Goal: Task Accomplishment & Management: Complete application form

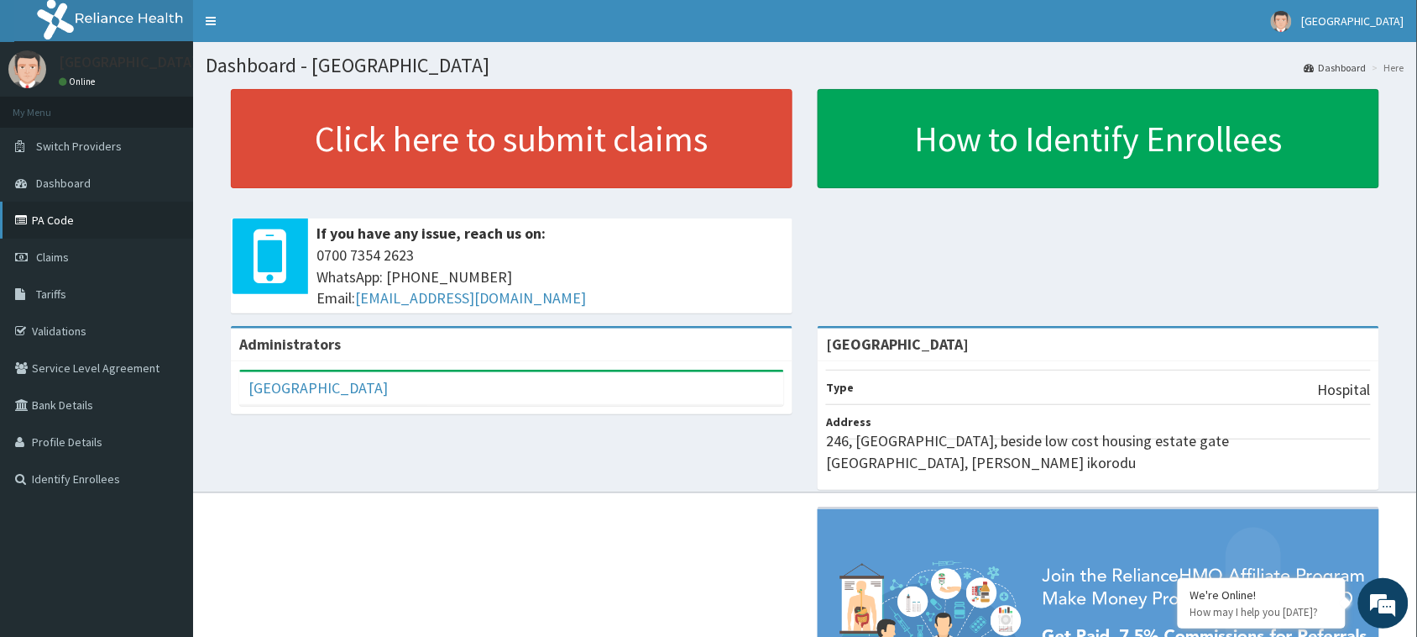
click at [69, 227] on link "PA Code" at bounding box center [96, 220] width 193 height 37
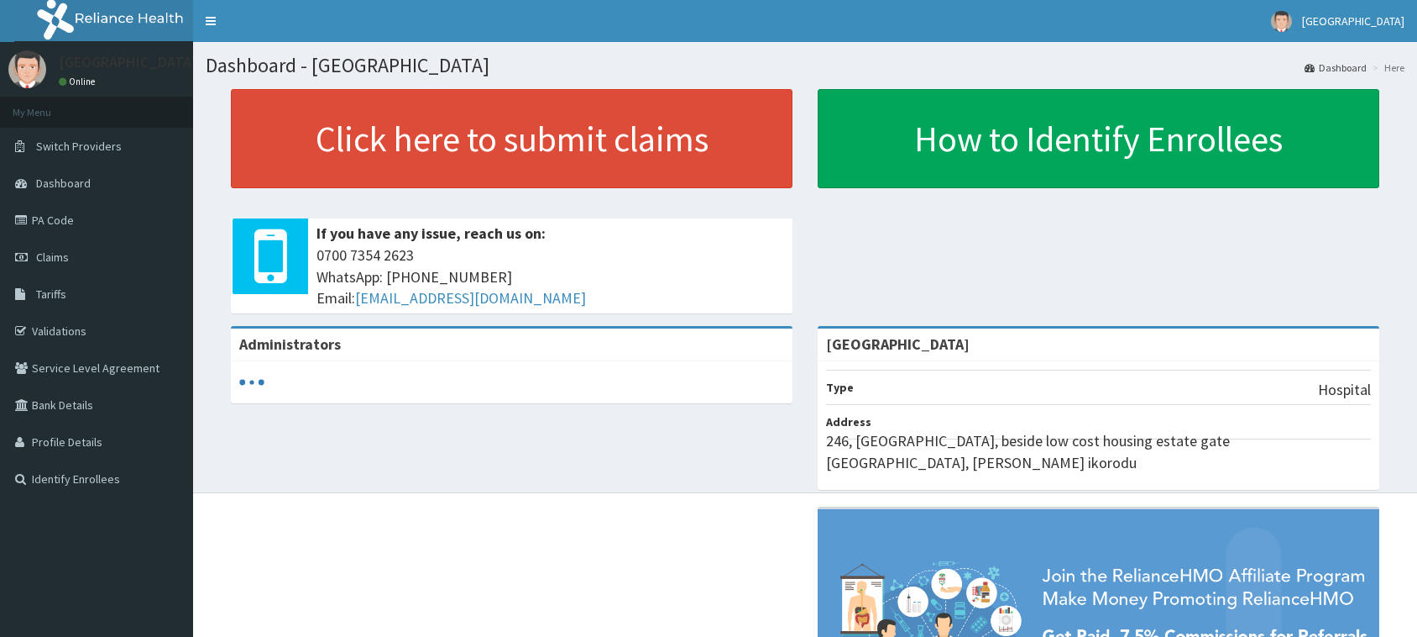
click at [59, 254] on span "Claims" at bounding box center [52, 256] width 33 height 15
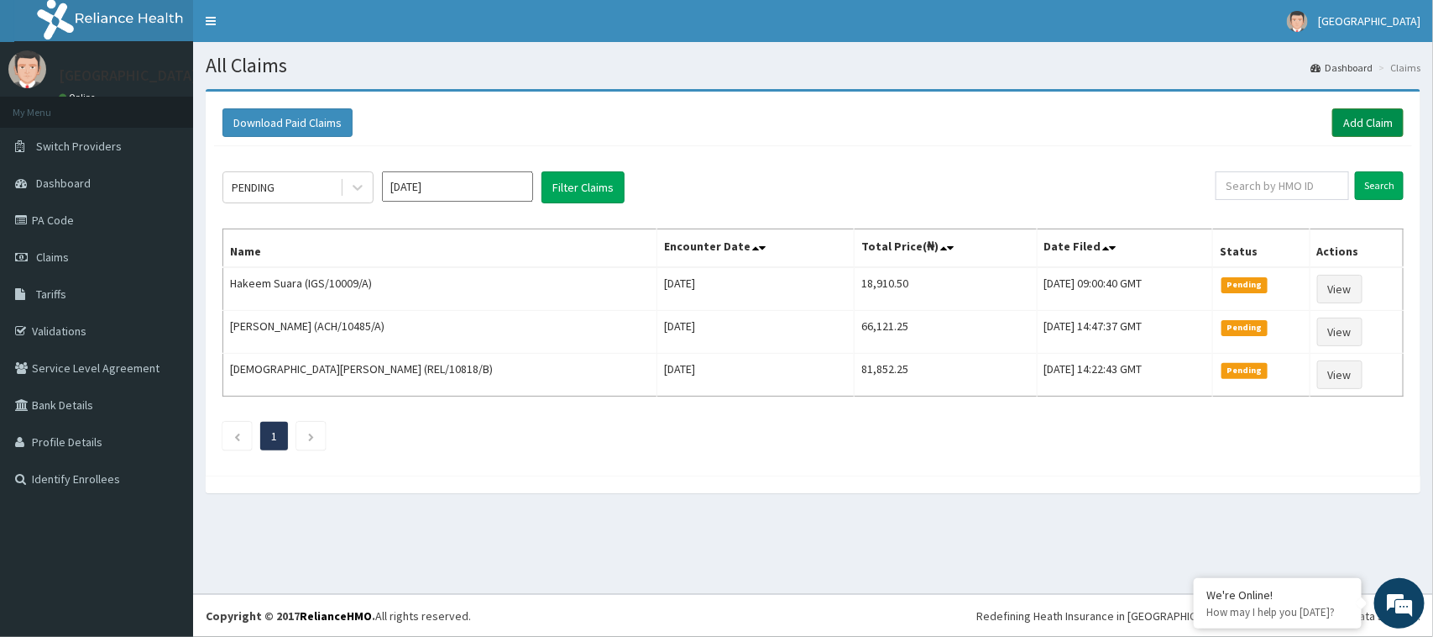
click at [1360, 128] on link "Add Claim" at bounding box center [1368, 122] width 71 height 29
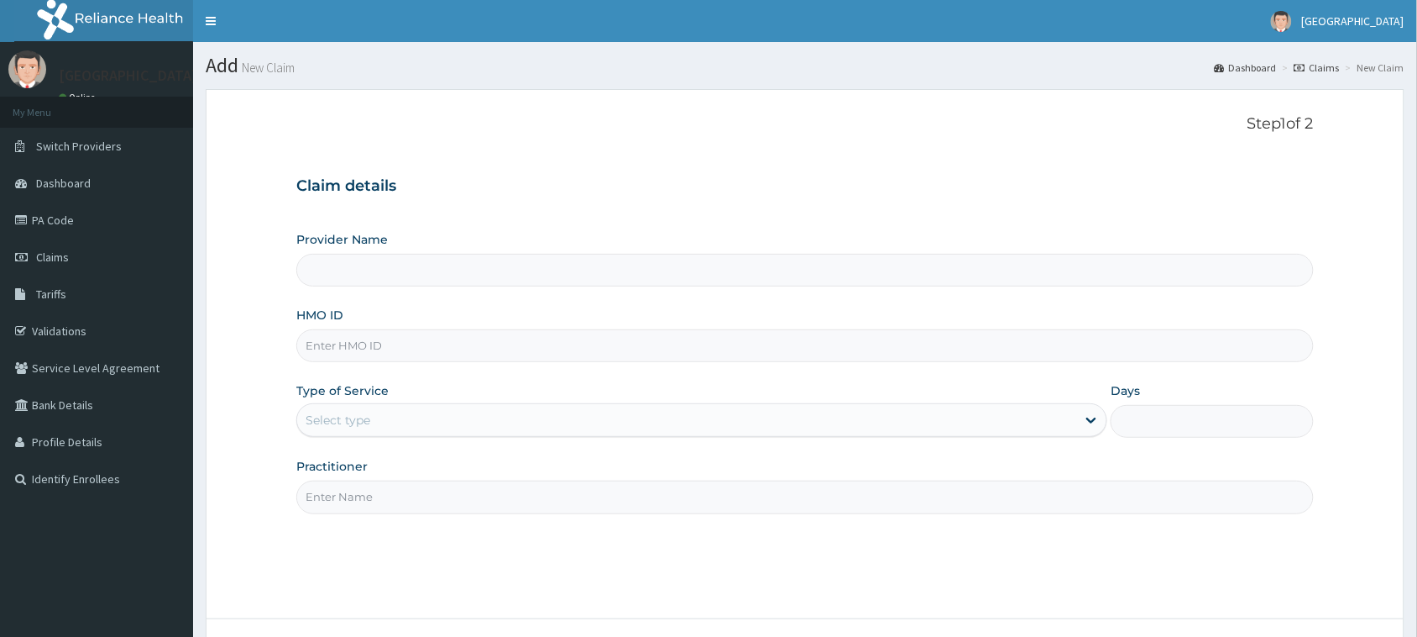
click at [421, 350] on input "HMO ID" at bounding box center [805, 345] width 1018 height 33
paste input "IWV/10002/B"
type input "IWV/10002/B"
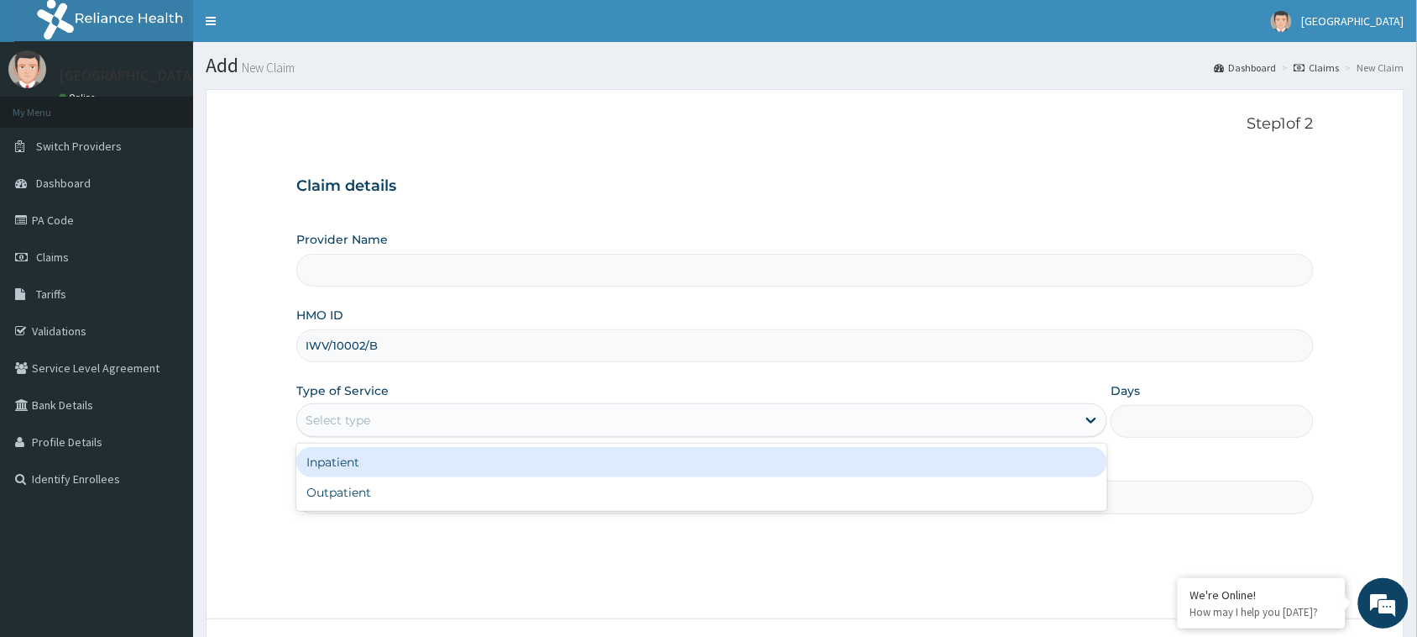
click at [409, 421] on div "Select type" at bounding box center [686, 419] width 779 height 27
type input "[GEOGRAPHIC_DATA]"
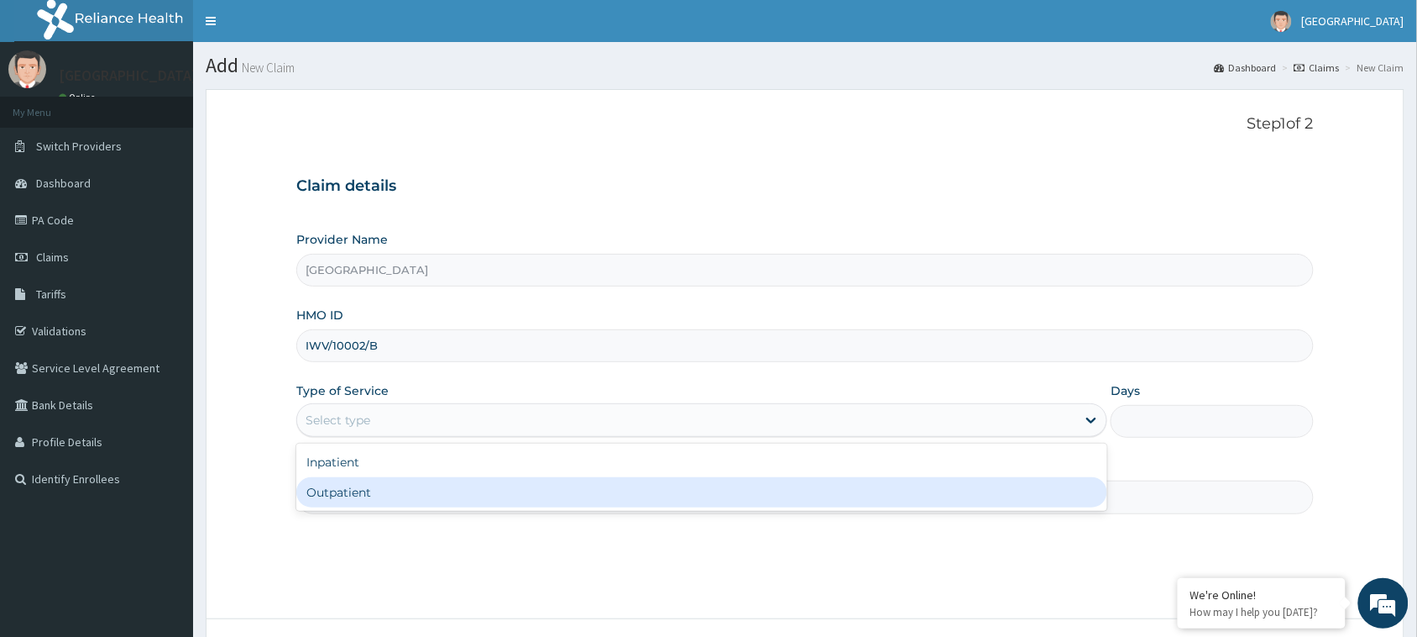
click at [406, 485] on div "Outpatient" at bounding box center [701, 492] width 811 height 30
type input "1"
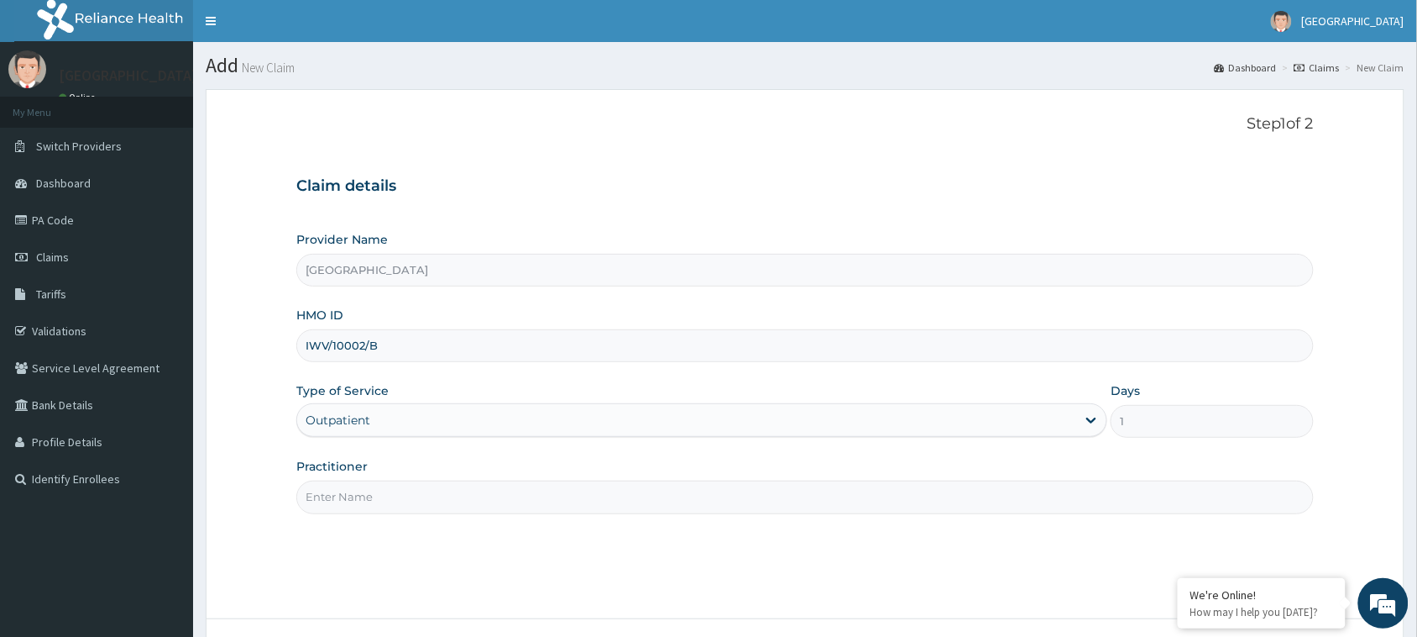
drag, startPoint x: 409, startPoint y: 494, endPoint x: 409, endPoint y: 508, distance: 14.3
click at [409, 494] on input "Practitioner" at bounding box center [805, 496] width 1018 height 33
type input "DR AYO"
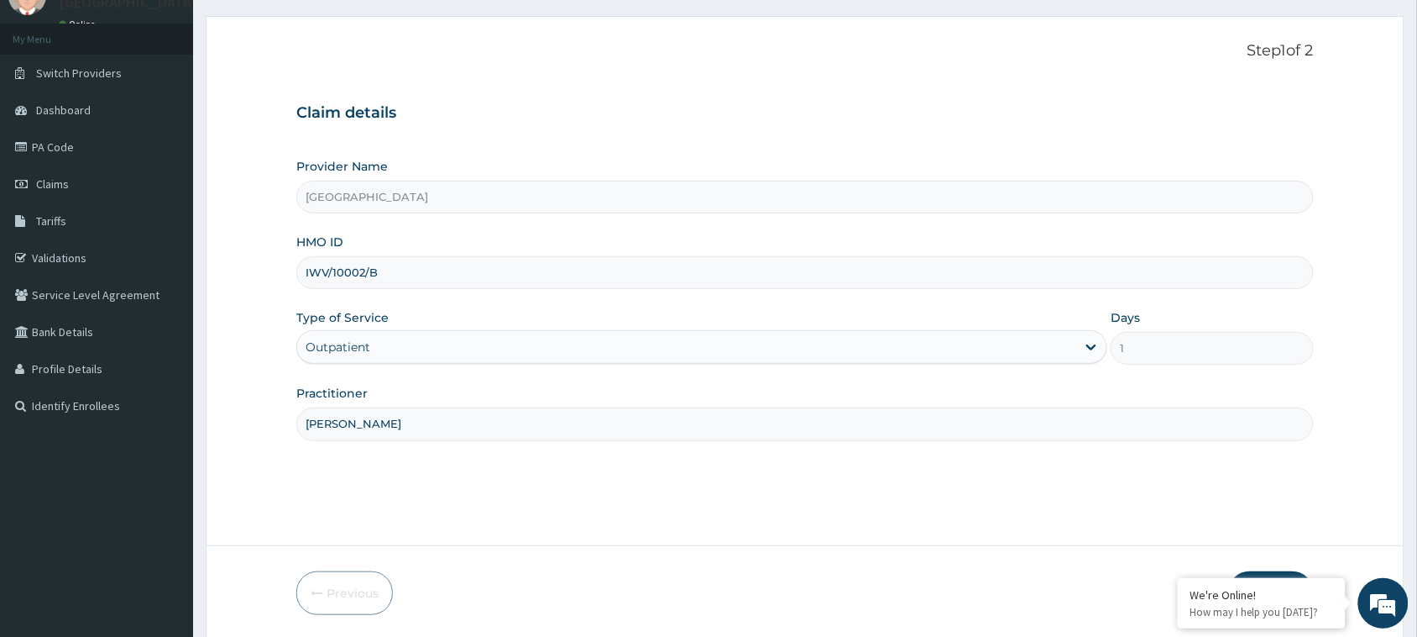
scroll to position [133, 0]
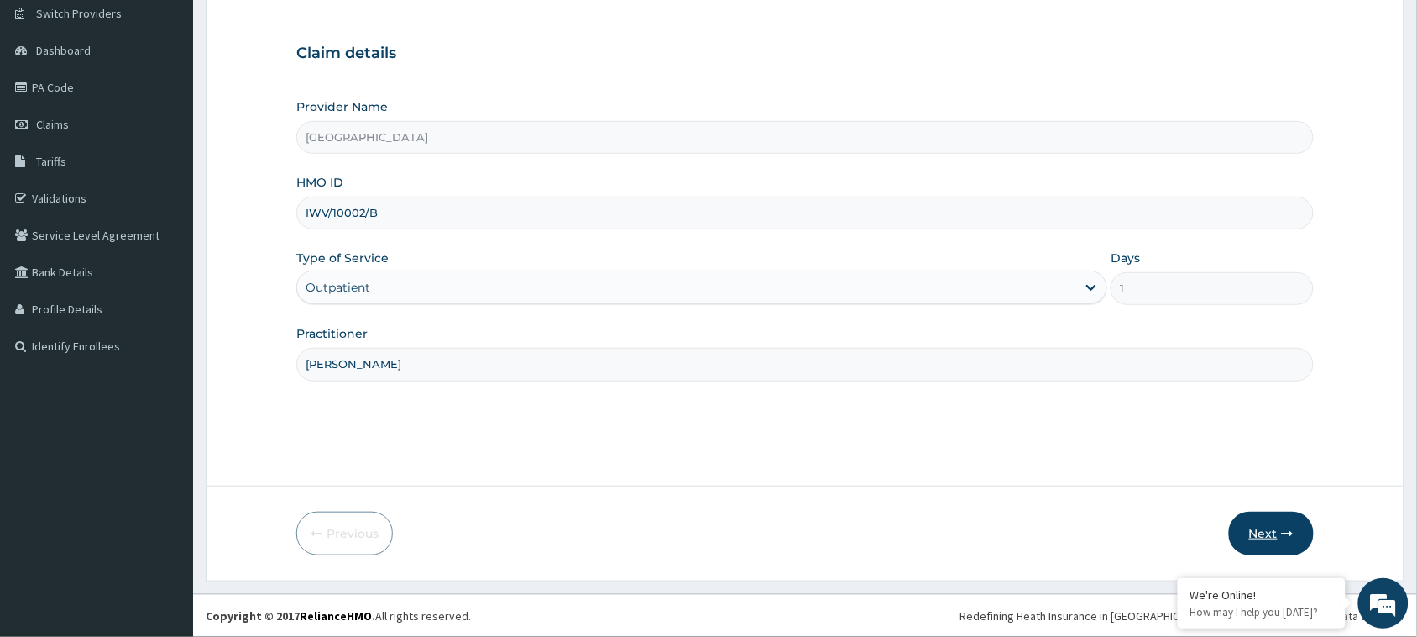
click at [1270, 523] on button "Next" at bounding box center [1271, 533] width 85 height 44
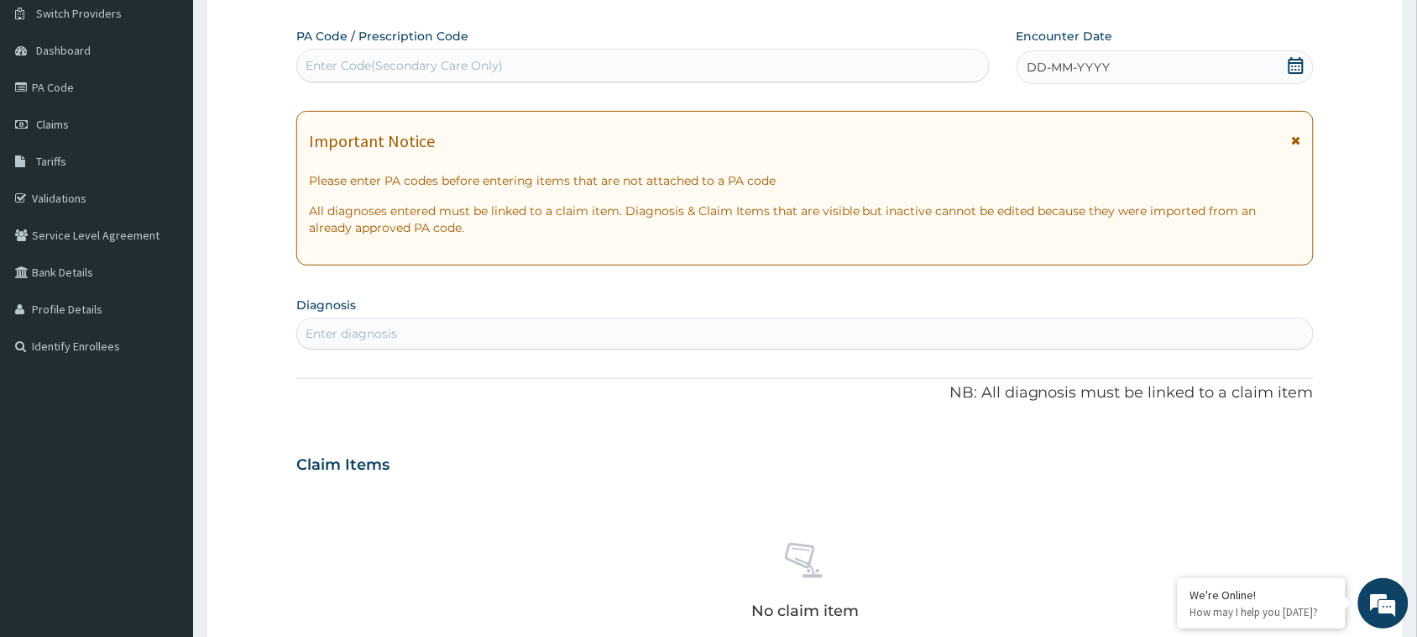
scroll to position [0, 0]
click at [601, 50] on div "Enter Code(Secondary Care Only)" at bounding box center [643, 66] width 694 height 34
click at [1294, 59] on icon at bounding box center [1296, 65] width 15 height 17
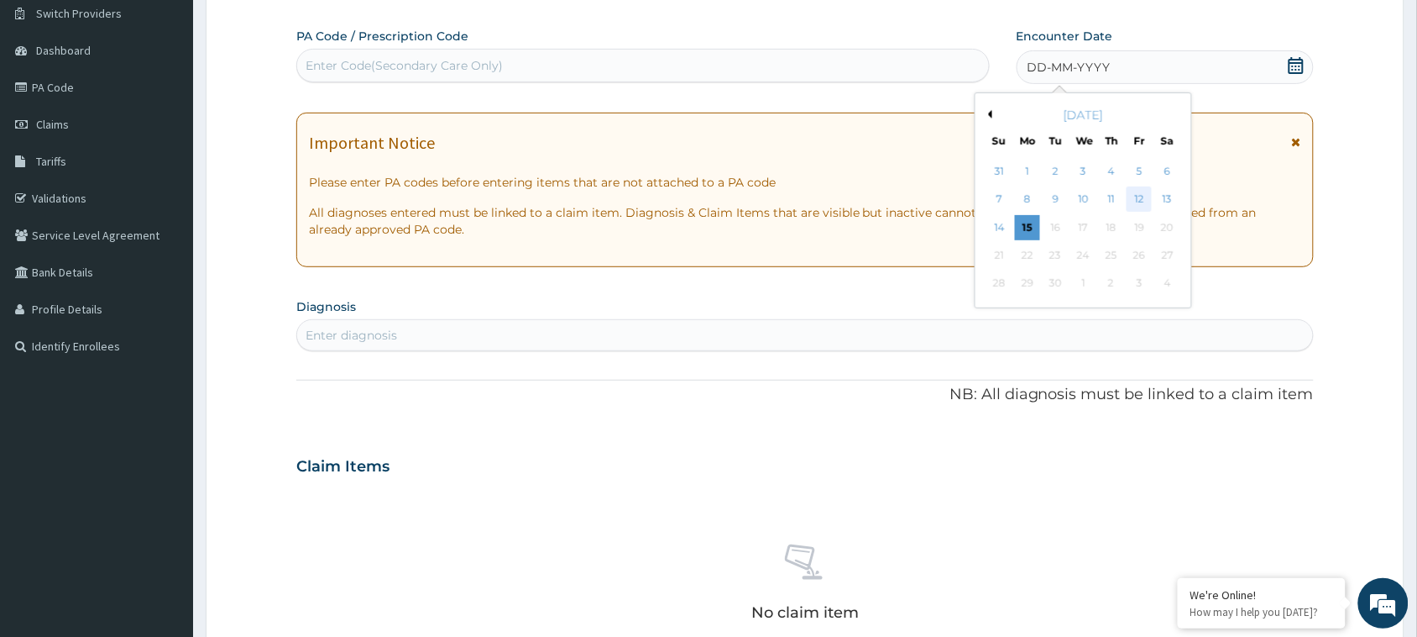
click at [1140, 199] on div "12" at bounding box center [1139, 199] width 25 height 25
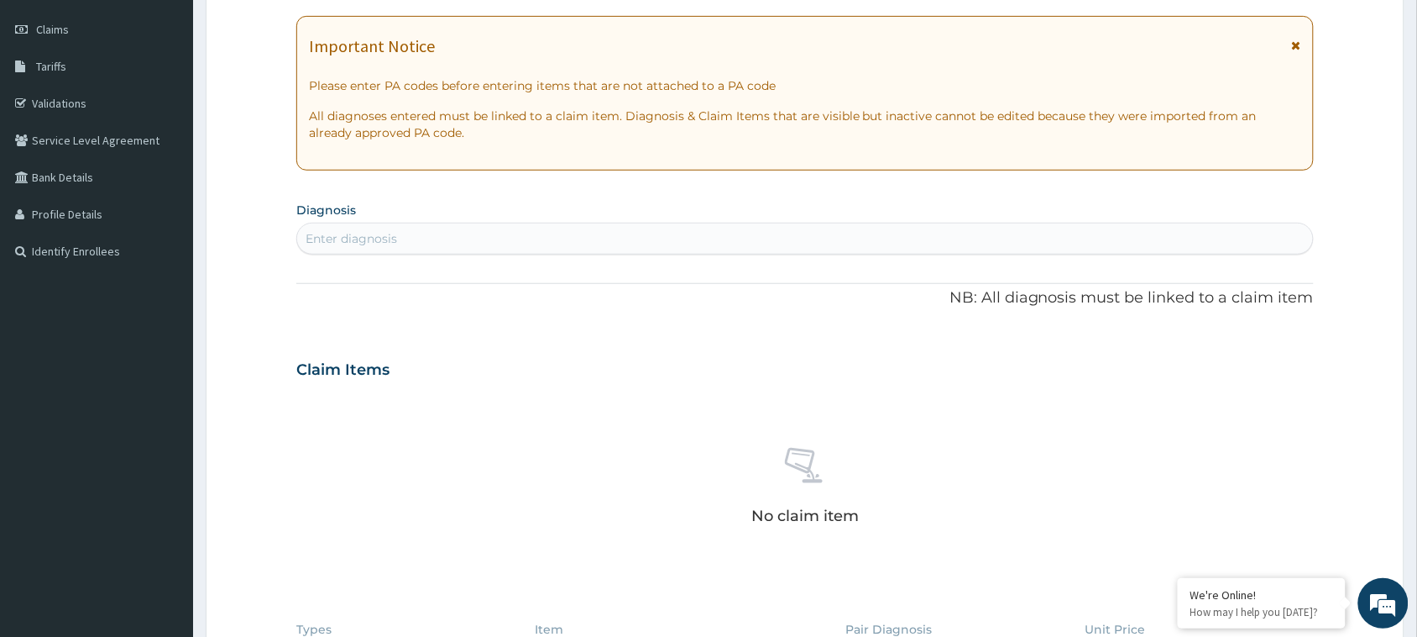
scroll to position [273, 0]
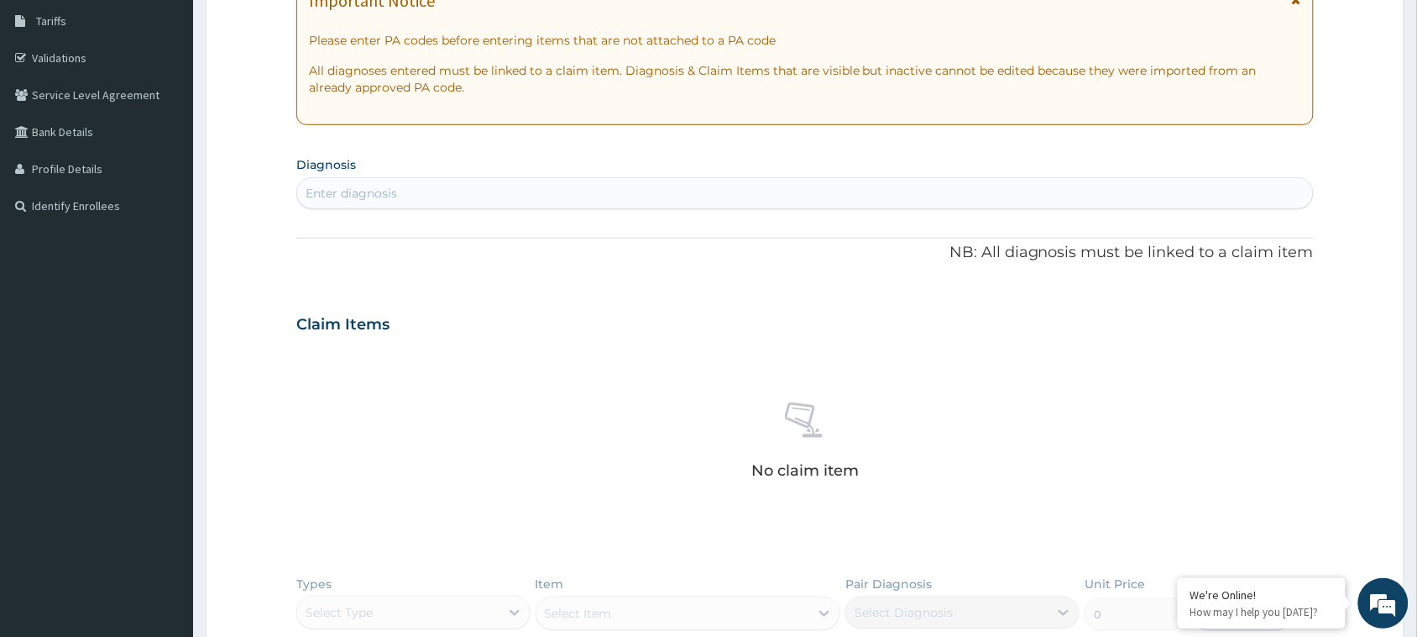
click at [540, 198] on div "Enter diagnosis" at bounding box center [805, 193] width 1016 height 27
type input "malar"
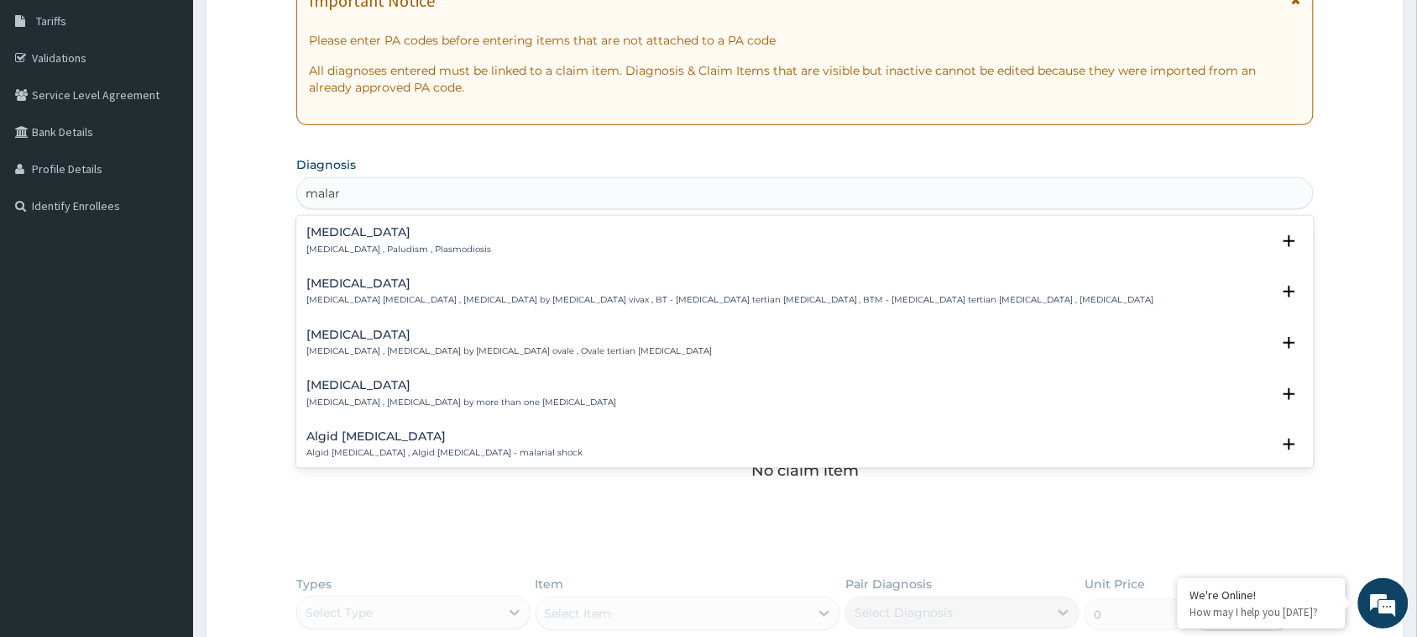
click at [484, 241] on div "Malaria Malaria , Paludism , Plasmodiosis" at bounding box center [806, 240] width 998 height 29
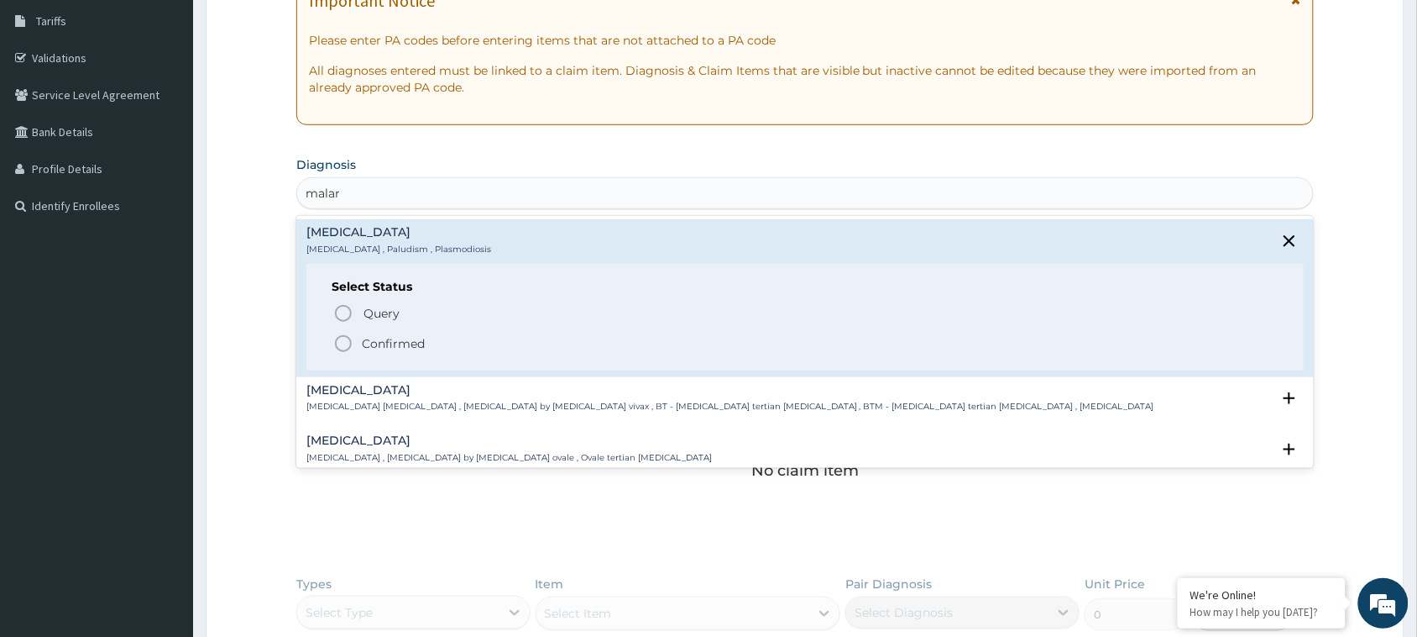
click at [379, 340] on p "Confirmed" at bounding box center [393, 343] width 63 height 17
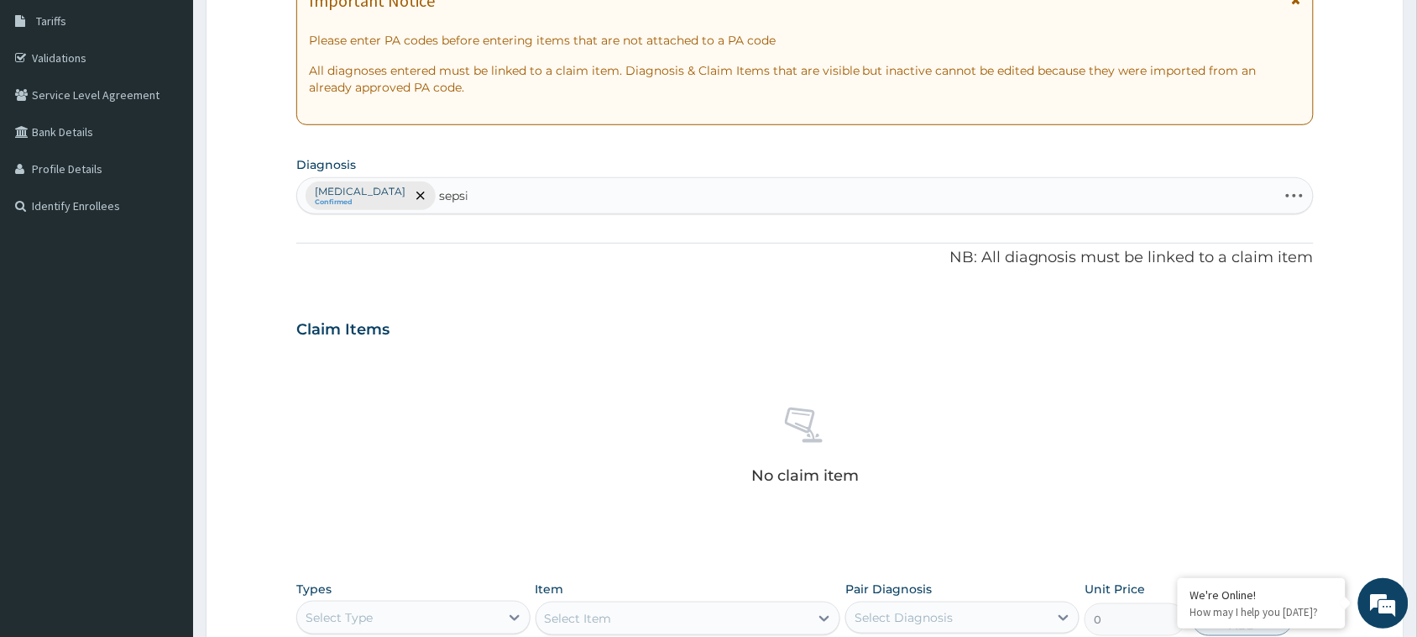
type input "sepsis"
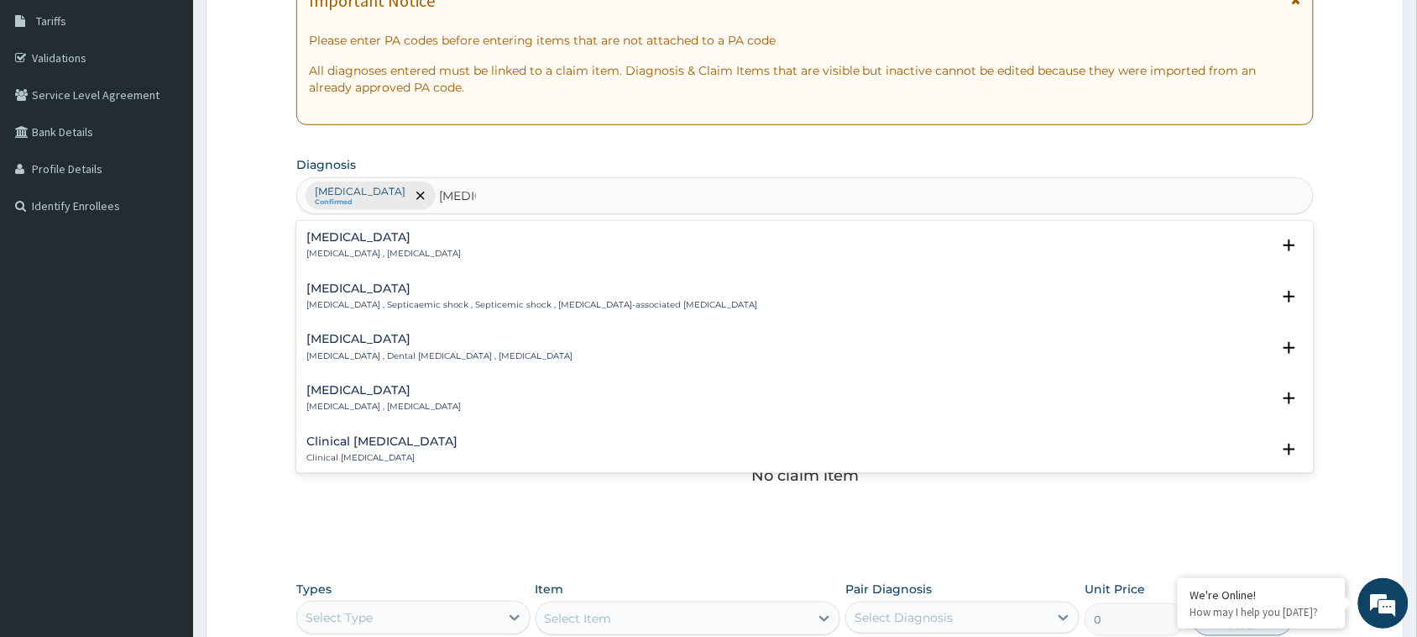
click at [469, 252] on div "Sepsis Systemic infection , Sepsis" at bounding box center [806, 245] width 998 height 29
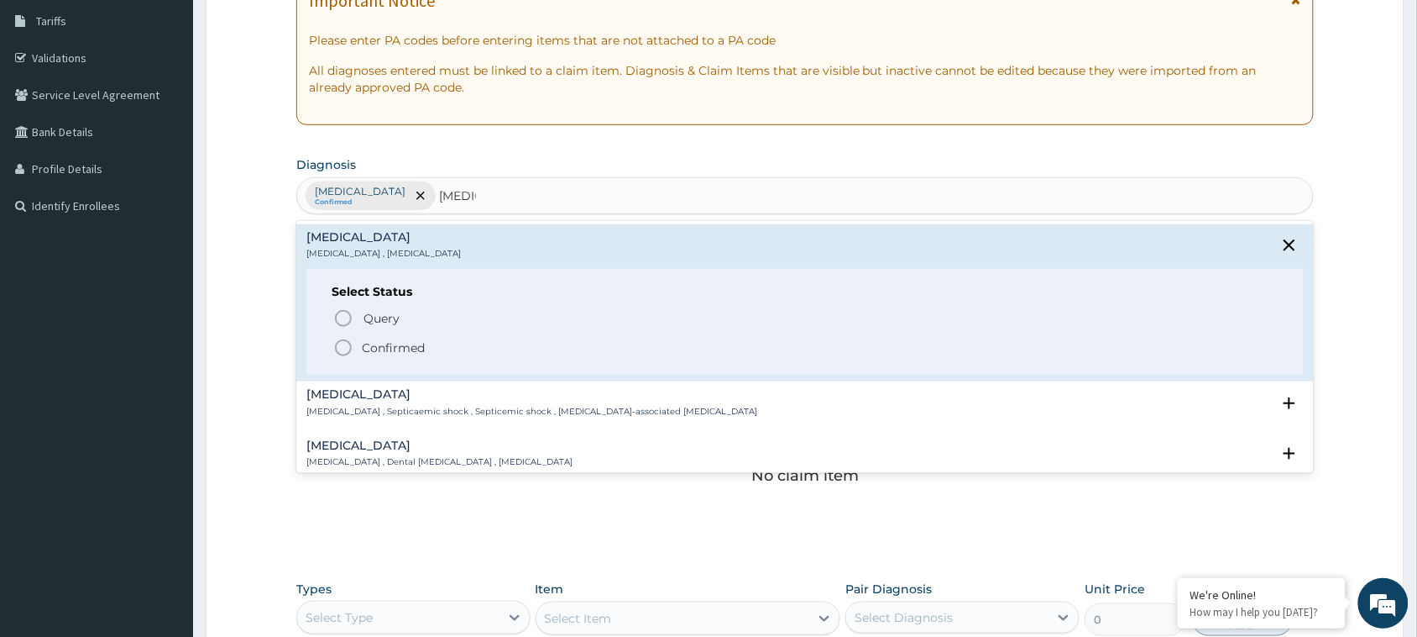
click at [353, 345] on icon "status option filled" at bounding box center [343, 348] width 20 height 20
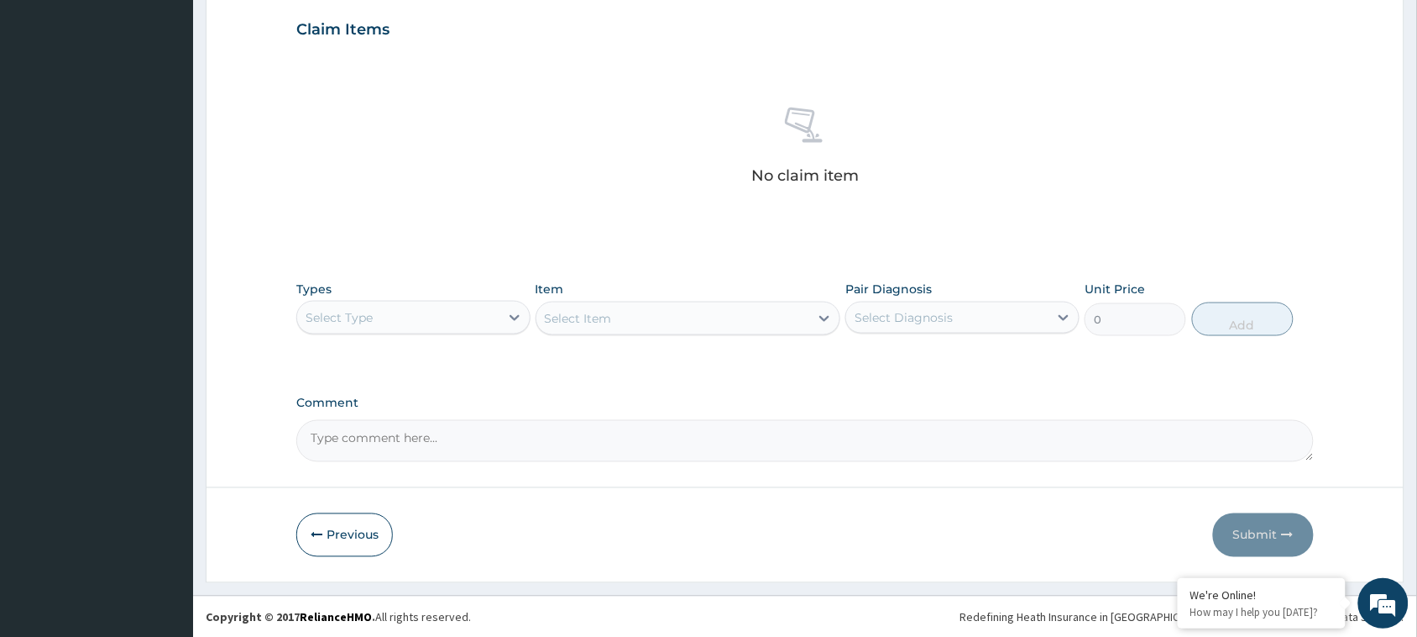
scroll to position [575, 0]
drag, startPoint x: 408, startPoint y: 319, endPoint x: 417, endPoint y: 338, distance: 20.7
click at [410, 320] on div "Select Type" at bounding box center [398, 315] width 202 height 27
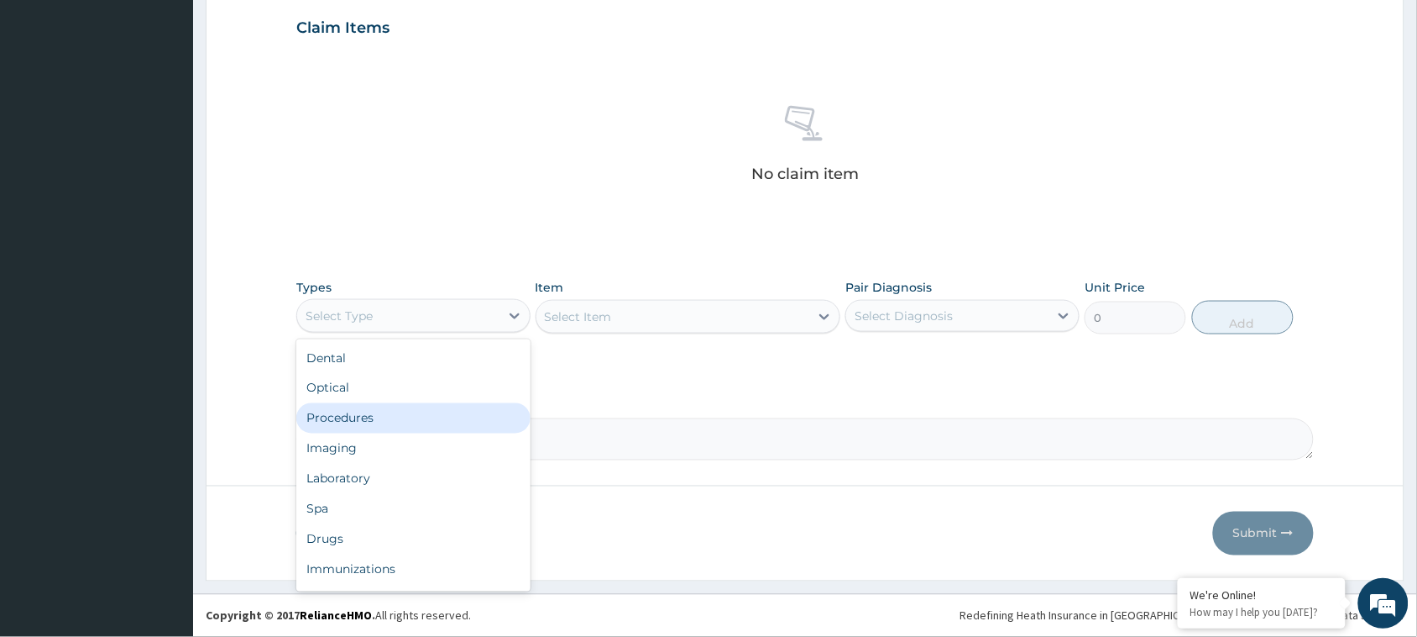
click at [412, 417] on div "Procedures" at bounding box center [413, 418] width 234 height 30
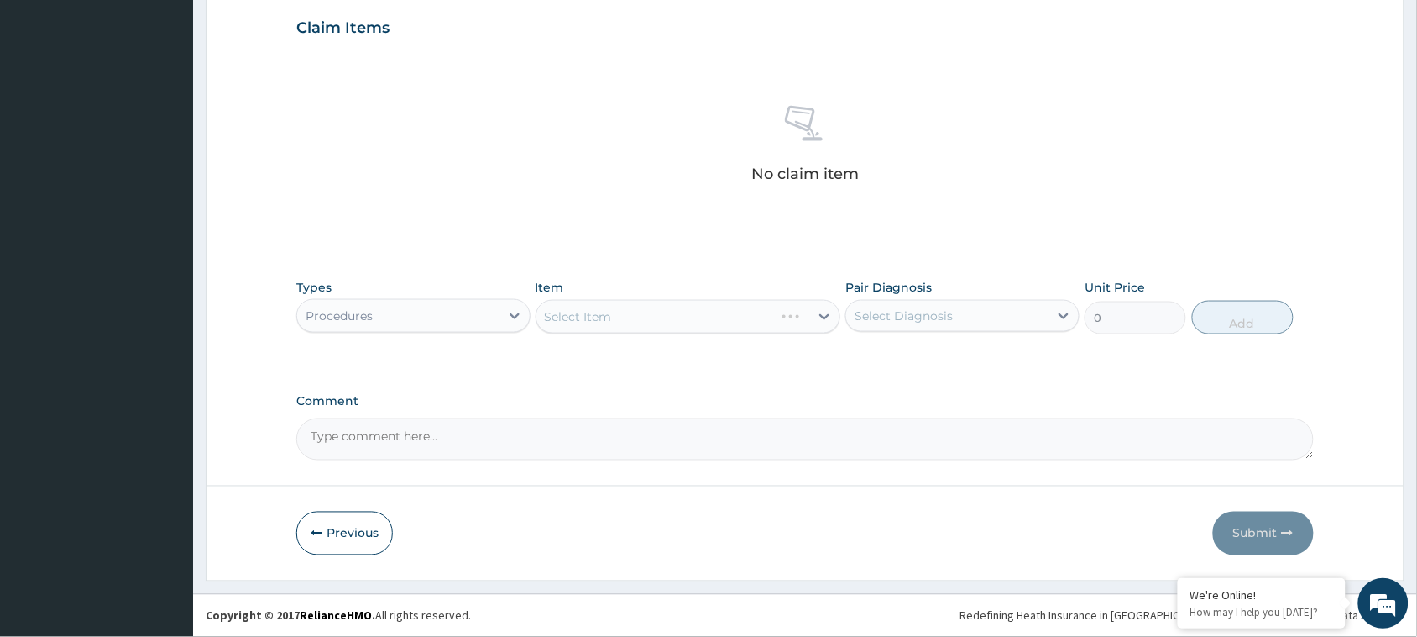
drag, startPoint x: 887, startPoint y: 315, endPoint x: 892, endPoint y: 330, distance: 15.9
click at [888, 313] on div "Select Diagnosis" at bounding box center [904, 315] width 98 height 17
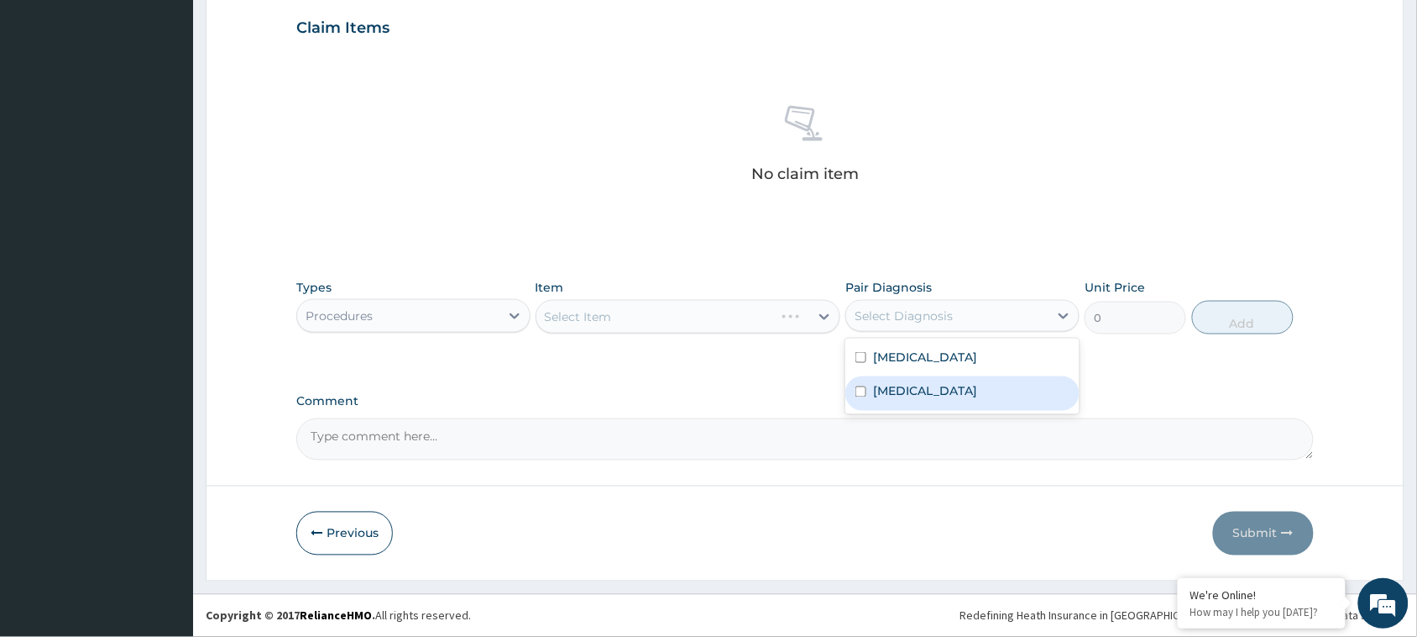
click at [899, 355] on label "[MEDICAL_DATA]" at bounding box center [925, 356] width 104 height 17
checkbox input "true"
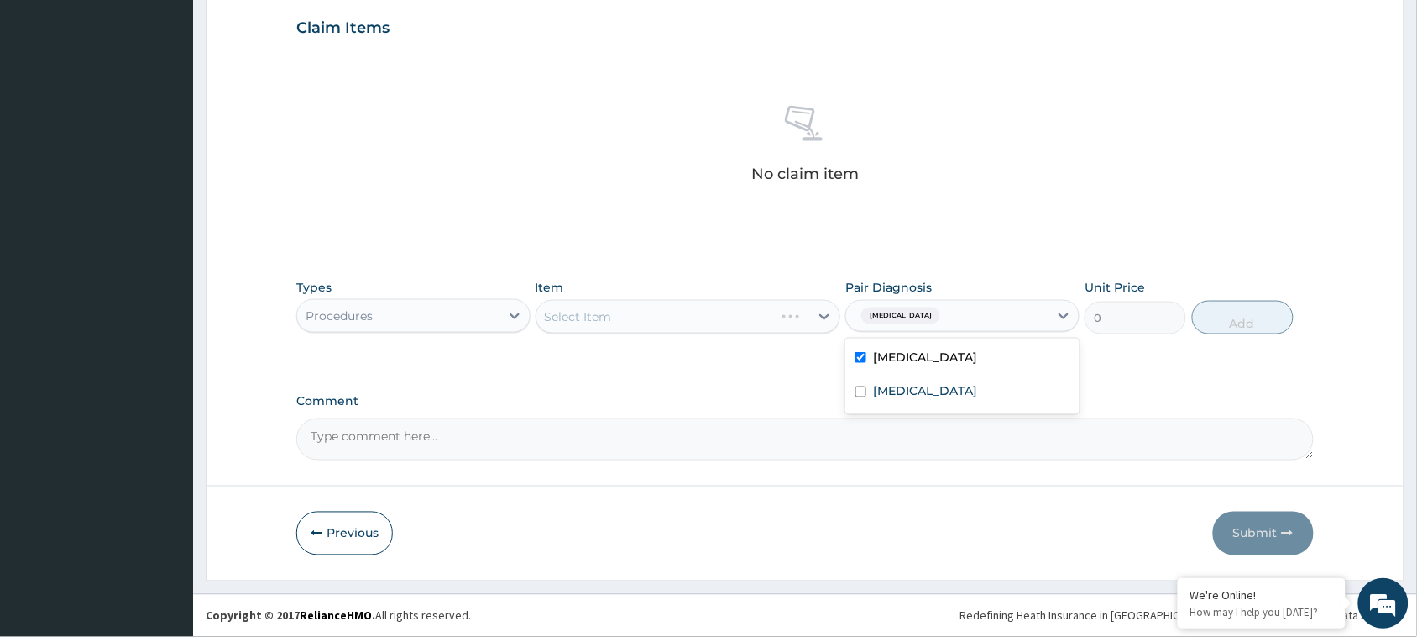
click at [943, 313] on div "[MEDICAL_DATA]" at bounding box center [947, 315] width 202 height 29
drag, startPoint x: 951, startPoint y: 309, endPoint x: 943, endPoint y: 332, distance: 23.9
click at [951, 316] on div "[MEDICAL_DATA]" at bounding box center [947, 315] width 202 height 29
drag, startPoint x: 901, startPoint y: 395, endPoint x: 662, endPoint y: 362, distance: 241.6
click at [901, 393] on label "Sepsis" at bounding box center [925, 391] width 104 height 17
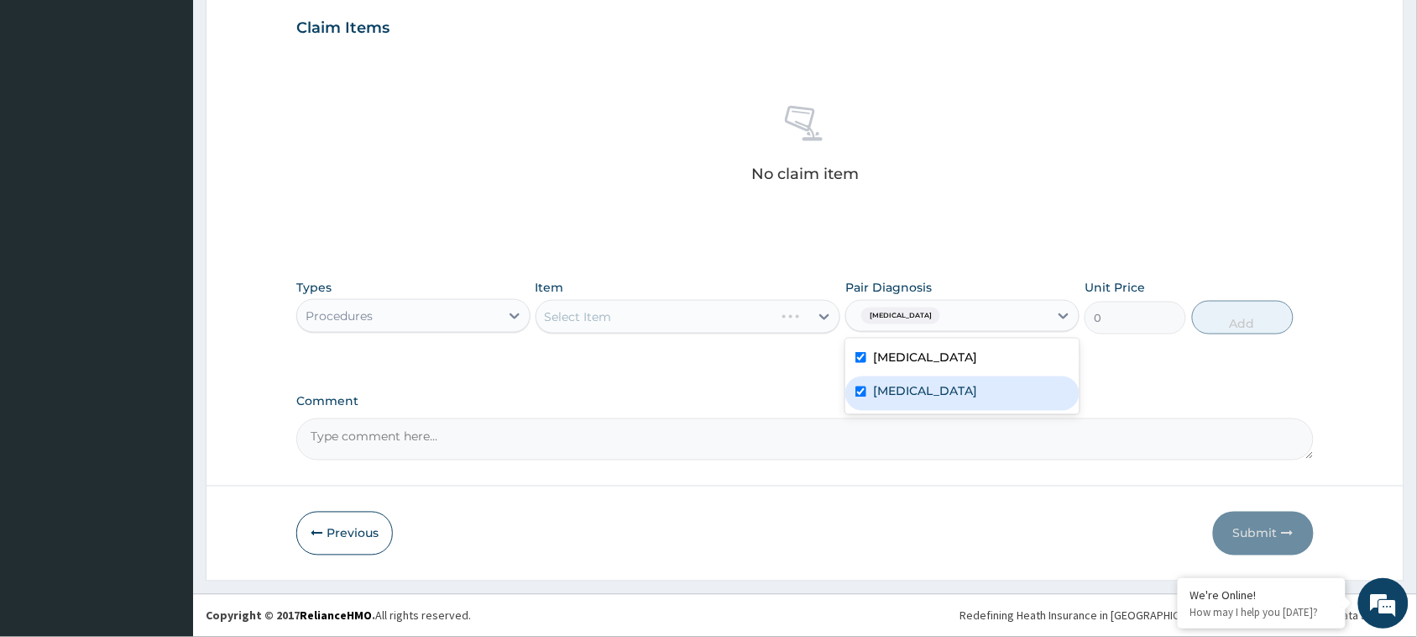
checkbox input "true"
click at [582, 321] on div "Select Item" at bounding box center [689, 317] width 306 height 34
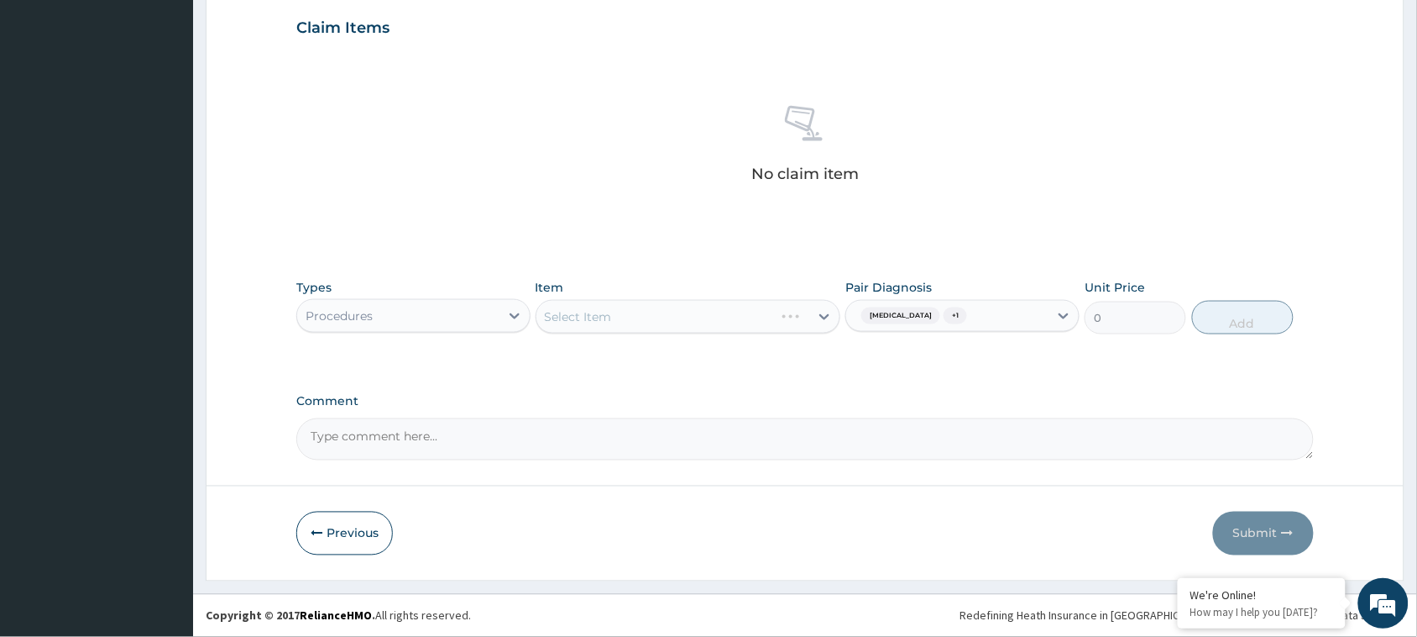
click at [589, 317] on div "Select Item" at bounding box center [689, 317] width 306 height 34
click at [605, 309] on div "Select Item" at bounding box center [689, 317] width 306 height 34
click at [689, 317] on div "Select Item" at bounding box center [674, 316] width 274 height 27
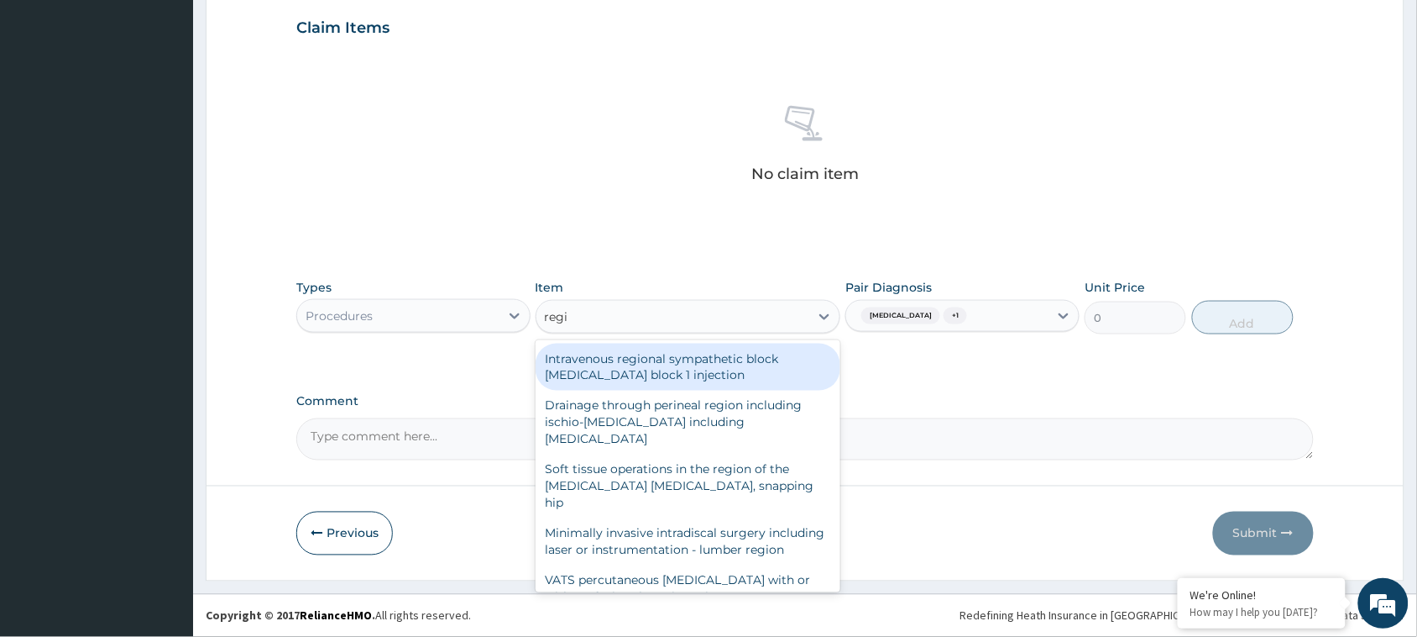
type input "regis"
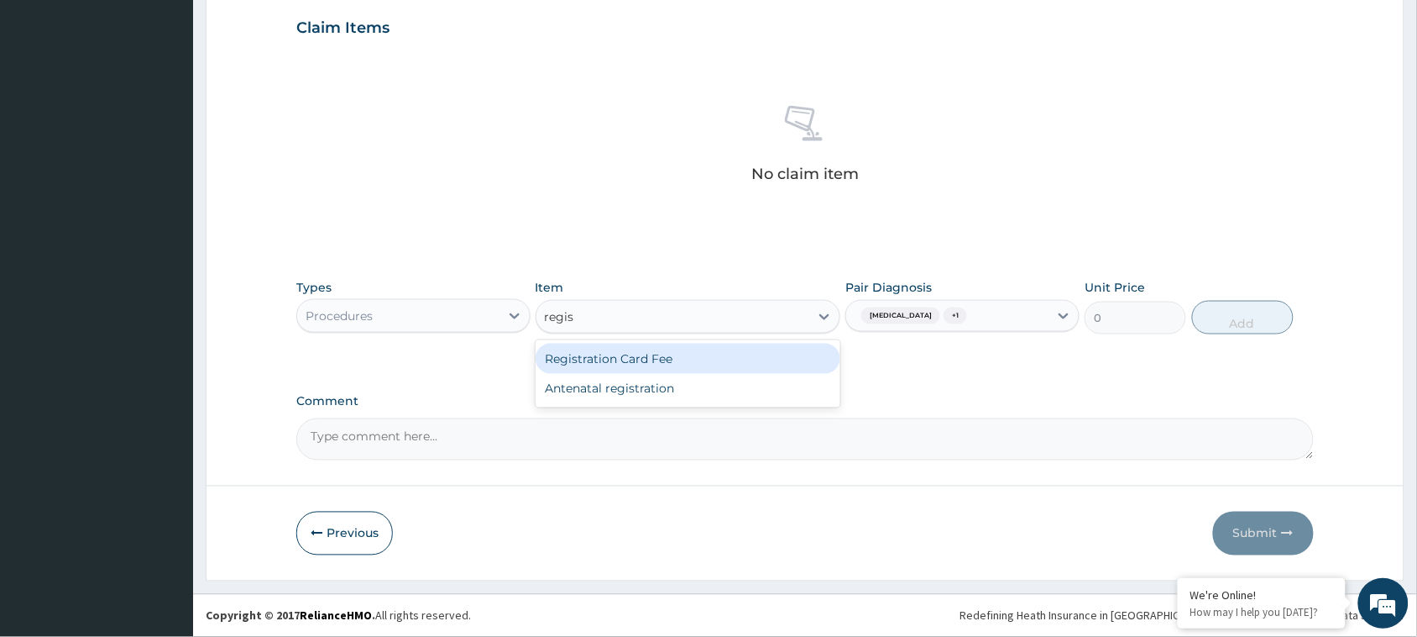
click at [655, 359] on div "Registration Card Fee" at bounding box center [689, 358] width 306 height 30
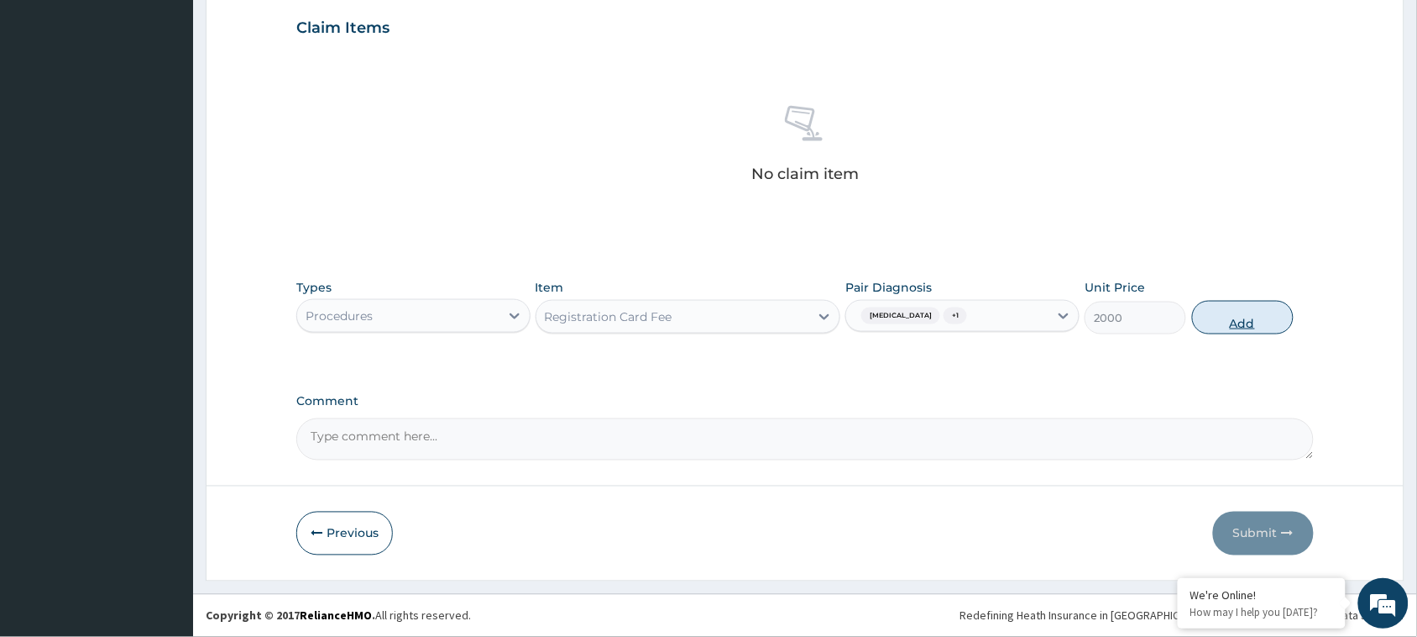
click at [1261, 320] on button "Add" at bounding box center [1243, 318] width 102 height 34
type input "0"
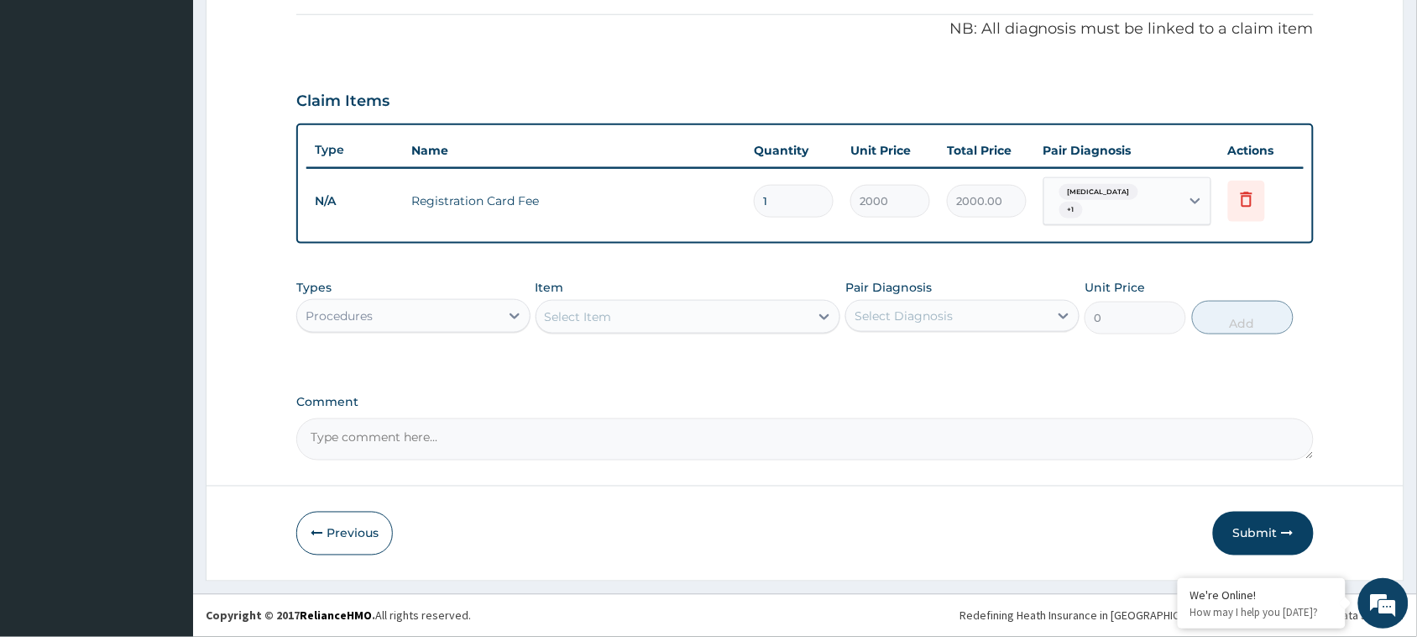
scroll to position [493, 0]
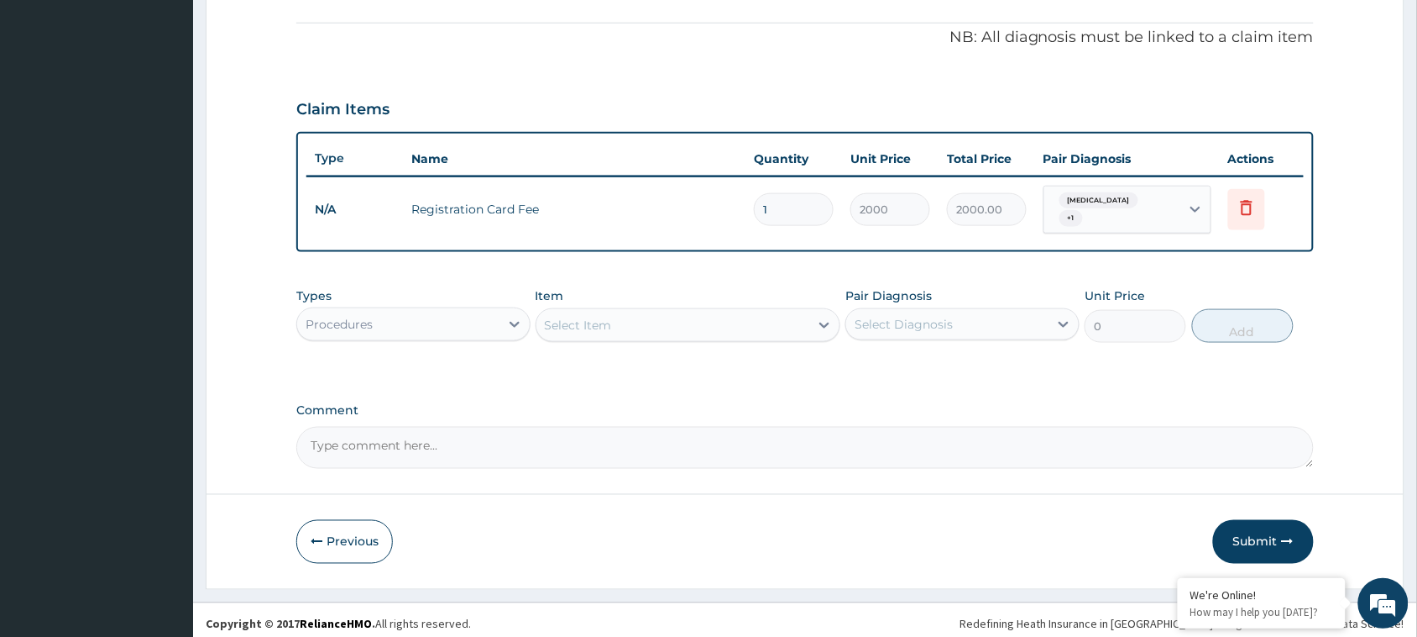
click at [598, 322] on div "Select Item" at bounding box center [578, 325] width 67 height 17
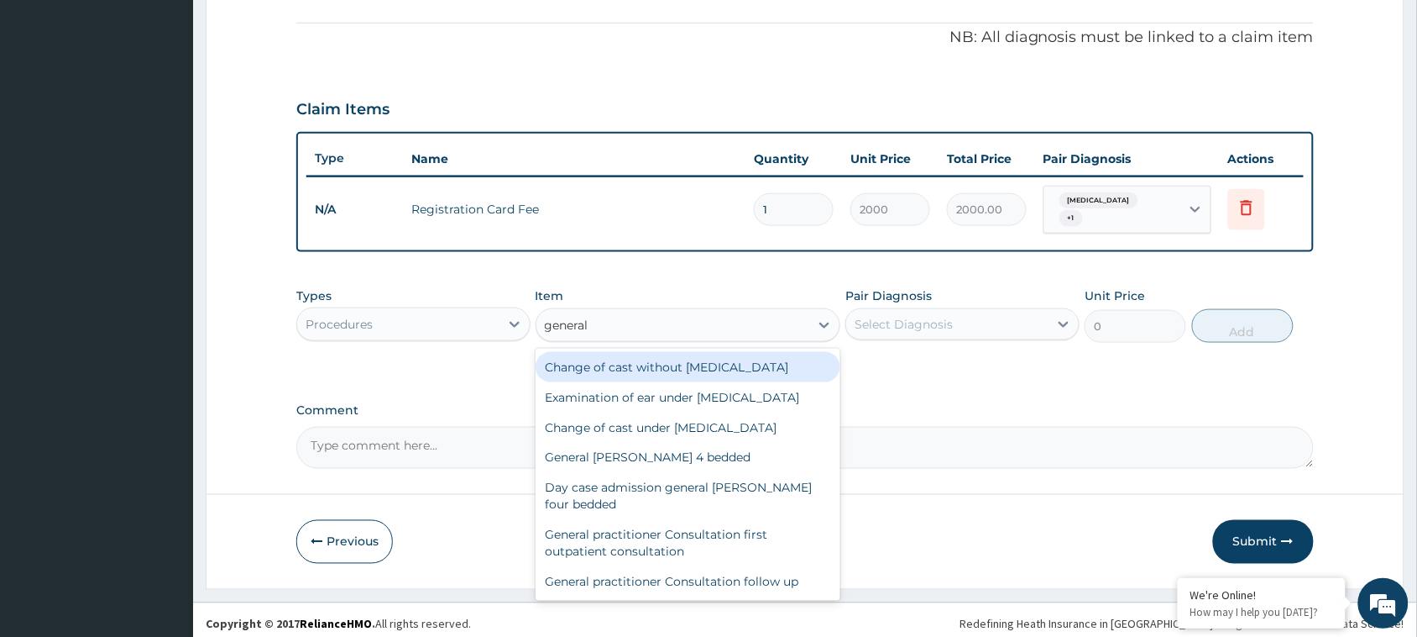
type input "general p"
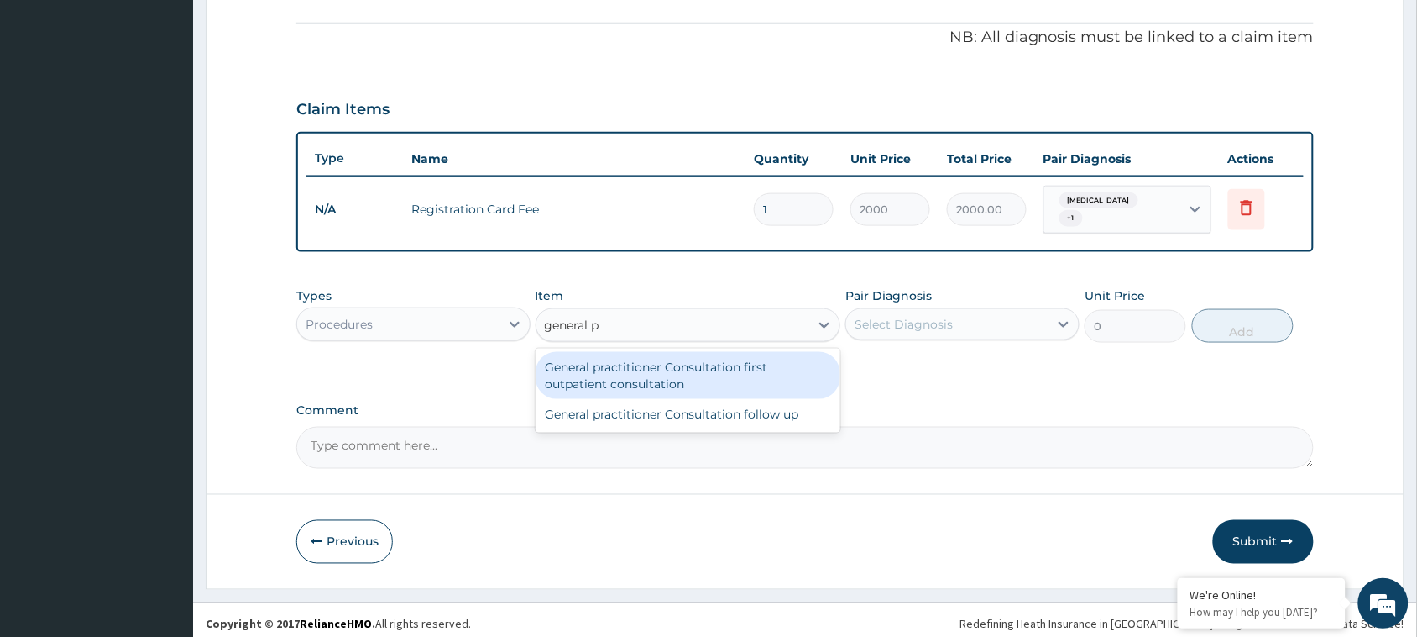
drag, startPoint x: 683, startPoint y: 370, endPoint x: 828, endPoint y: 362, distance: 145.5
click at [683, 369] on div "General practitioner Consultation first outpatient consultation" at bounding box center [689, 375] width 306 height 47
type input "3000"
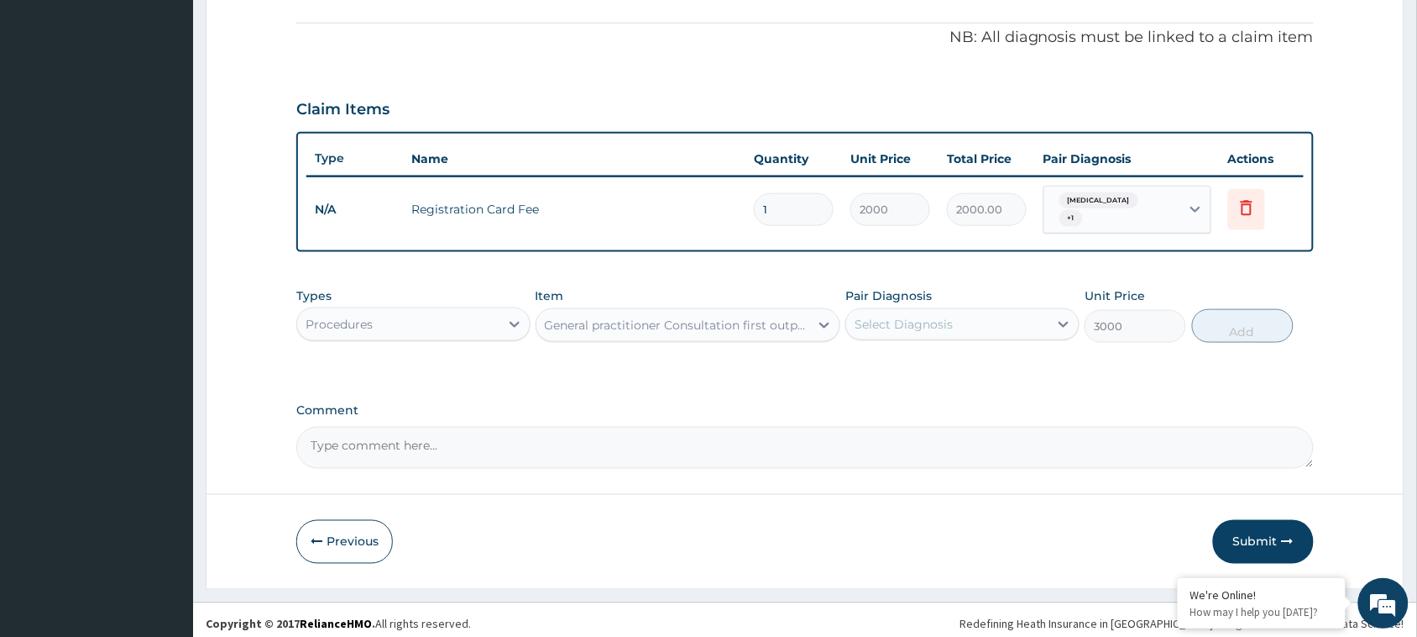
click at [934, 316] on div "Select Diagnosis" at bounding box center [904, 324] width 98 height 17
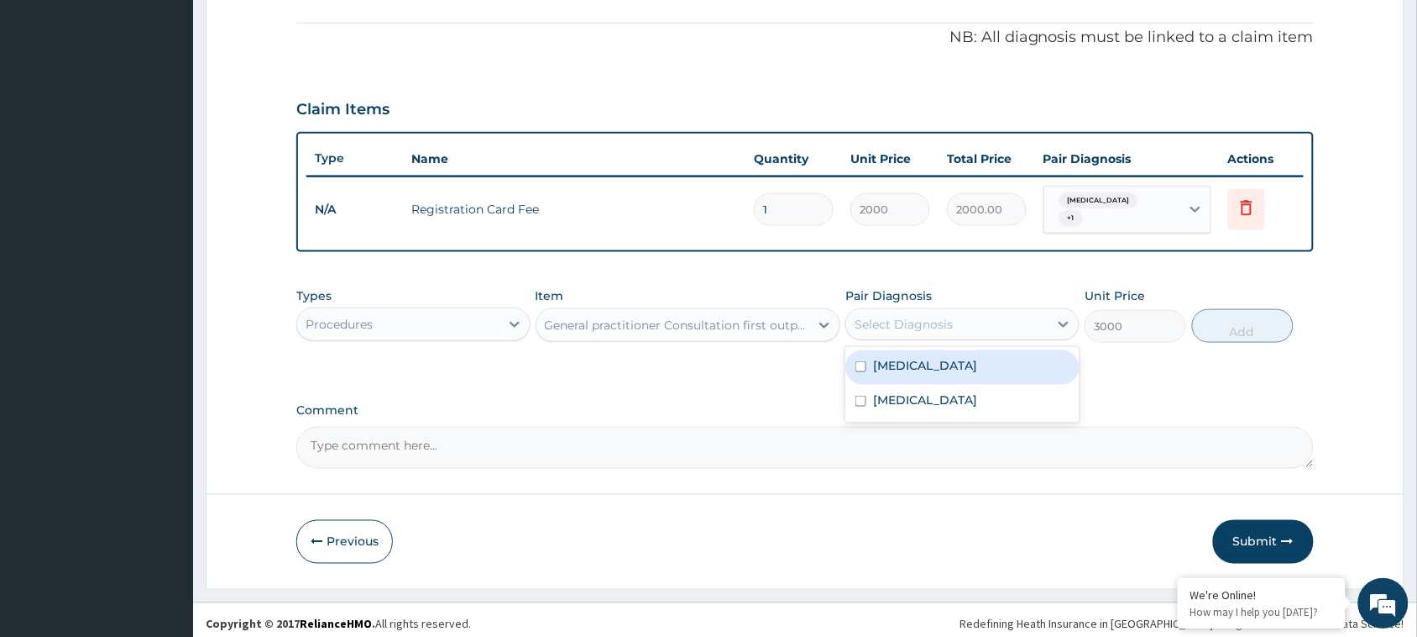
click at [929, 359] on div "[MEDICAL_DATA]" at bounding box center [963, 367] width 234 height 34
checkbox input "true"
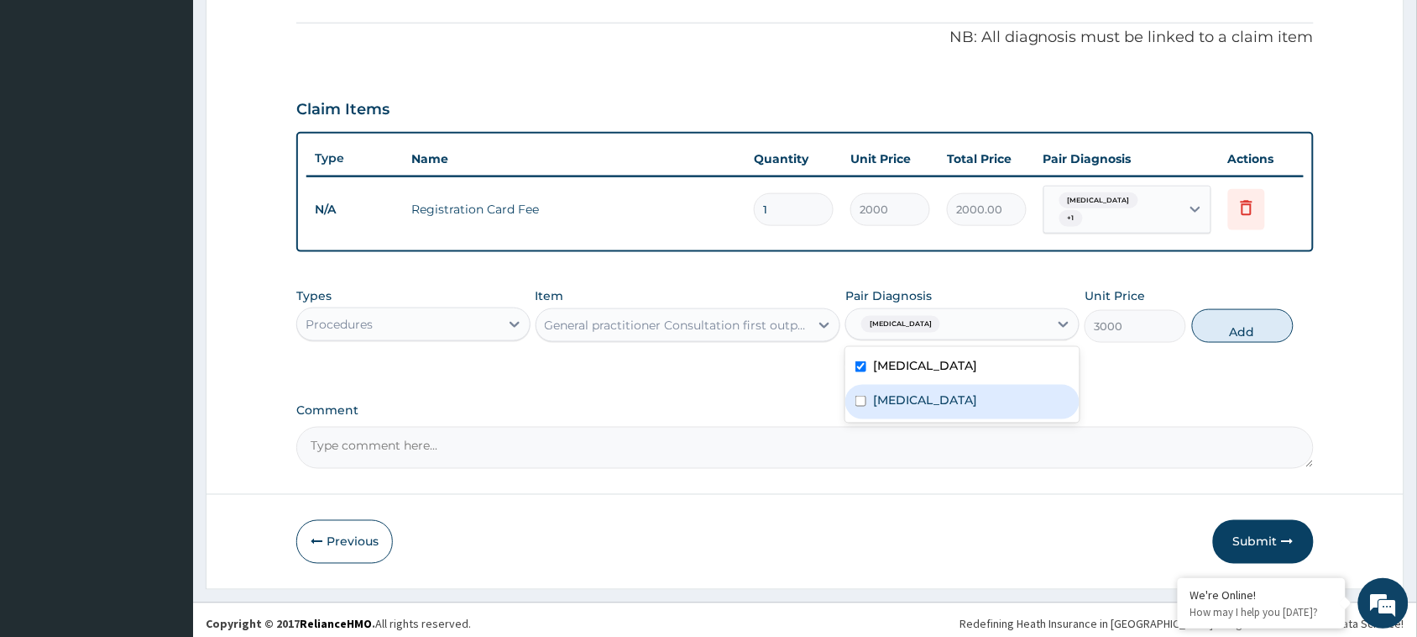
click at [913, 399] on div "Sepsis" at bounding box center [963, 402] width 234 height 34
checkbox input "true"
click at [1243, 326] on button "Add" at bounding box center [1243, 326] width 102 height 34
type input "0"
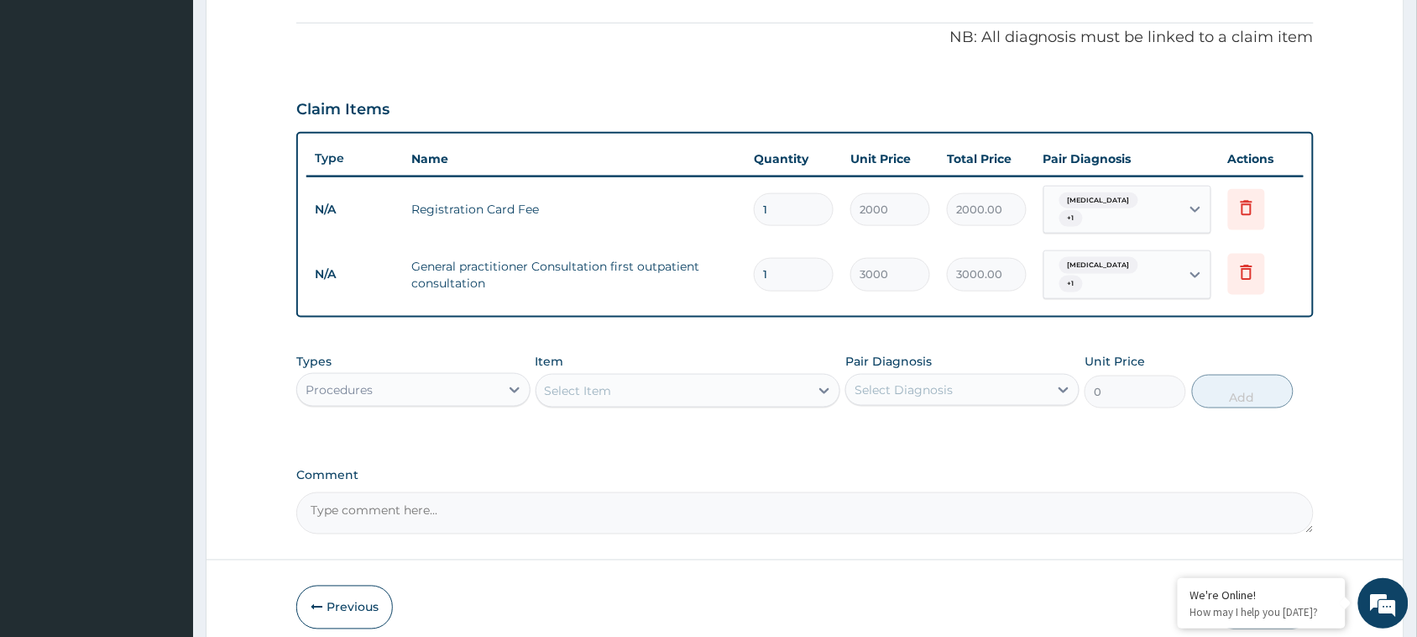
click at [410, 376] on div "Procedures" at bounding box center [398, 389] width 202 height 27
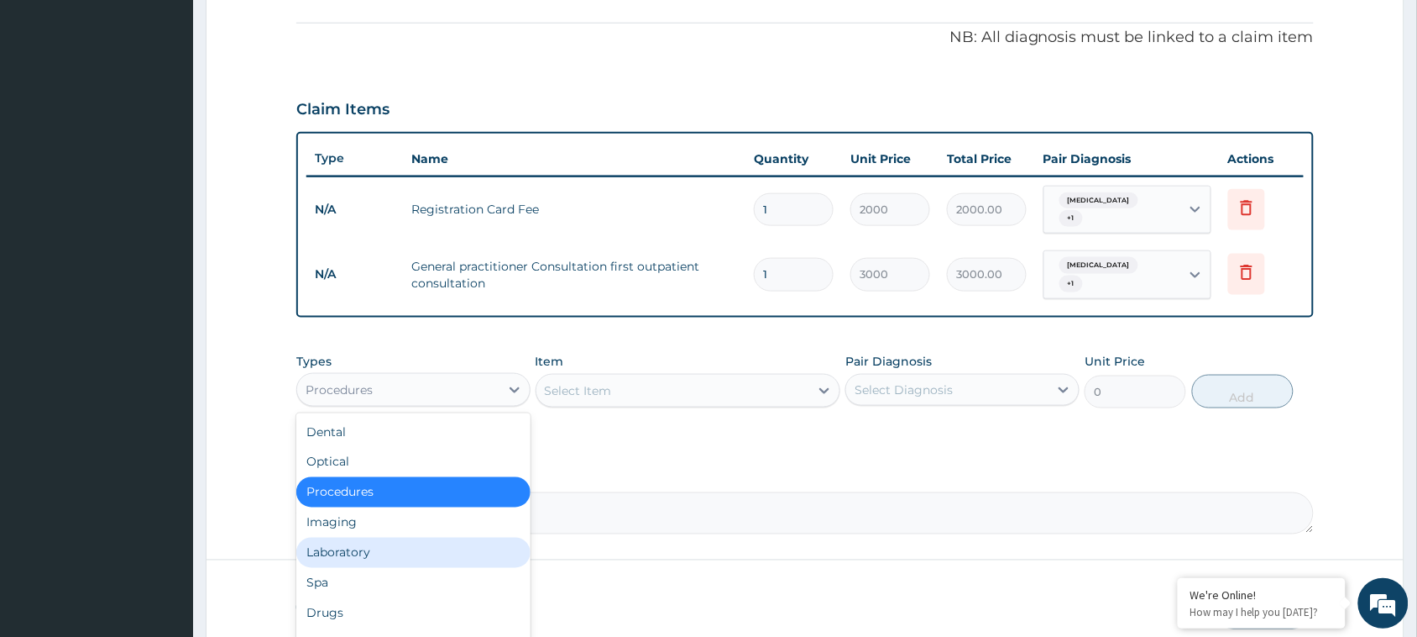
drag, startPoint x: 379, startPoint y: 536, endPoint x: 396, endPoint y: 521, distance: 22.7
click at [379, 537] on div "Laboratory" at bounding box center [413, 552] width 234 height 30
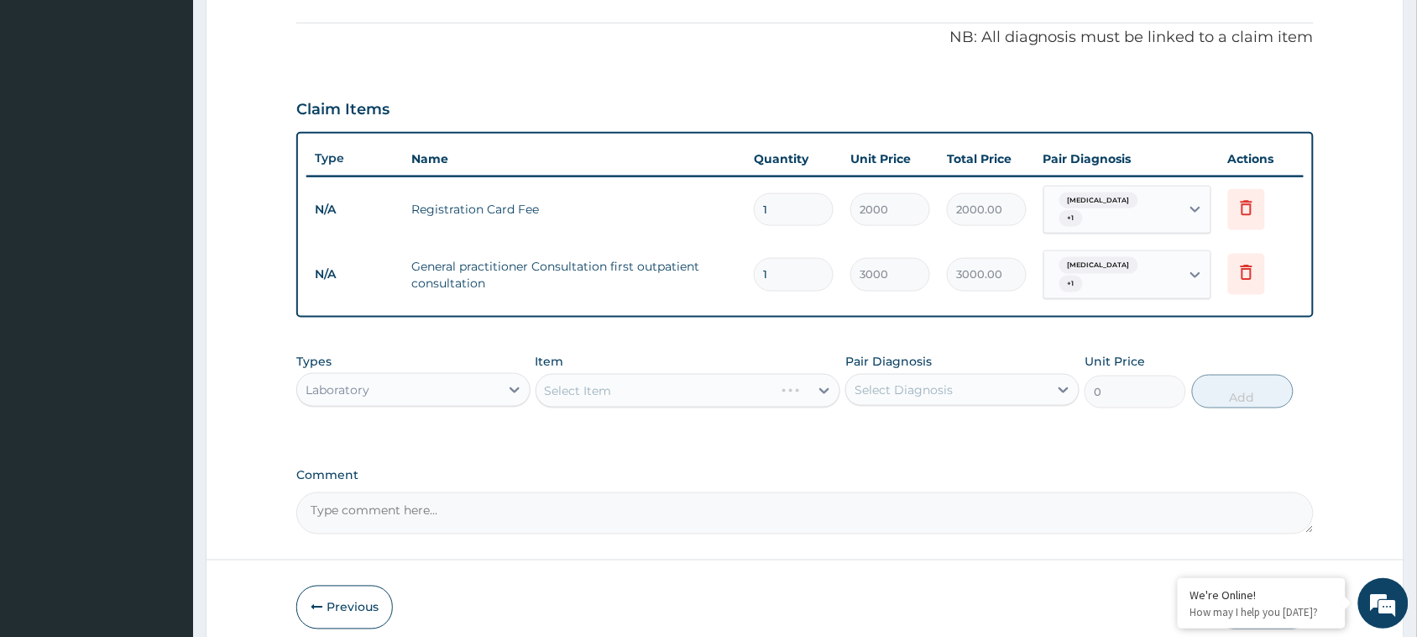
click at [698, 433] on div "PA Code / Prescription Code Enter Code(Secondary Care Only) Encounter Date 12-0…" at bounding box center [805, 100] width 1018 height 867
click at [703, 379] on div "Select Item" at bounding box center [689, 391] width 306 height 34
click at [794, 375] on div "Select Item" at bounding box center [689, 391] width 306 height 34
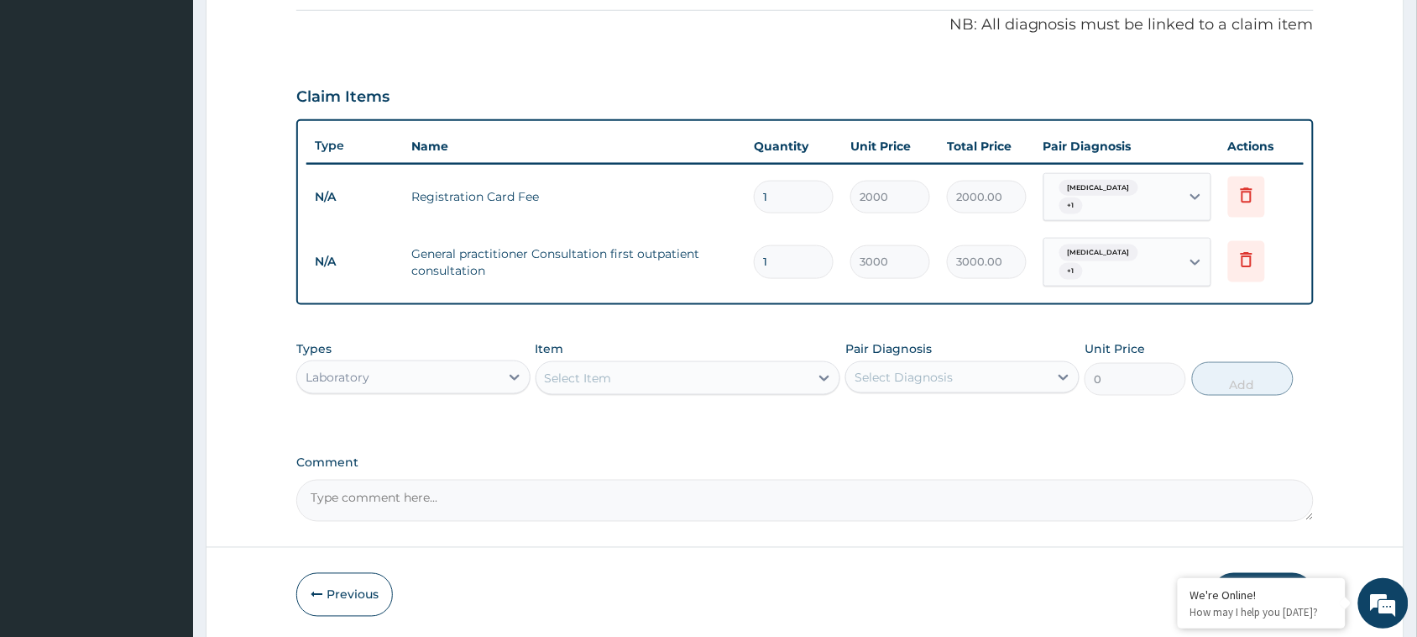
scroll to position [551, 0]
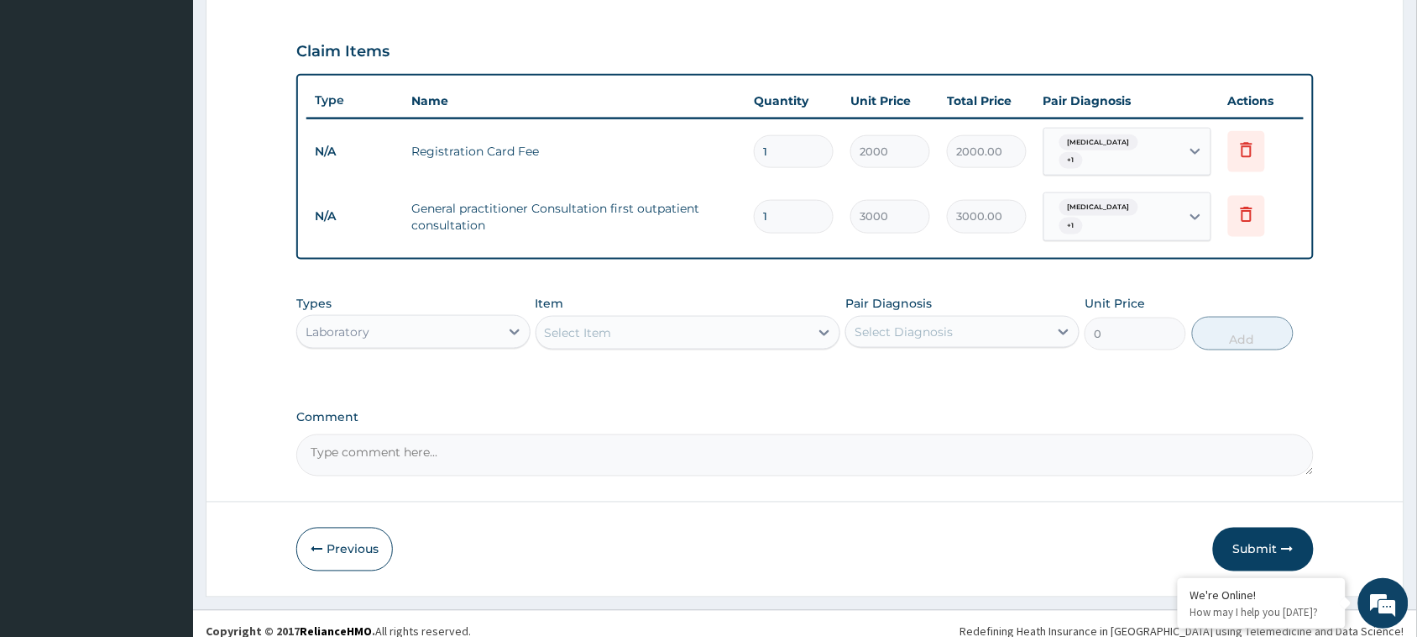
click at [724, 320] on div "Select Item" at bounding box center [674, 332] width 274 height 27
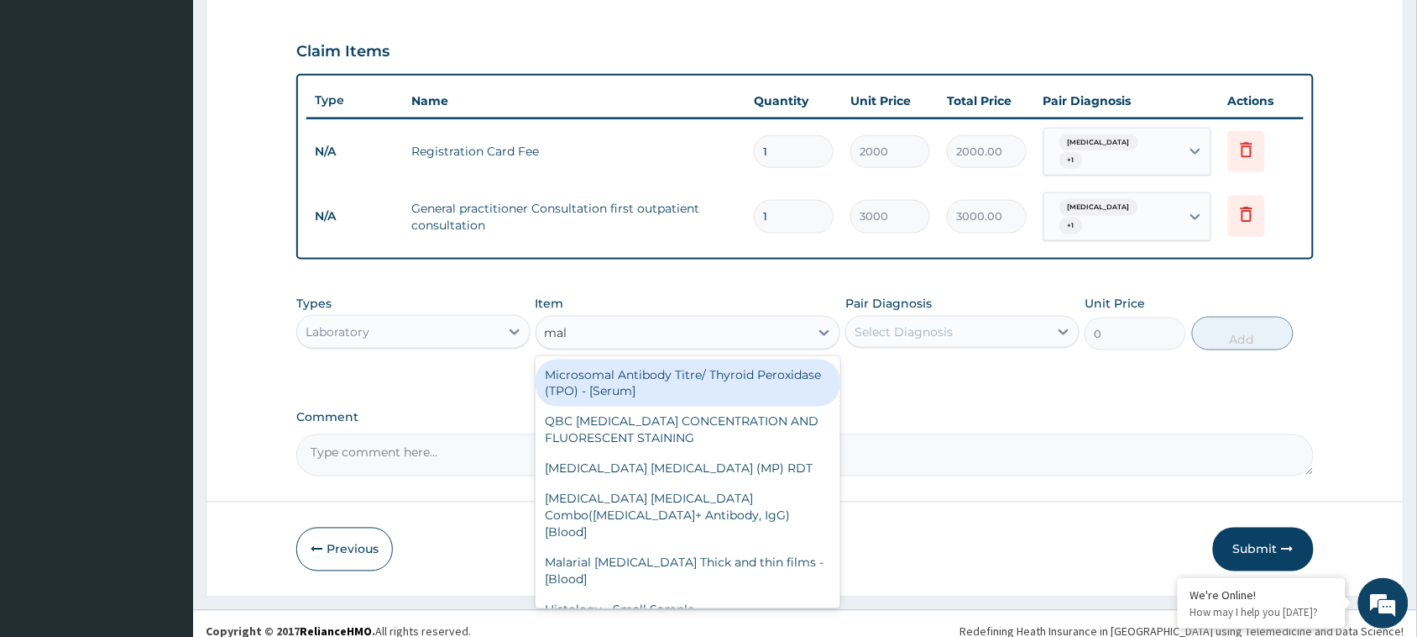
type input "mala"
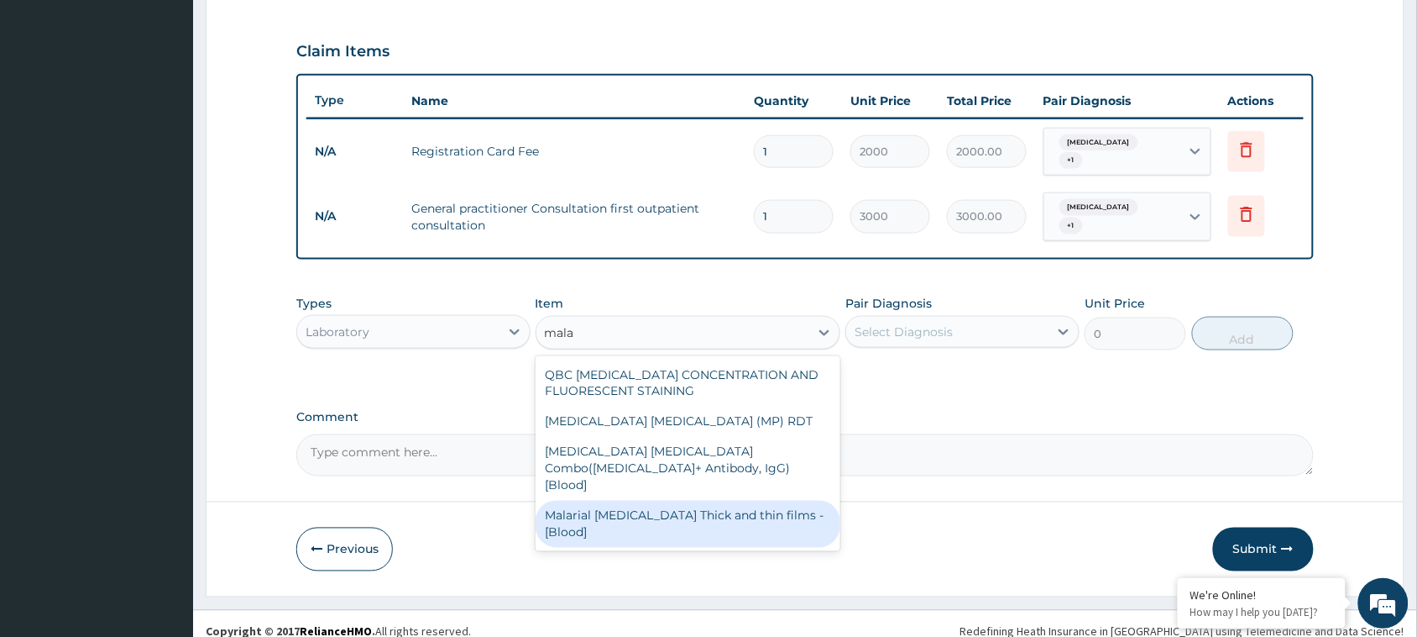
click at [795, 500] on div "Malarial [MEDICAL_DATA] Thick and thin films - [Blood]" at bounding box center [689, 523] width 306 height 47
type input "1500"
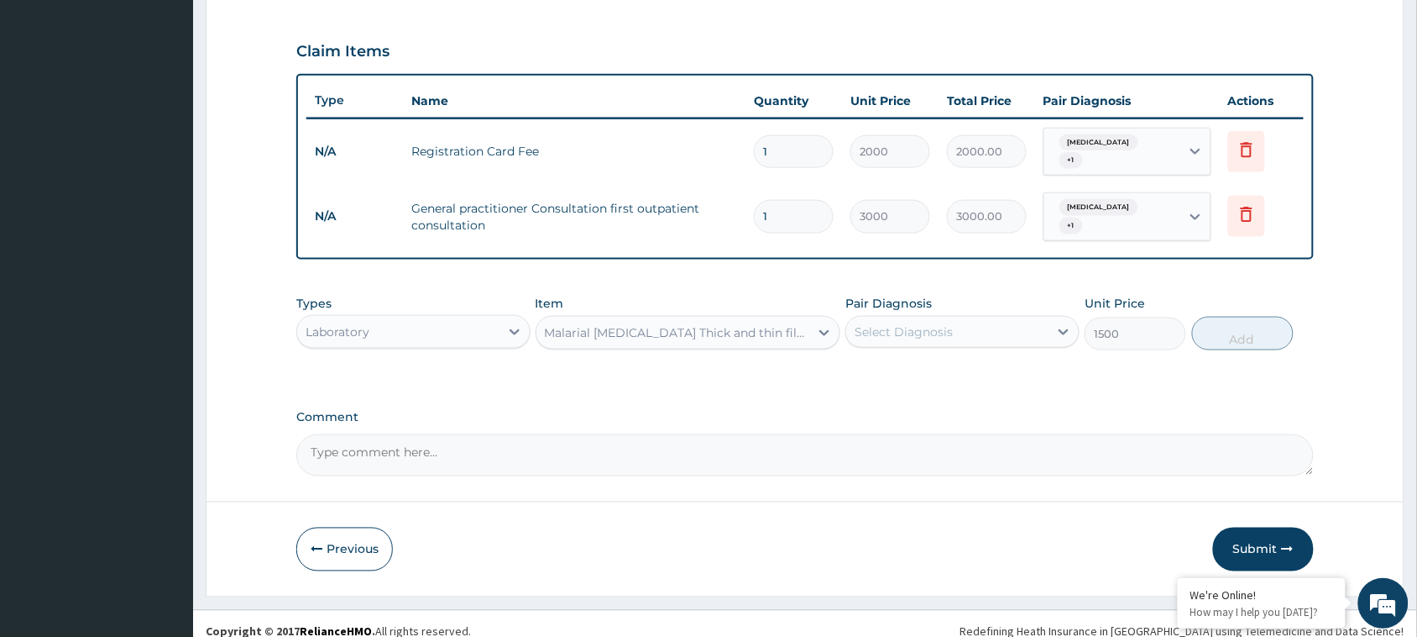
click at [941, 323] on div "Select Diagnosis" at bounding box center [904, 331] width 98 height 17
click at [928, 364] on div "[MEDICAL_DATA]" at bounding box center [963, 375] width 234 height 34
checkbox input "true"
drag, startPoint x: 1260, startPoint y: 324, endPoint x: 1147, endPoint y: 326, distance: 112.5
click at [1258, 323] on button "Add" at bounding box center [1243, 334] width 102 height 34
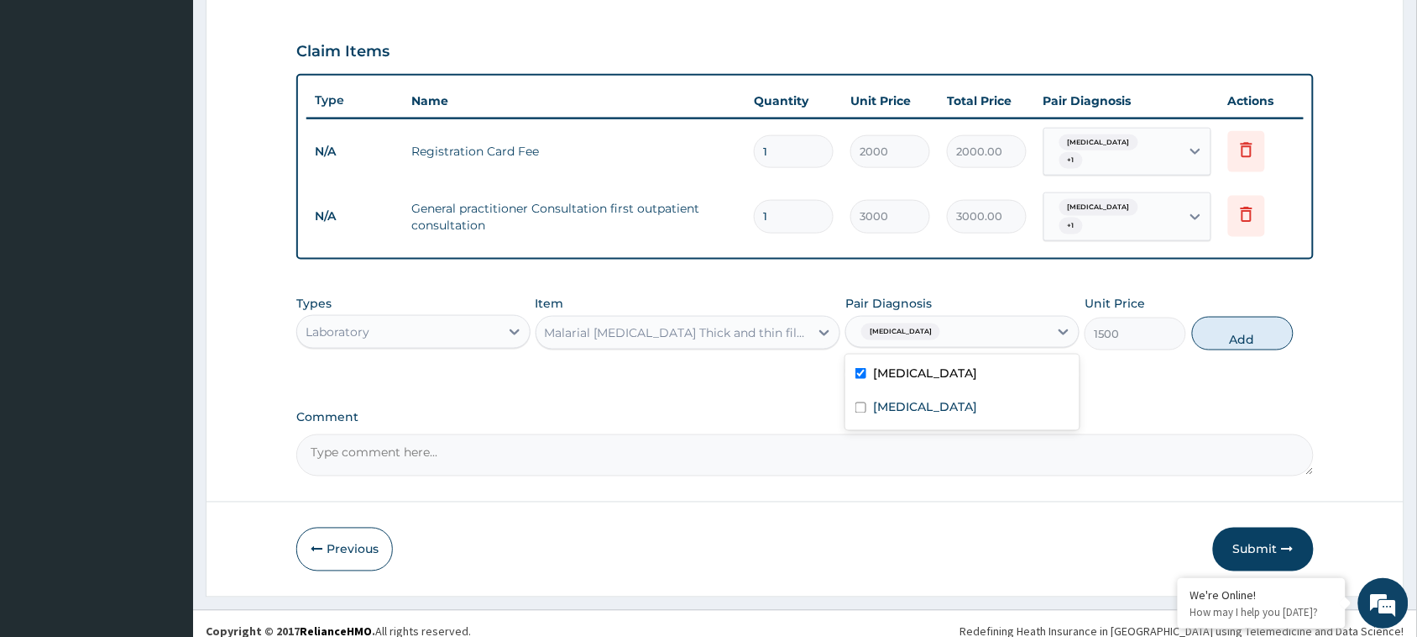
type input "0"
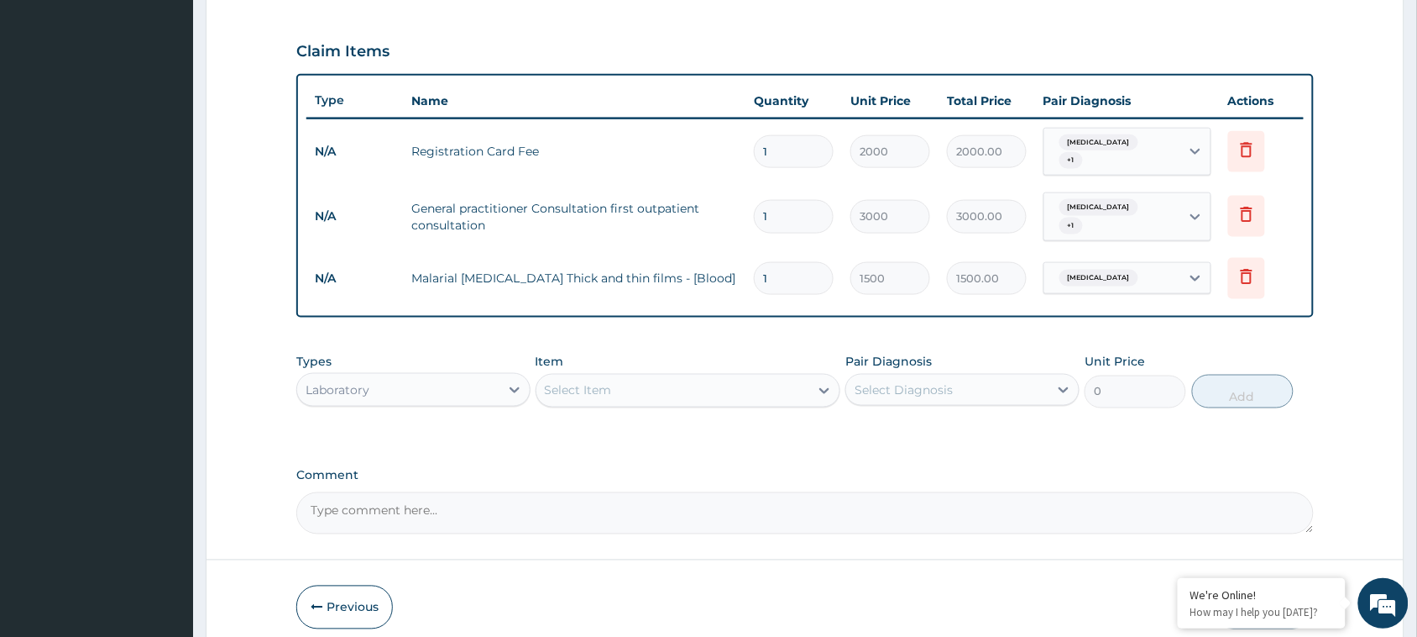
click at [689, 377] on div "Select Item" at bounding box center [674, 390] width 274 height 27
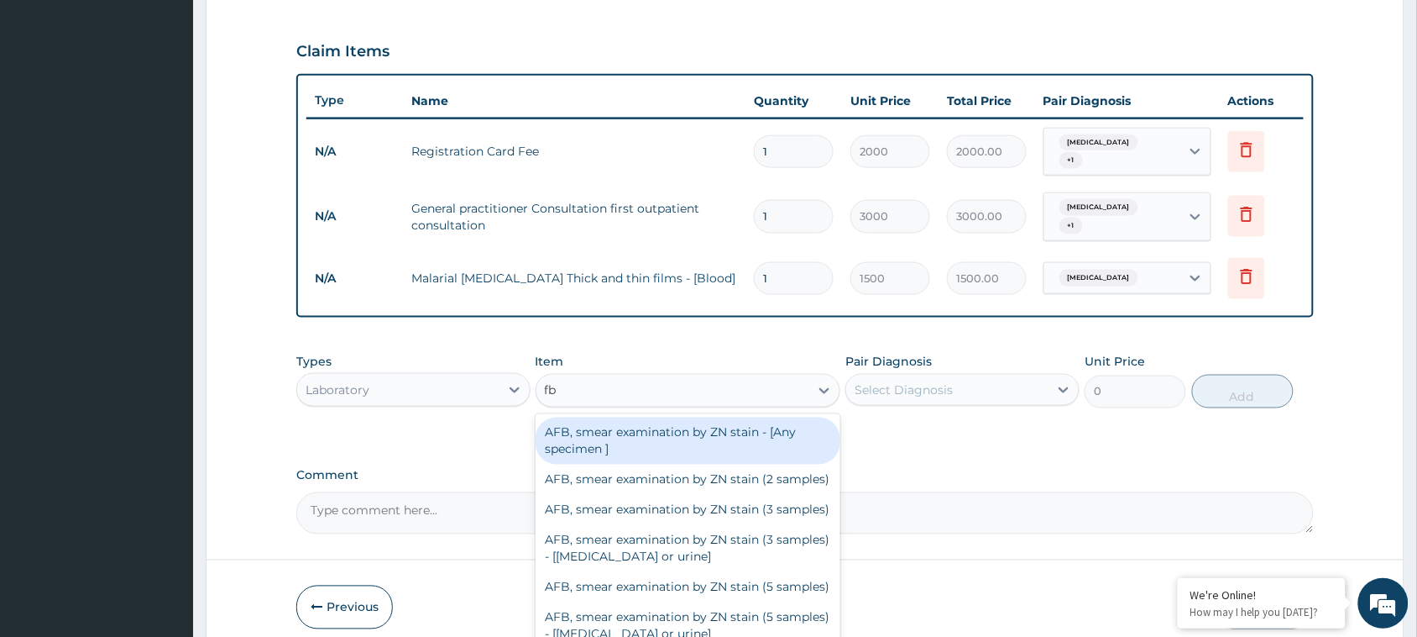
type input "fbc"
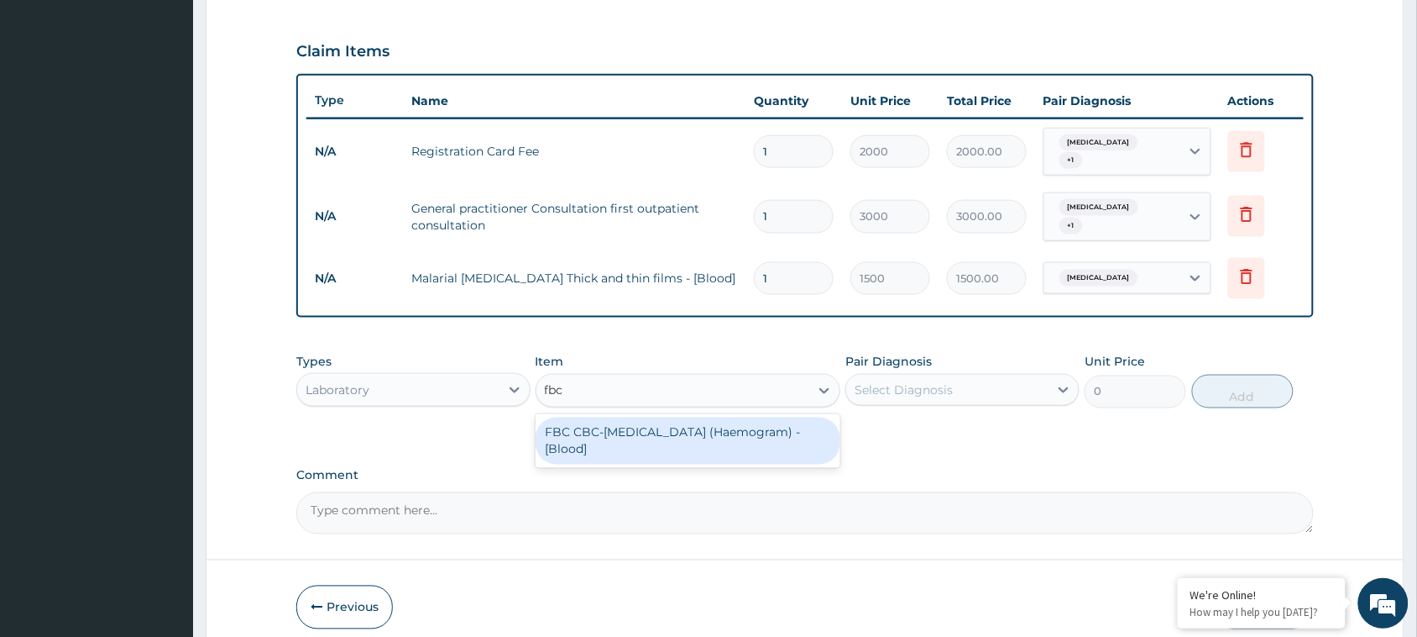
drag, startPoint x: 680, startPoint y: 429, endPoint x: 739, endPoint y: 417, distance: 59.9
click at [689, 429] on div "FBC CBC-[MEDICAL_DATA] (Haemogram) - [Blood]" at bounding box center [689, 440] width 306 height 47
type input "3000"
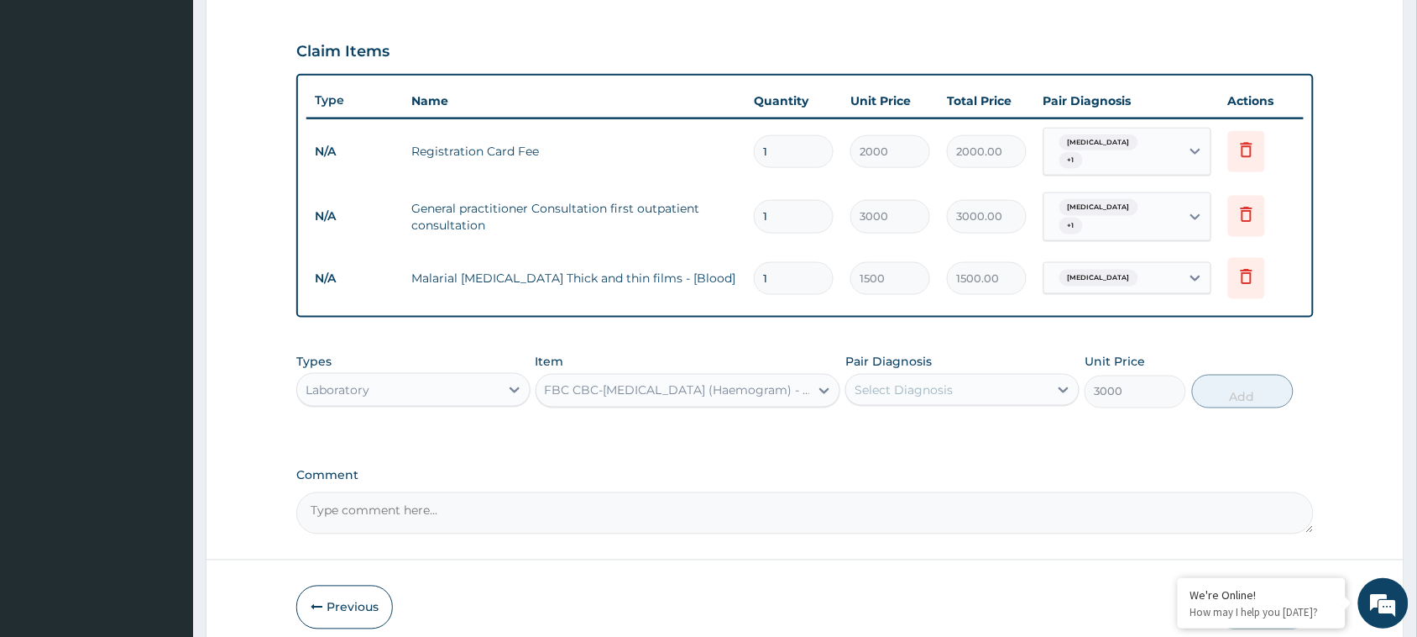
drag, startPoint x: 916, startPoint y: 380, endPoint x: 928, endPoint y: 396, distance: 19.1
click at [917, 381] on div "Select Diagnosis" at bounding box center [904, 389] width 98 height 17
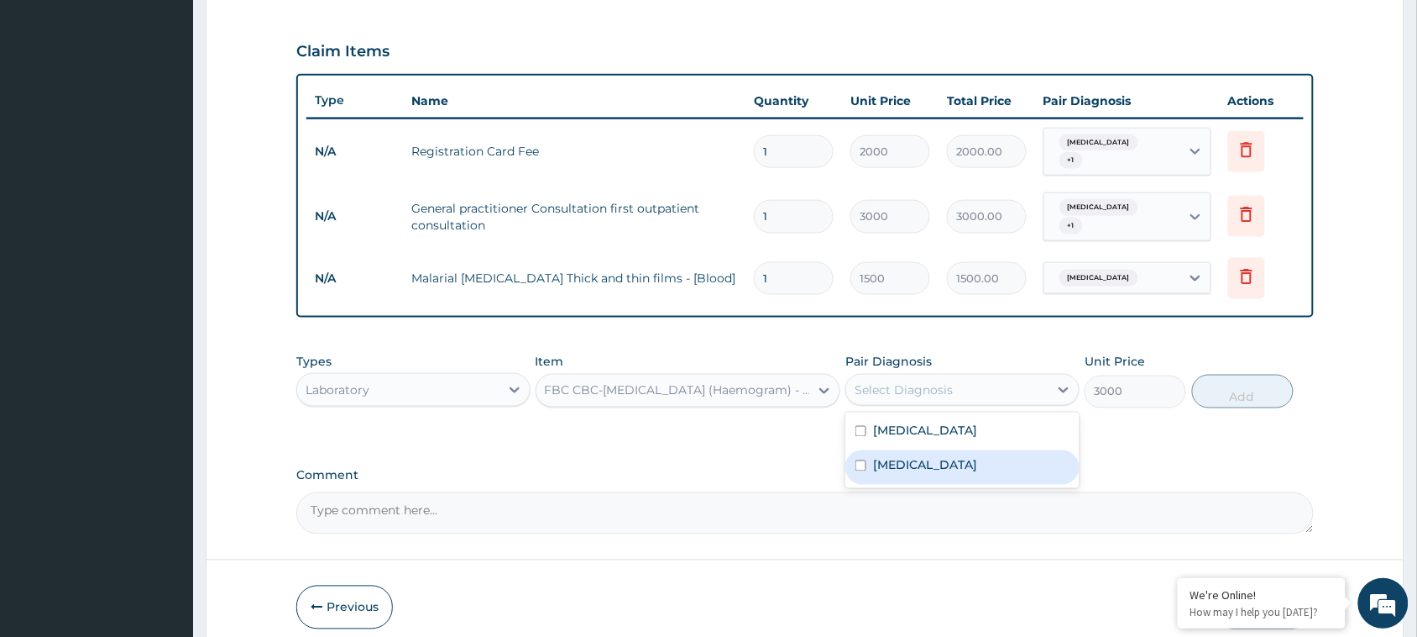
drag, startPoint x: 924, startPoint y: 456, endPoint x: 1184, endPoint y: 421, distance: 262.7
click at [925, 456] on div "Sepsis" at bounding box center [963, 467] width 234 height 34
checkbox input "true"
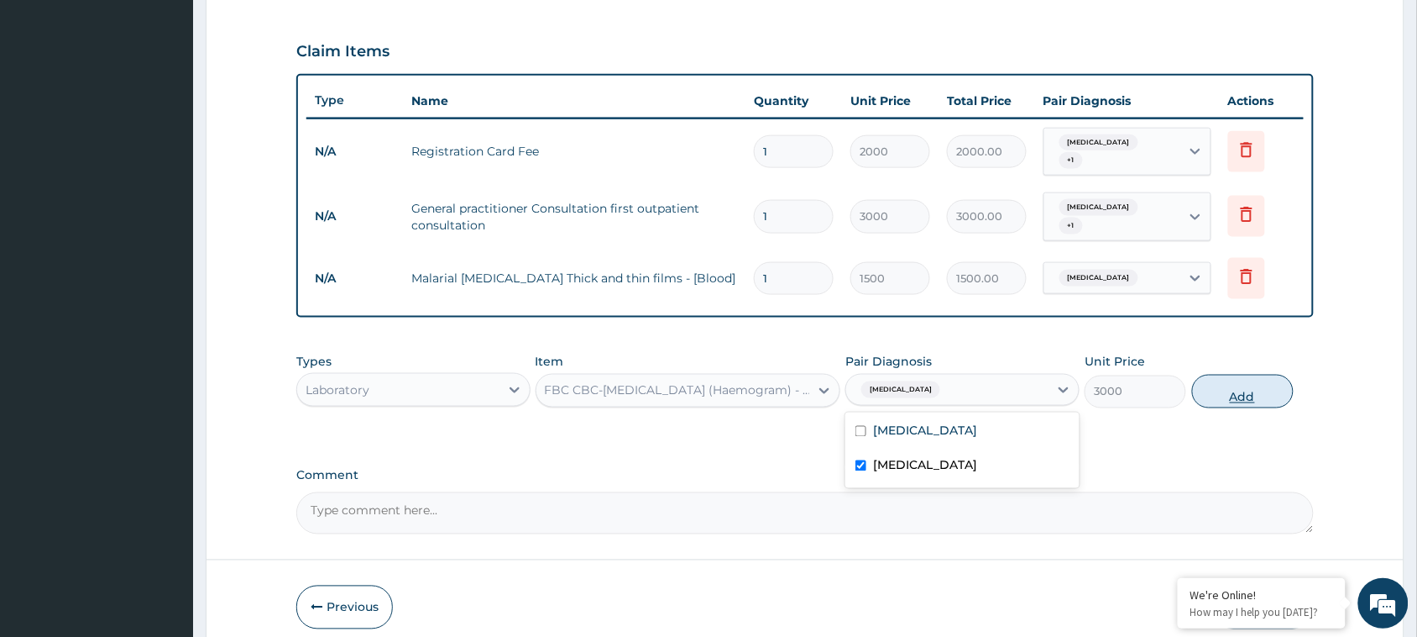
click at [1241, 384] on button "Add" at bounding box center [1243, 392] width 102 height 34
type input "0"
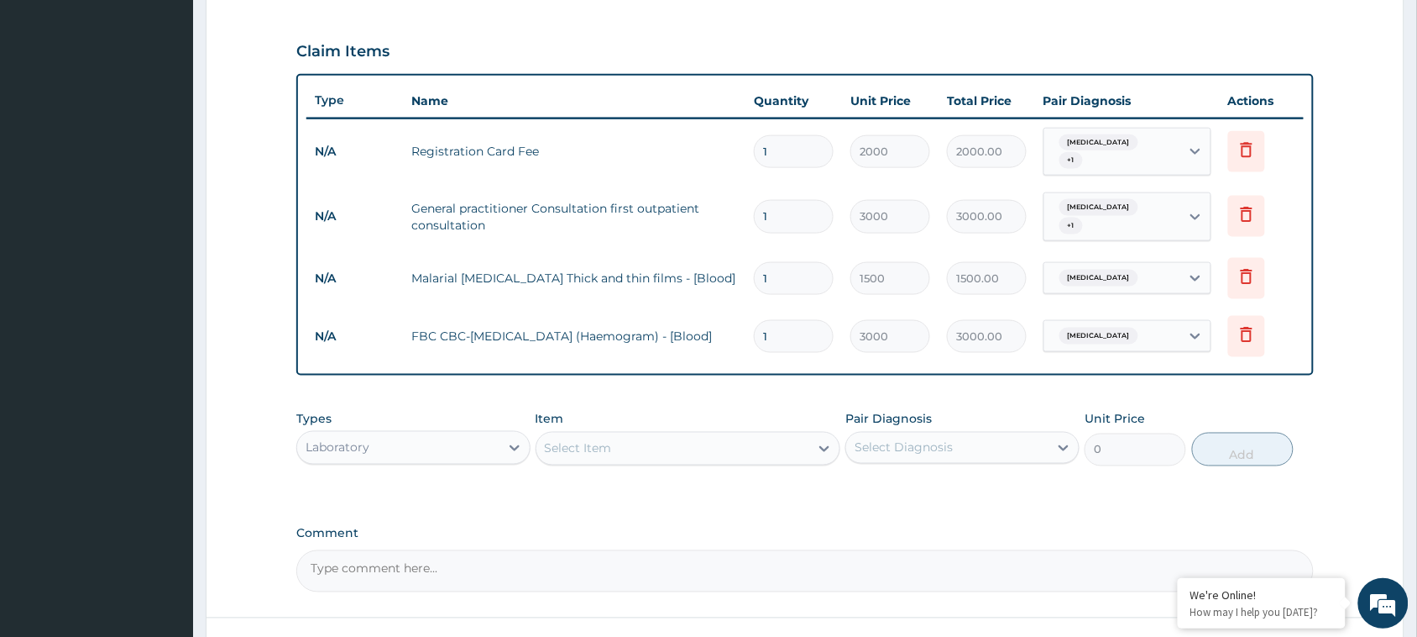
drag, startPoint x: 430, startPoint y: 438, endPoint x: 439, endPoint y: 437, distance: 9.4
click at [433, 439] on div "Laboratory" at bounding box center [398, 447] width 202 height 27
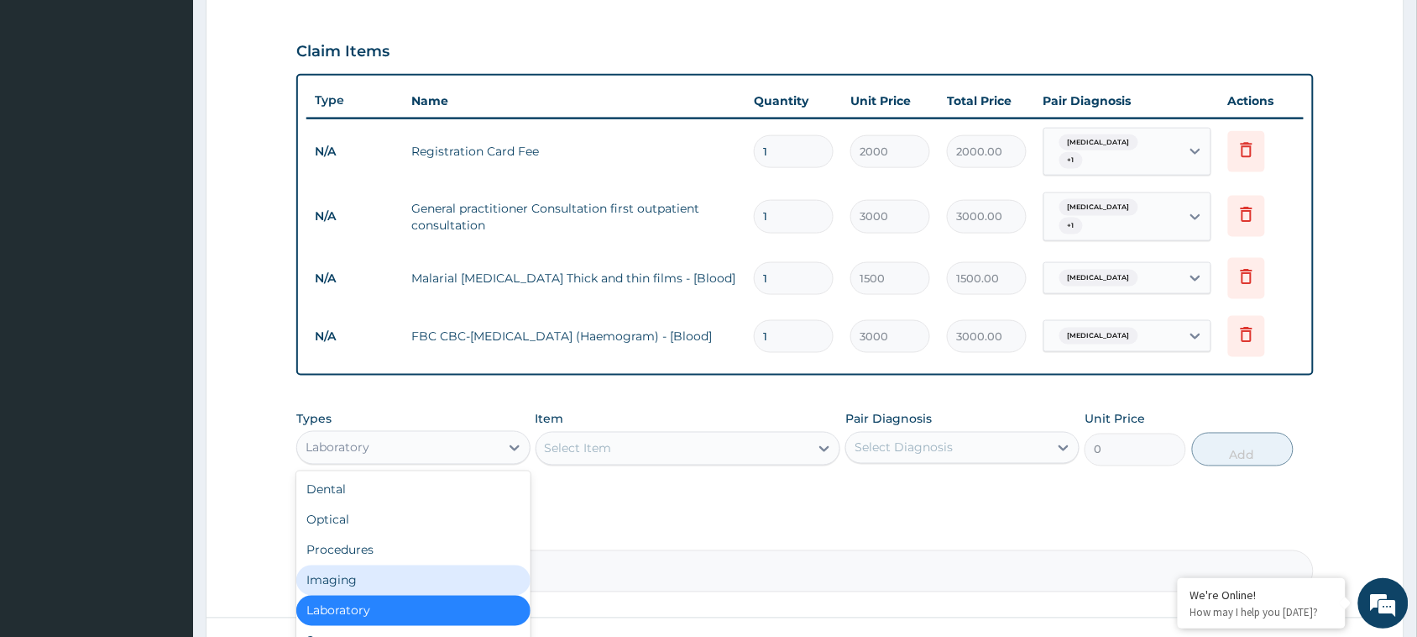
scroll to position [56, 0]
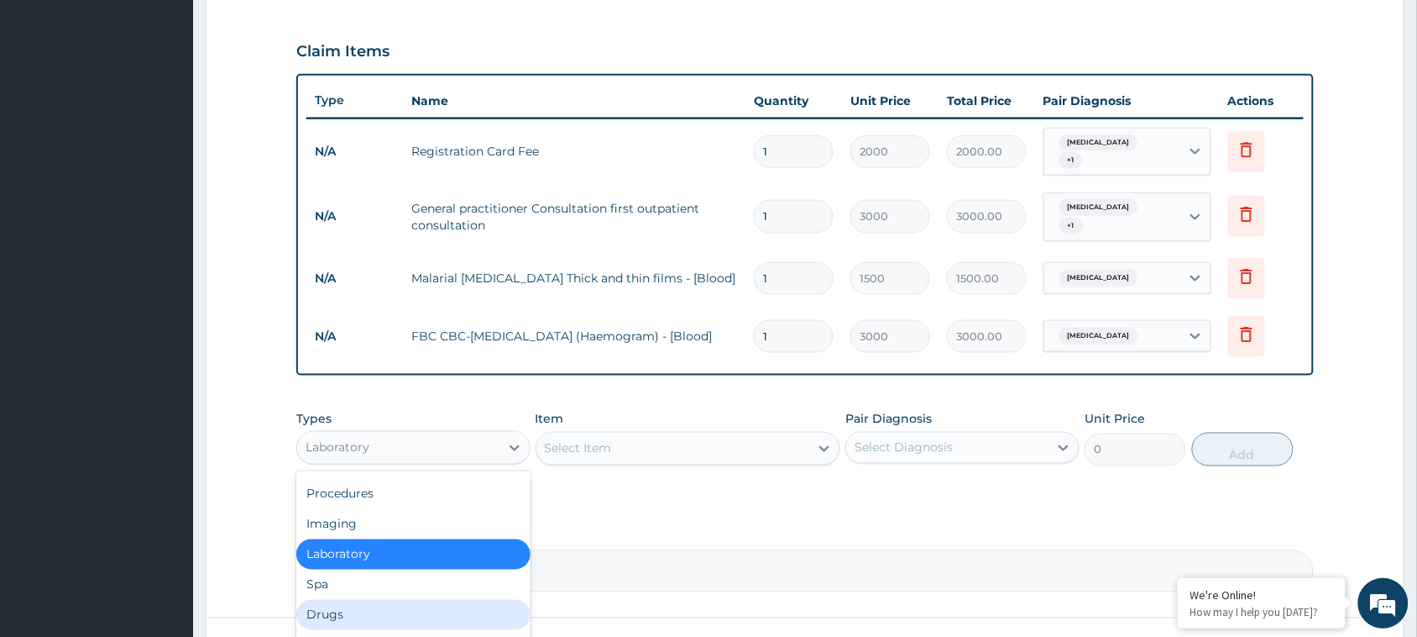
click at [358, 600] on div "Drugs" at bounding box center [413, 615] width 234 height 30
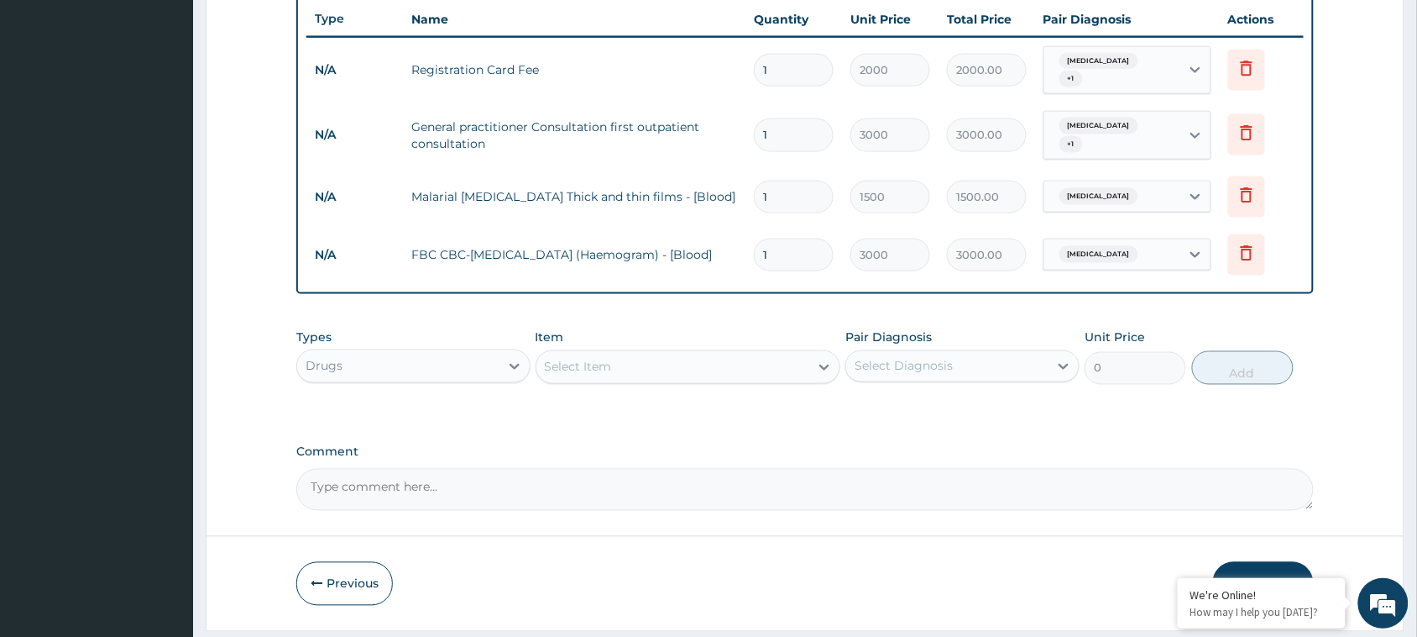
scroll to position [668, 0]
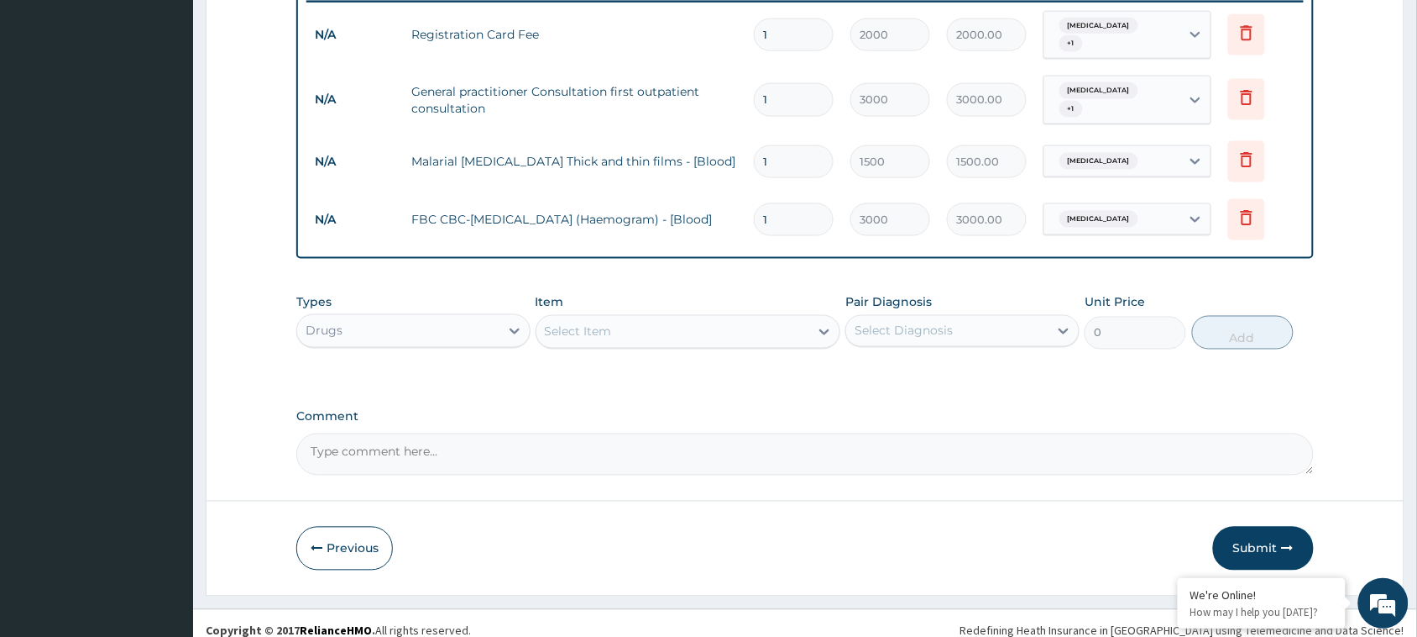
click at [630, 323] on div "Select Item" at bounding box center [674, 331] width 274 height 27
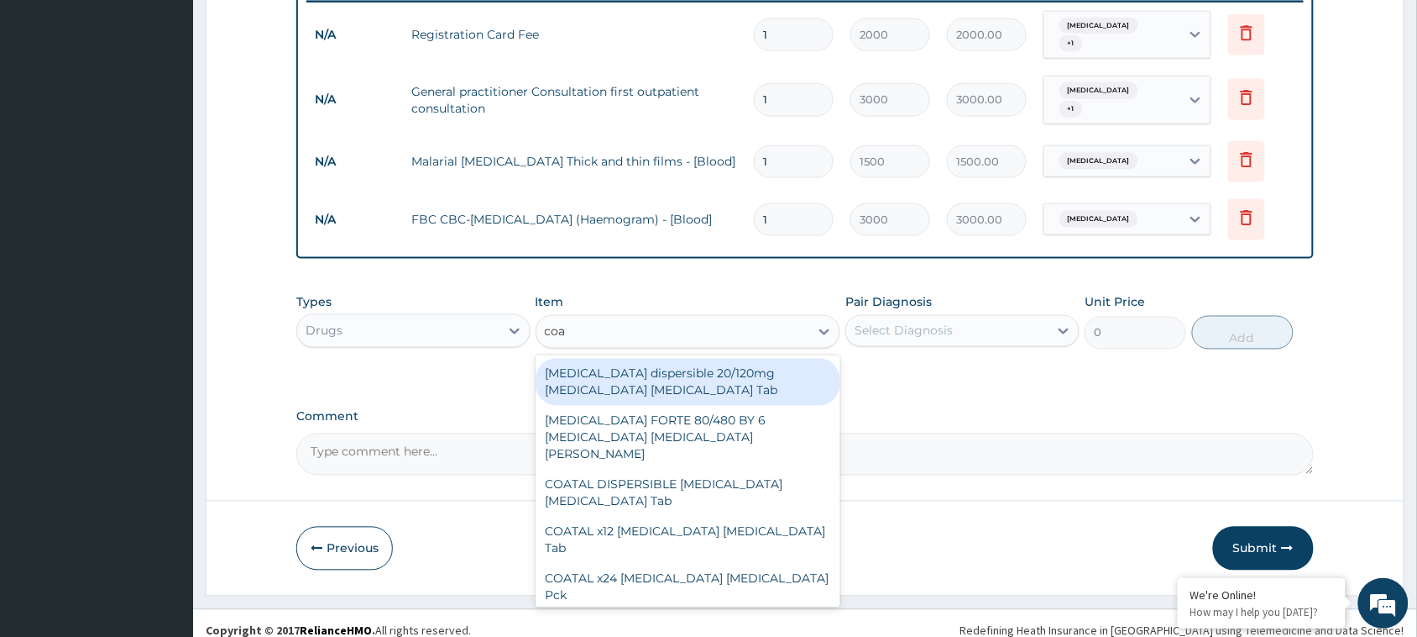
type input "coar"
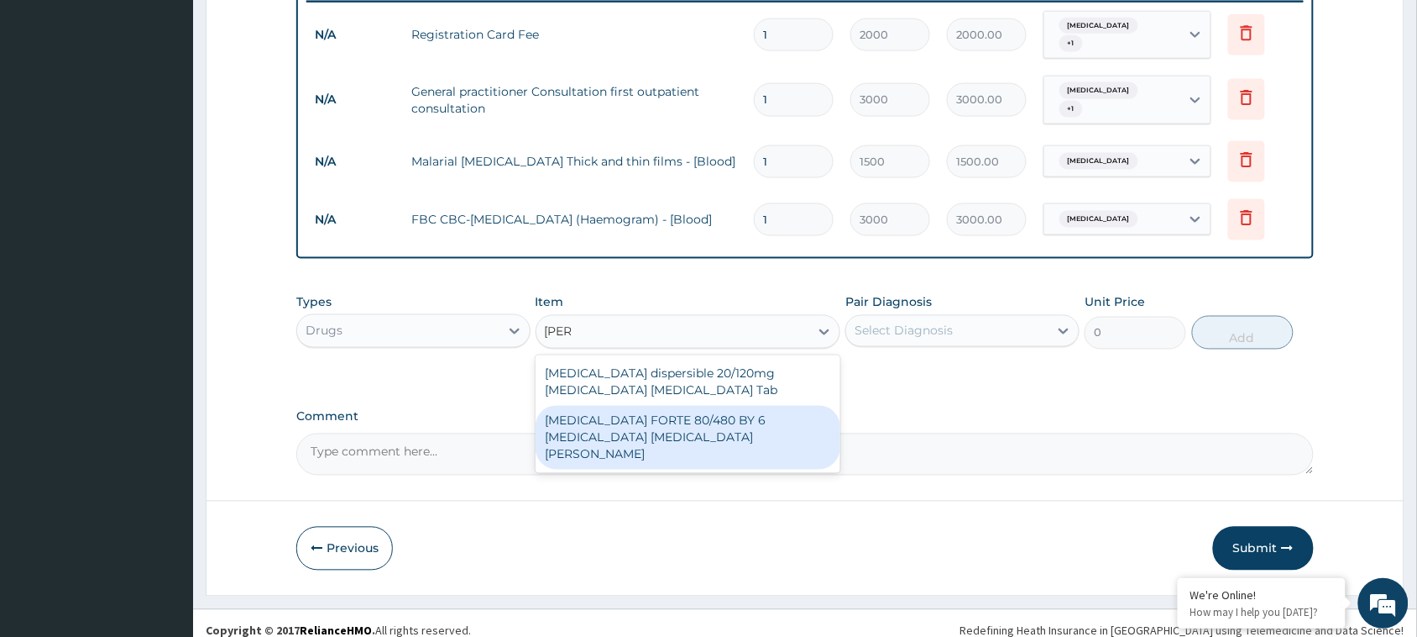
drag, startPoint x: 685, startPoint y: 413, endPoint x: 810, endPoint y: 390, distance: 127.2
click at [689, 413] on div "[MEDICAL_DATA] FORTE 80/480 BY 6 [MEDICAL_DATA] [MEDICAL_DATA][PERSON_NAME]" at bounding box center [689, 438] width 306 height 64
type input "3220"
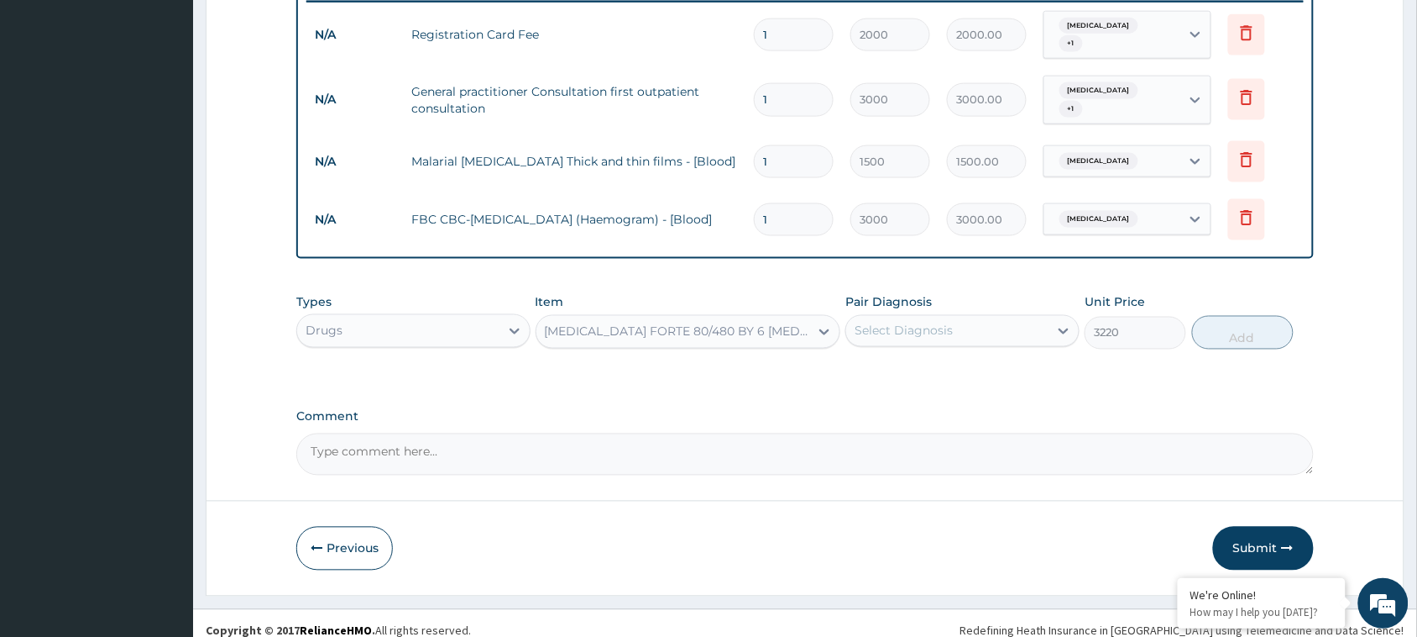
click at [911, 330] on div "Select Diagnosis" at bounding box center [963, 331] width 234 height 32
drag, startPoint x: 913, startPoint y: 363, endPoint x: 1207, endPoint y: 345, distance: 294.4
click at [913, 364] on label "[MEDICAL_DATA]" at bounding box center [925, 372] width 104 height 17
checkbox input "true"
click at [1265, 325] on button "Add" at bounding box center [1243, 333] width 102 height 34
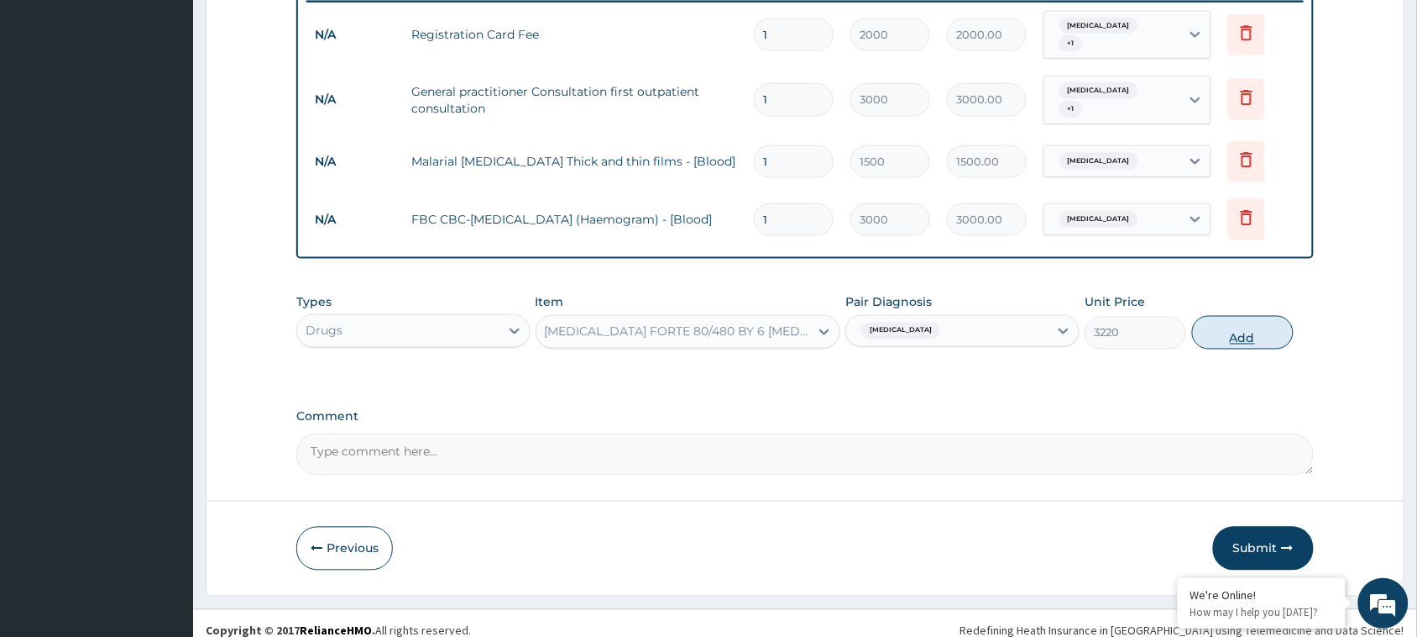
type input "0"
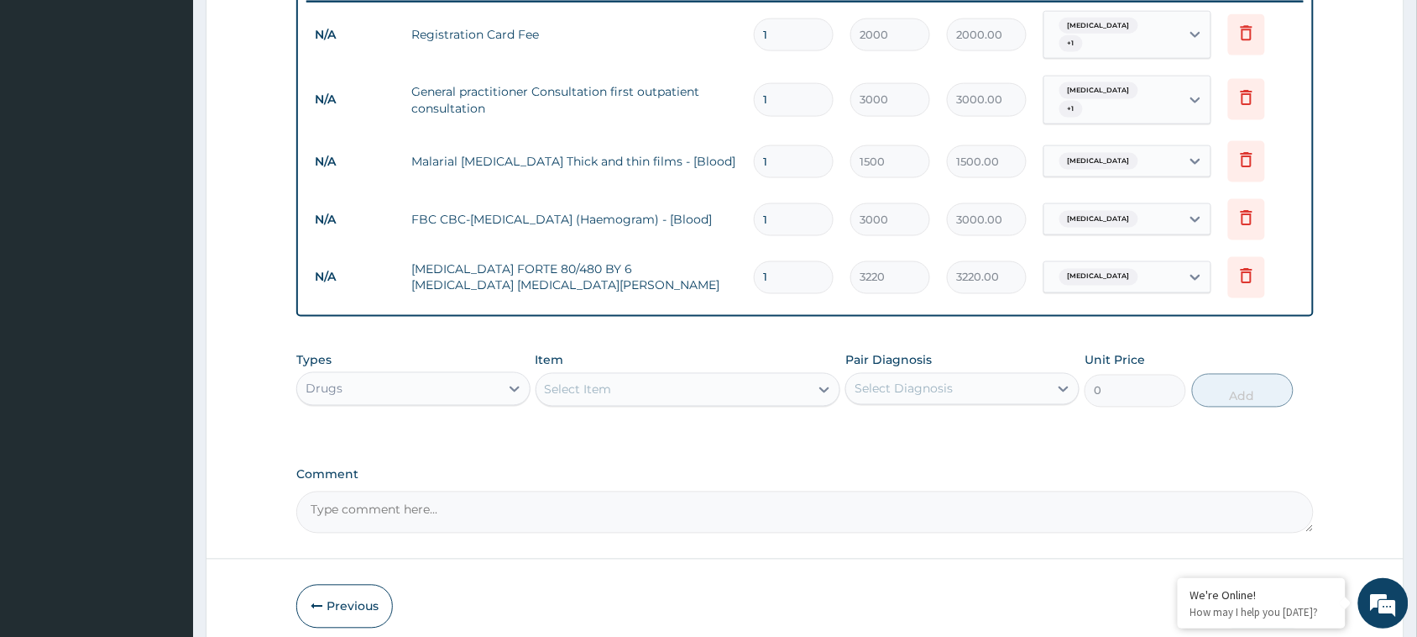
click at [673, 376] on div "Select Item" at bounding box center [674, 389] width 274 height 27
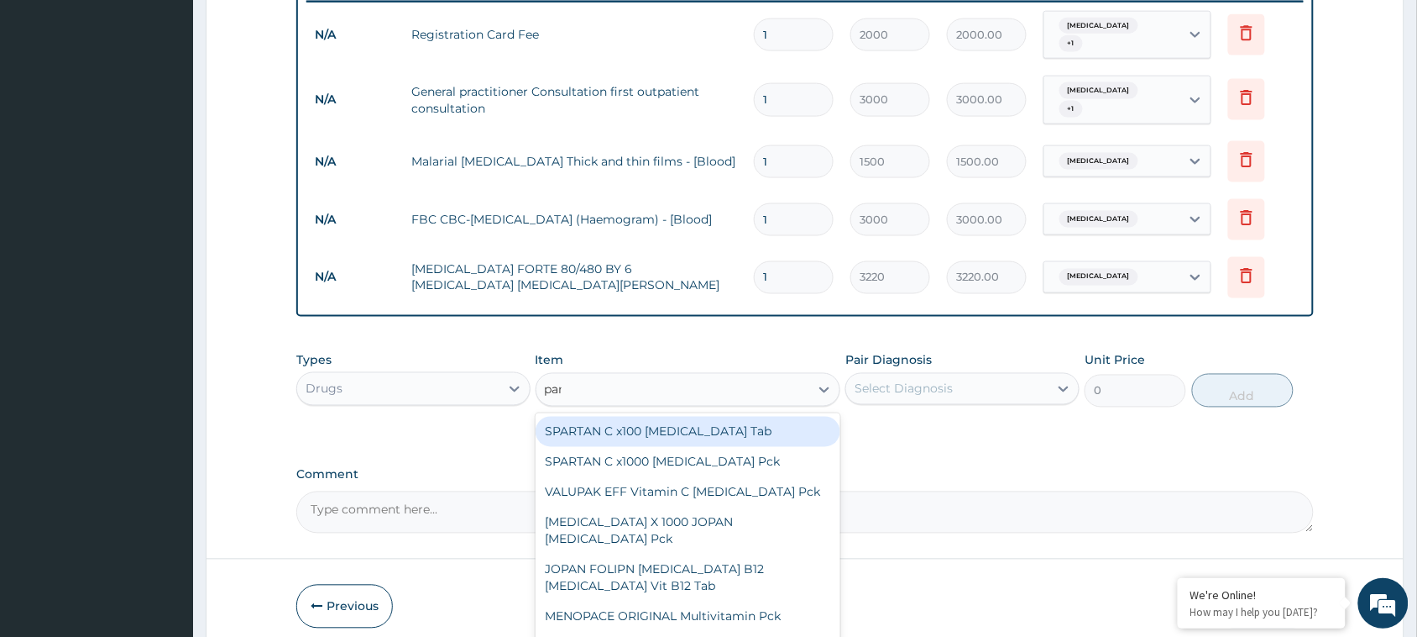
type input "parace"
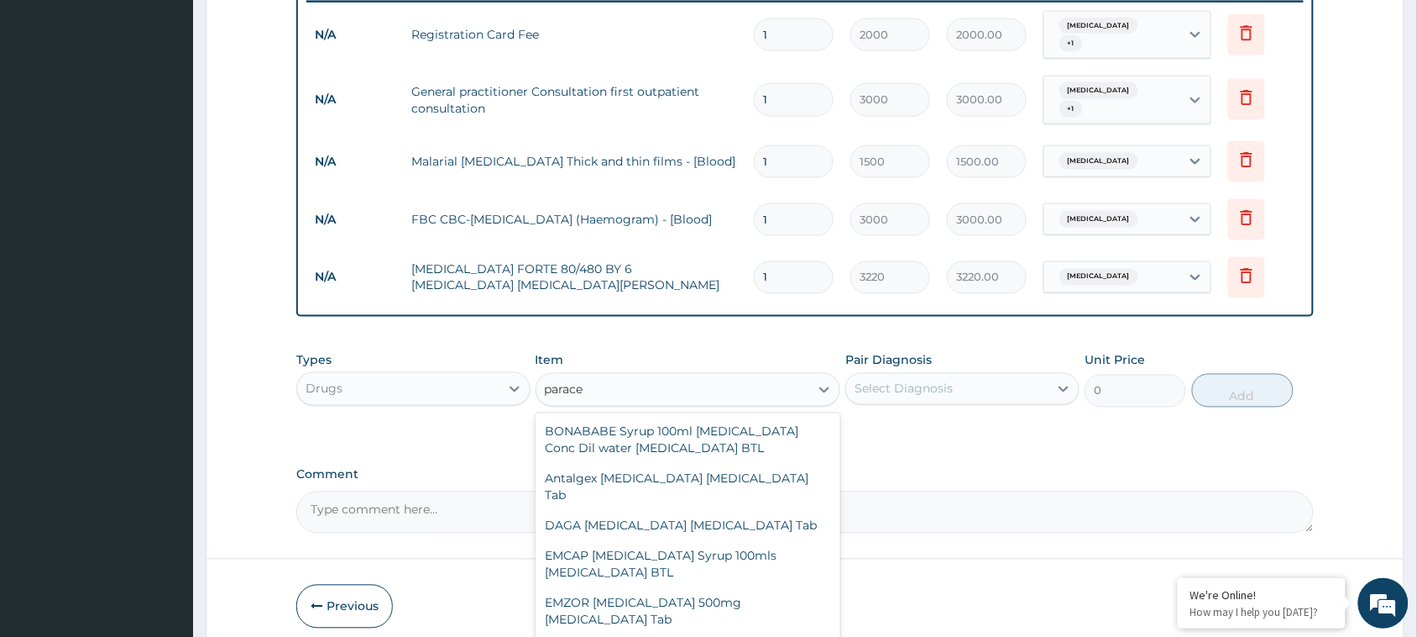
scroll to position [567, 0]
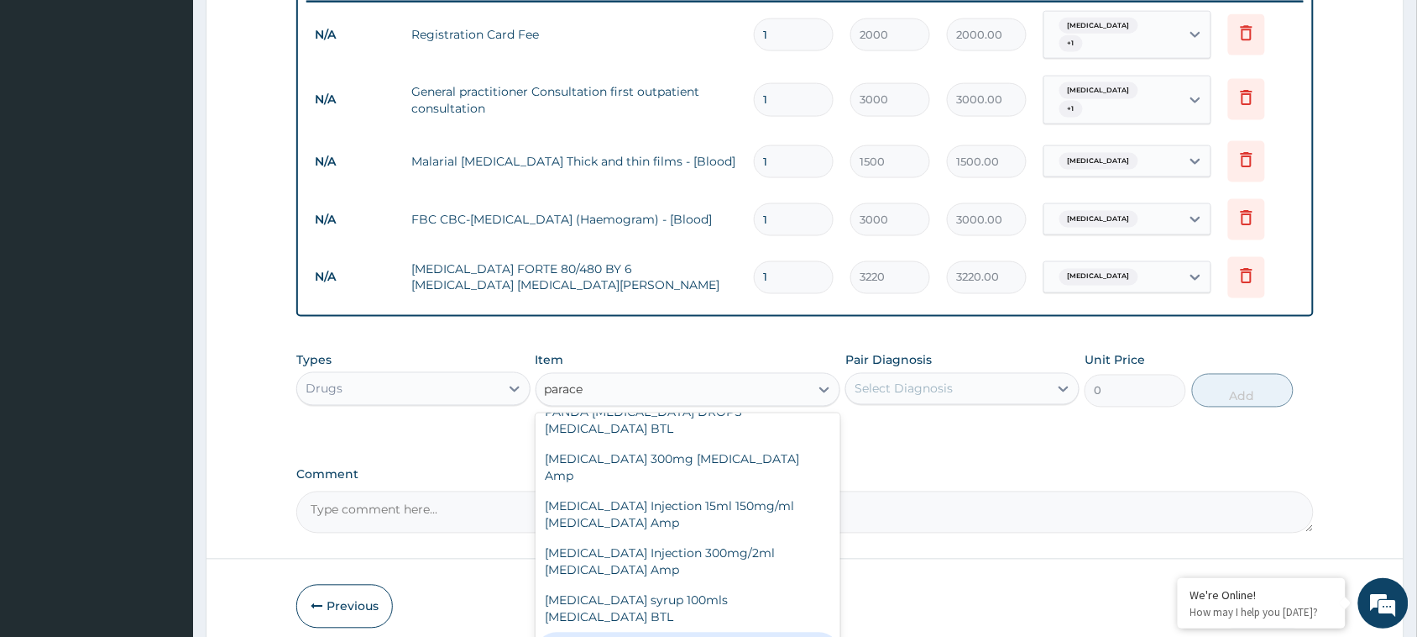
type input "17.25"
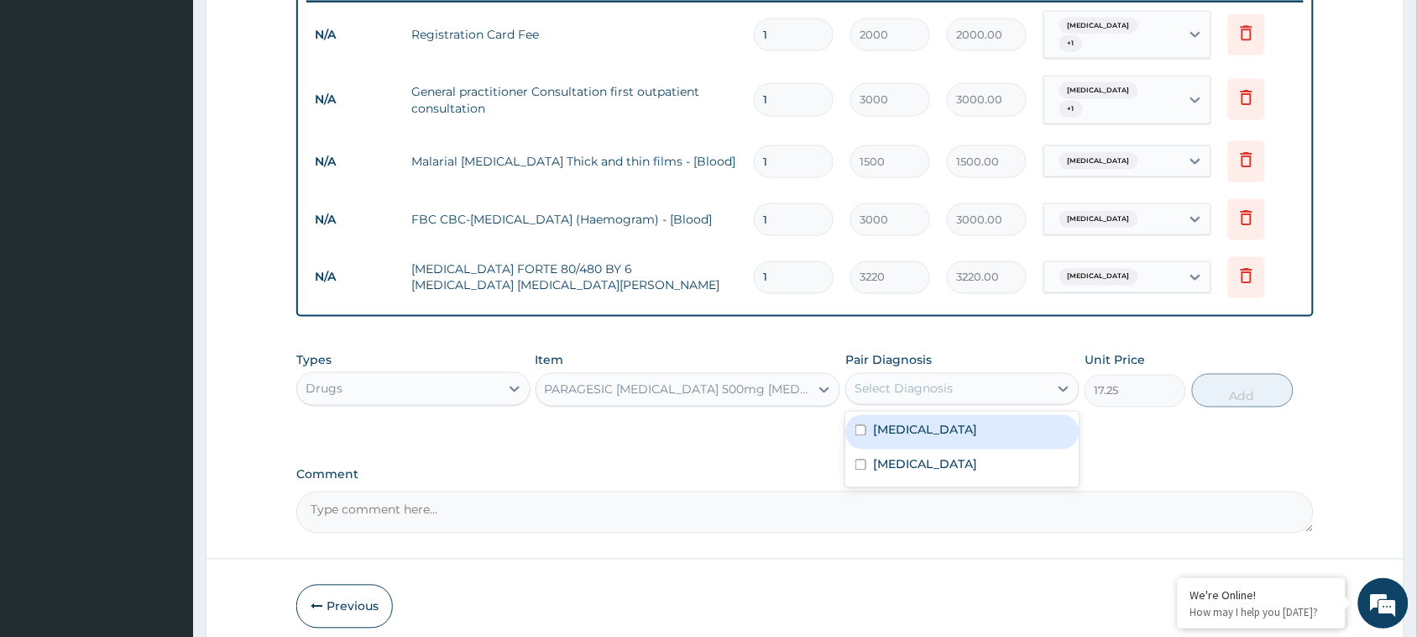
click at [932, 380] on div "Select Diagnosis" at bounding box center [904, 388] width 98 height 17
click at [911, 424] on div "[MEDICAL_DATA]" at bounding box center [963, 432] width 234 height 34
checkbox input "true"
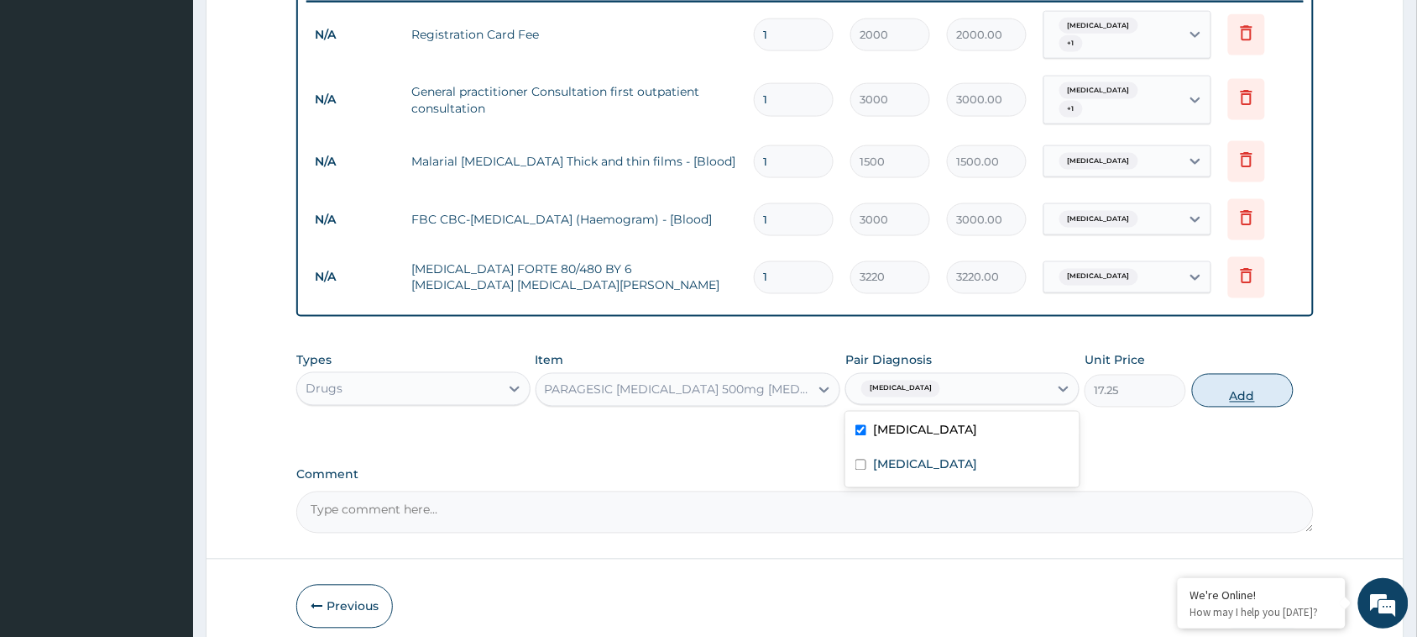
click at [1239, 375] on button "Add" at bounding box center [1243, 391] width 102 height 34
type input "0"
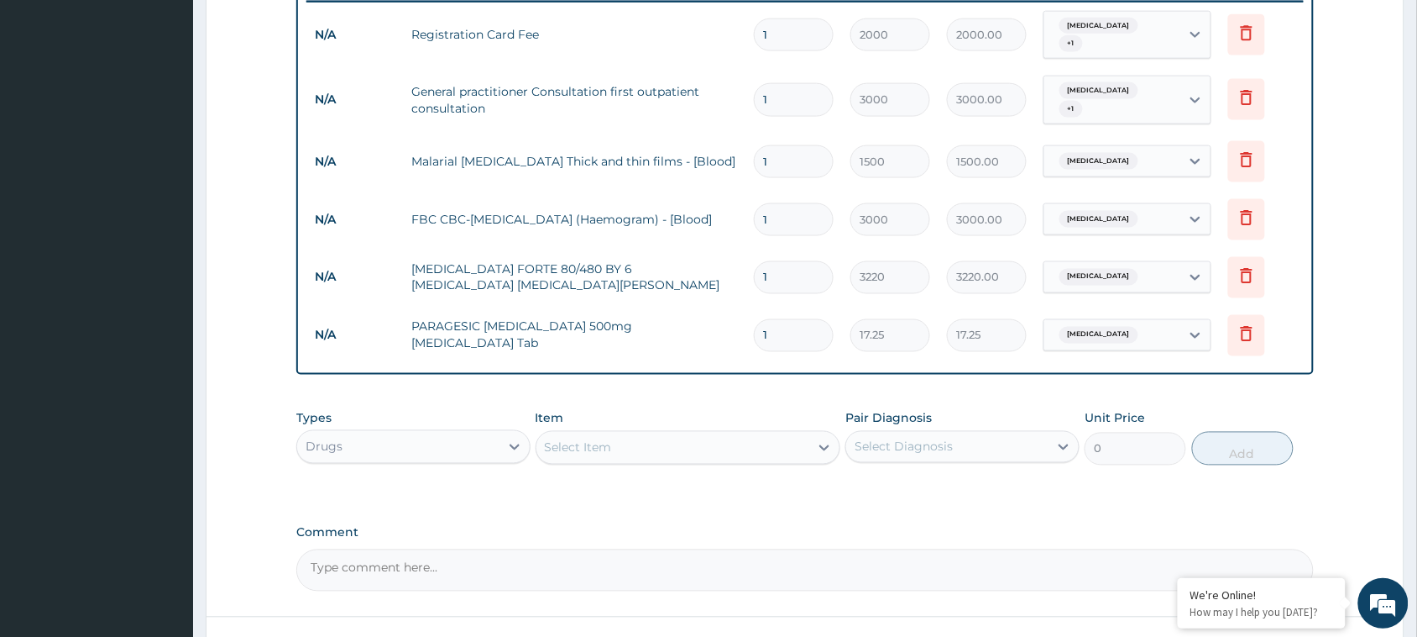
type input "18"
type input "310.50"
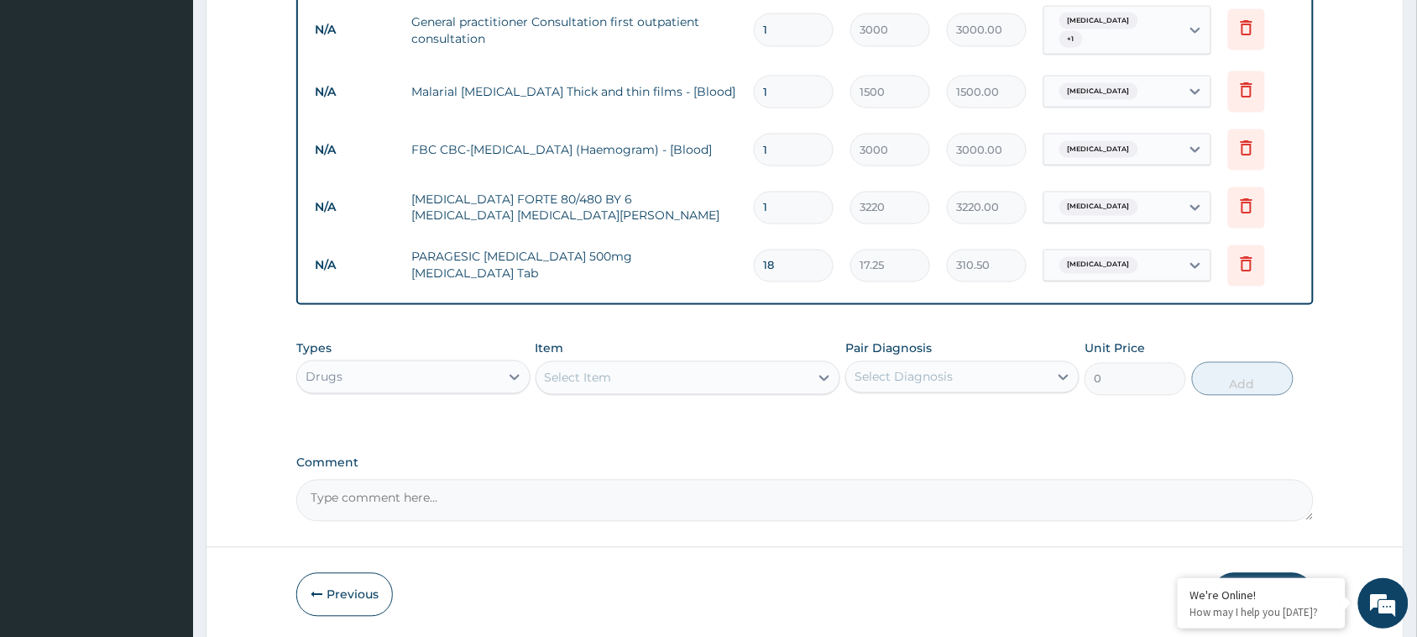
scroll to position [783, 0]
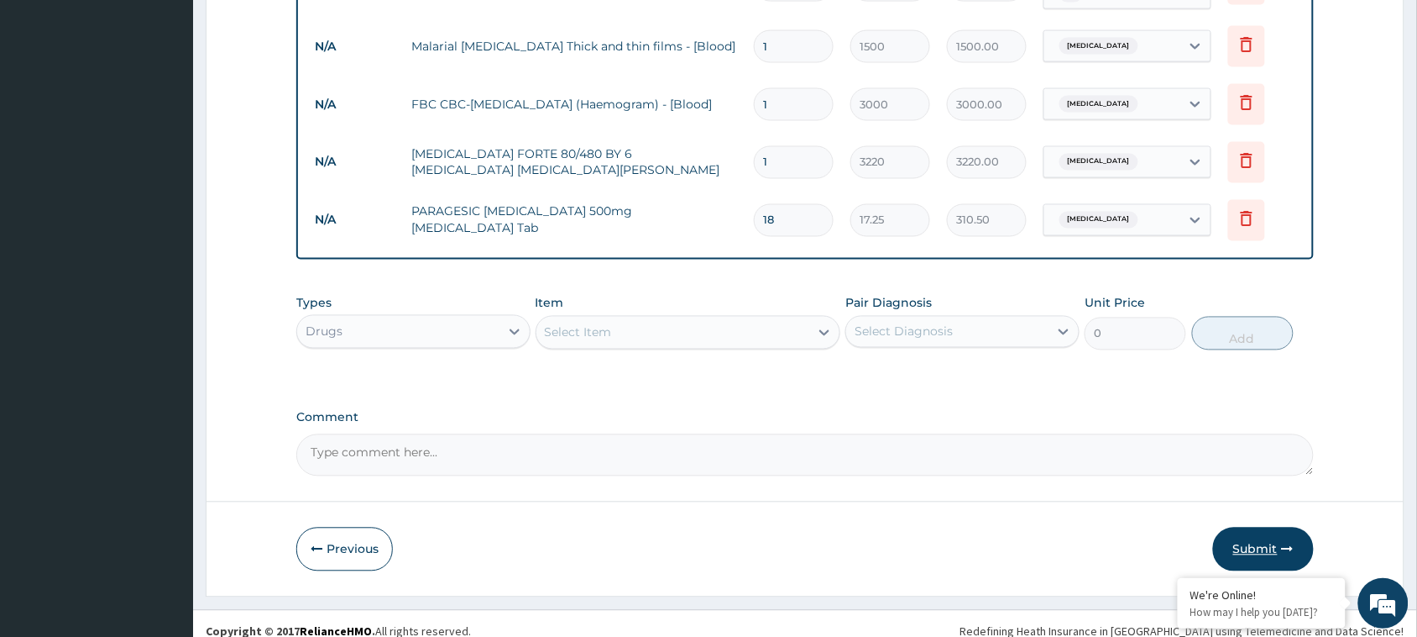
type input "18"
click at [1244, 529] on button "Submit" at bounding box center [1263, 549] width 101 height 44
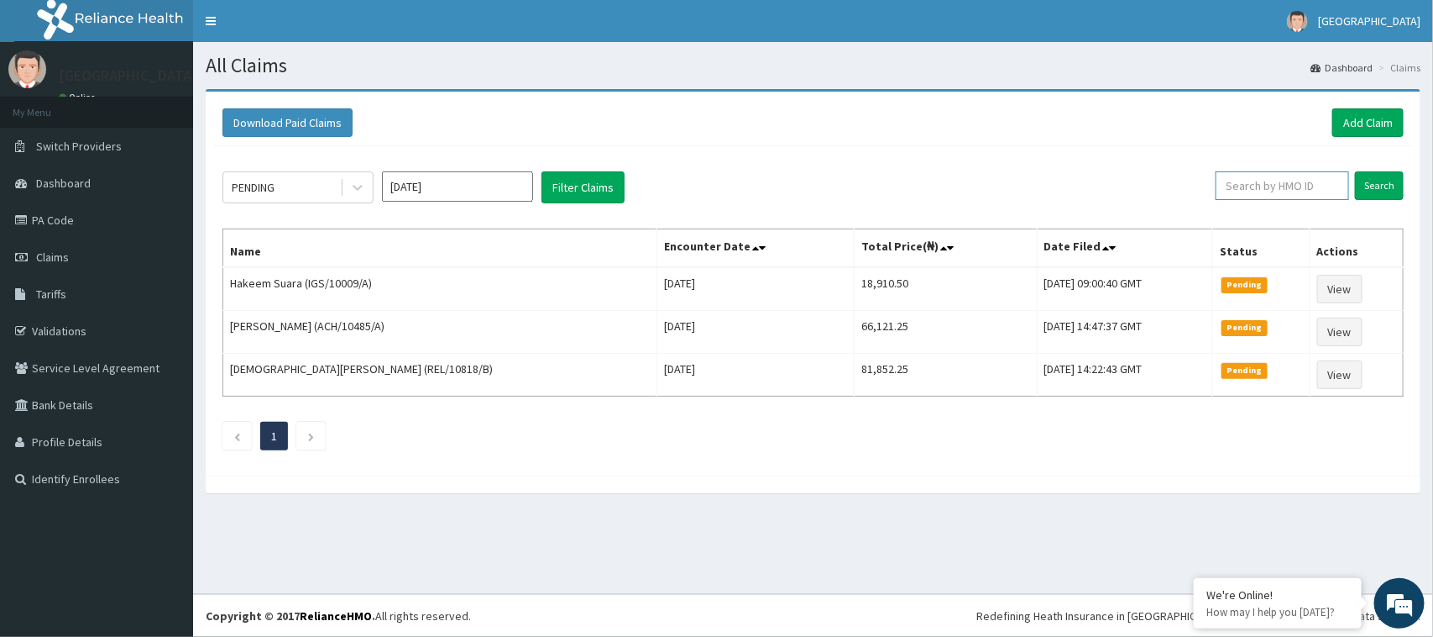
click at [1274, 196] on input "text" at bounding box center [1283, 185] width 134 height 29
paste input "IWV/10002/B"
type input "IWV/10002/B"
click at [1365, 191] on input "Search" at bounding box center [1379, 185] width 49 height 29
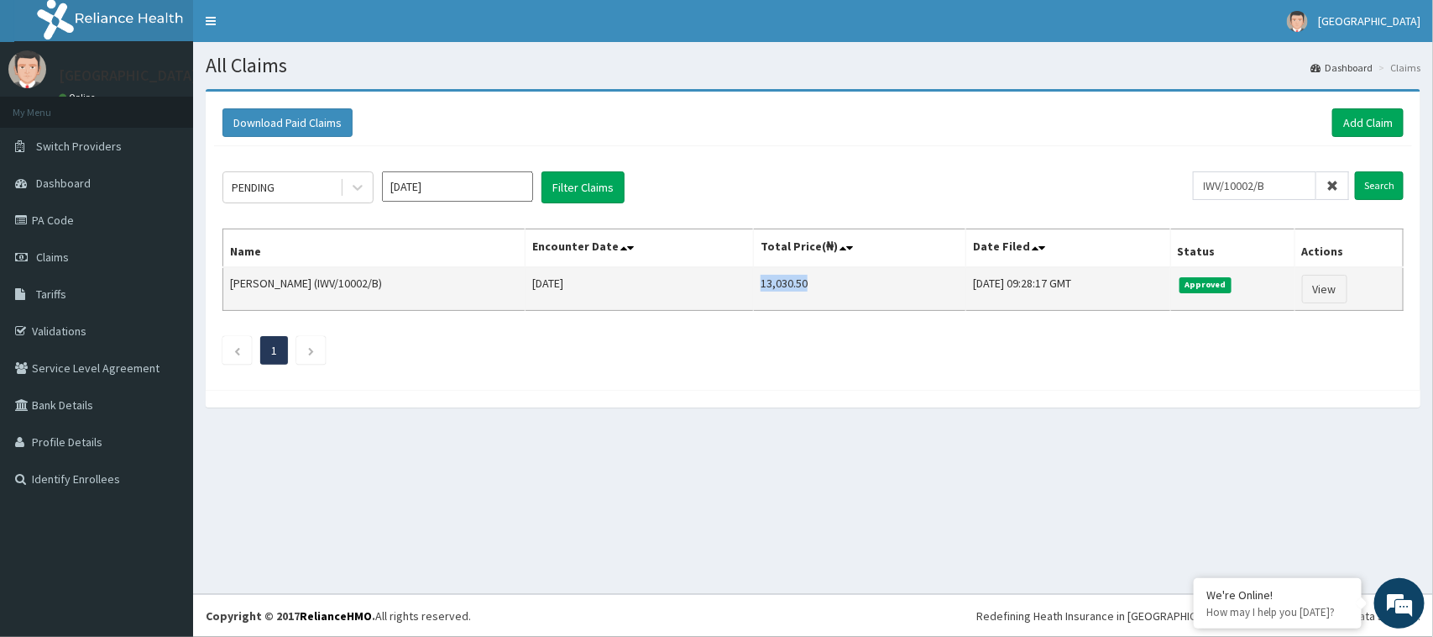
drag, startPoint x: 804, startPoint y: 286, endPoint x: 756, endPoint y: 291, distance: 49.0
click at [756, 291] on td "13,030.50" at bounding box center [860, 289] width 212 height 44
copy td "13,030.50"
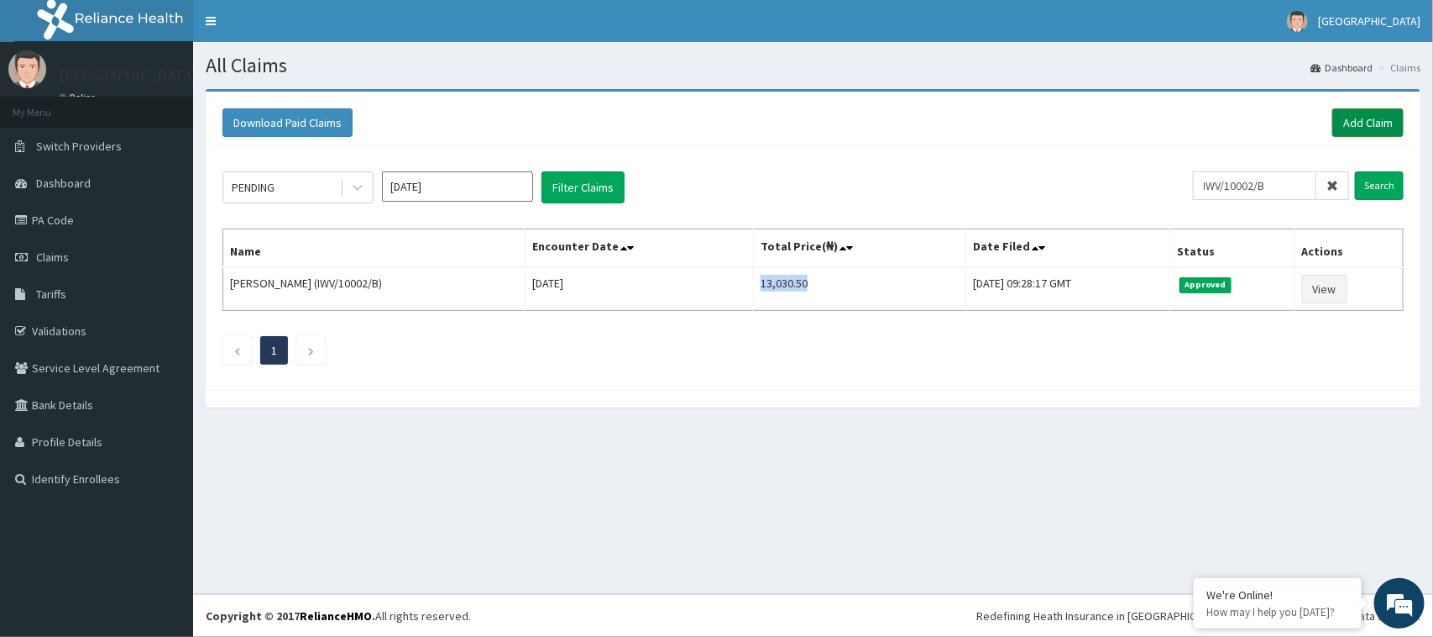
click at [1365, 123] on link "Add Claim" at bounding box center [1368, 122] width 71 height 29
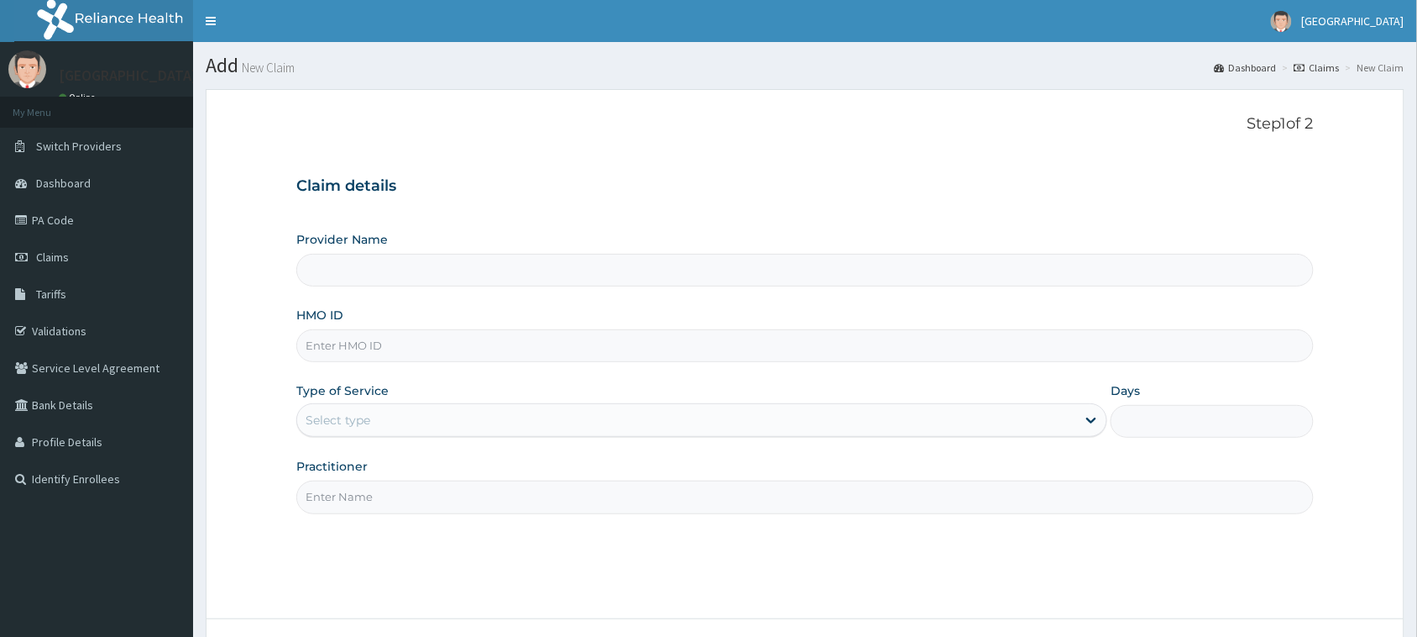
click at [367, 347] on input "HMO ID" at bounding box center [805, 345] width 1018 height 33
paste input "BHT/10649/A"
type input "BHT/10649/A"
click at [380, 425] on div "Select type" at bounding box center [686, 419] width 779 height 27
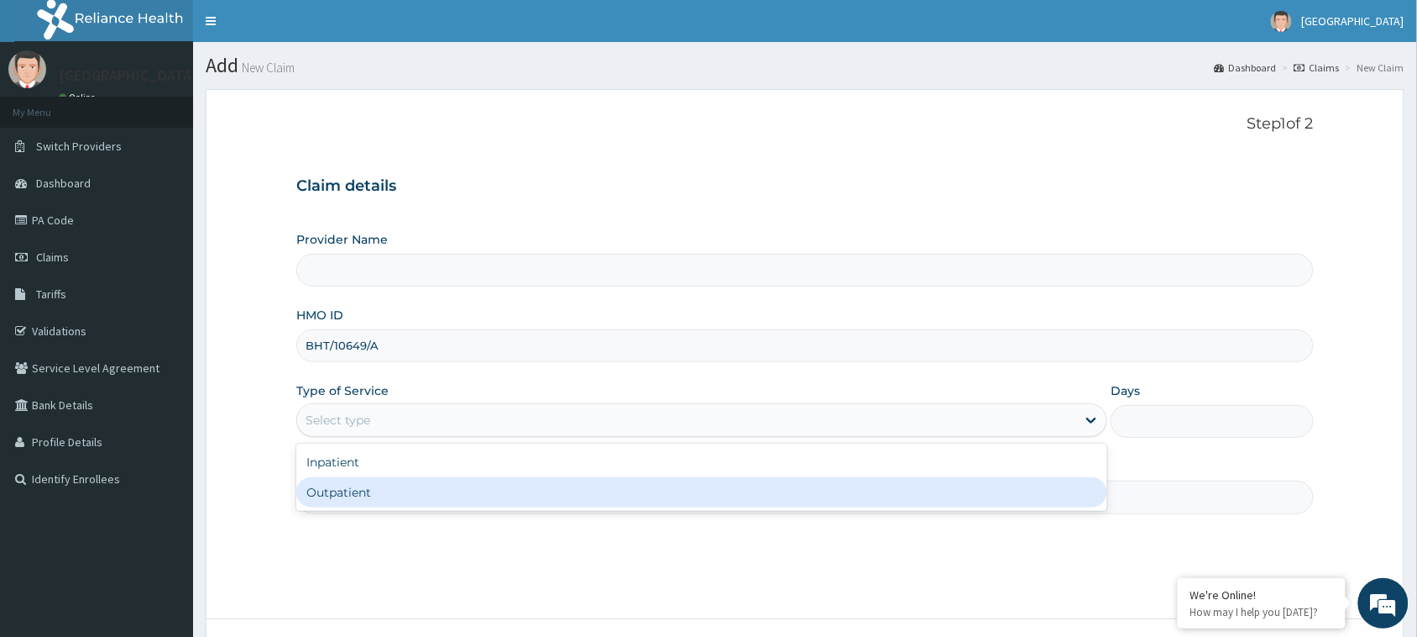
click at [380, 491] on div "Outpatient" at bounding box center [701, 492] width 811 height 30
type input "1"
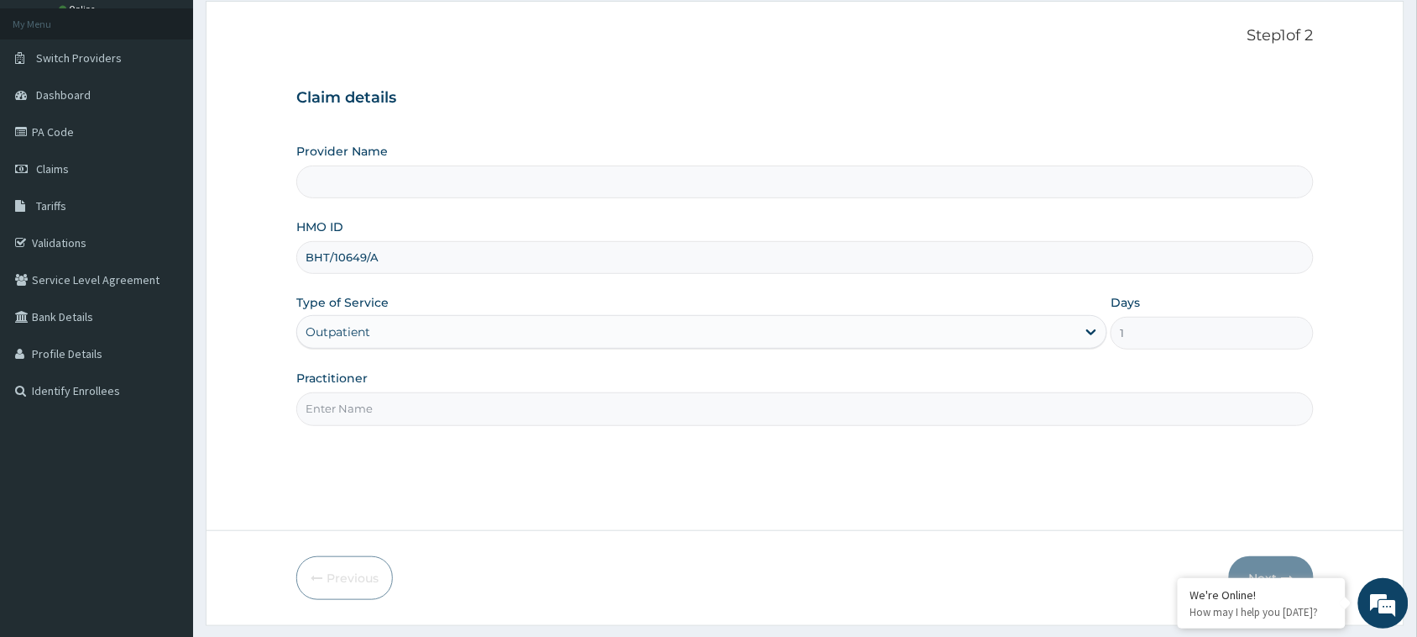
type input "[GEOGRAPHIC_DATA]"
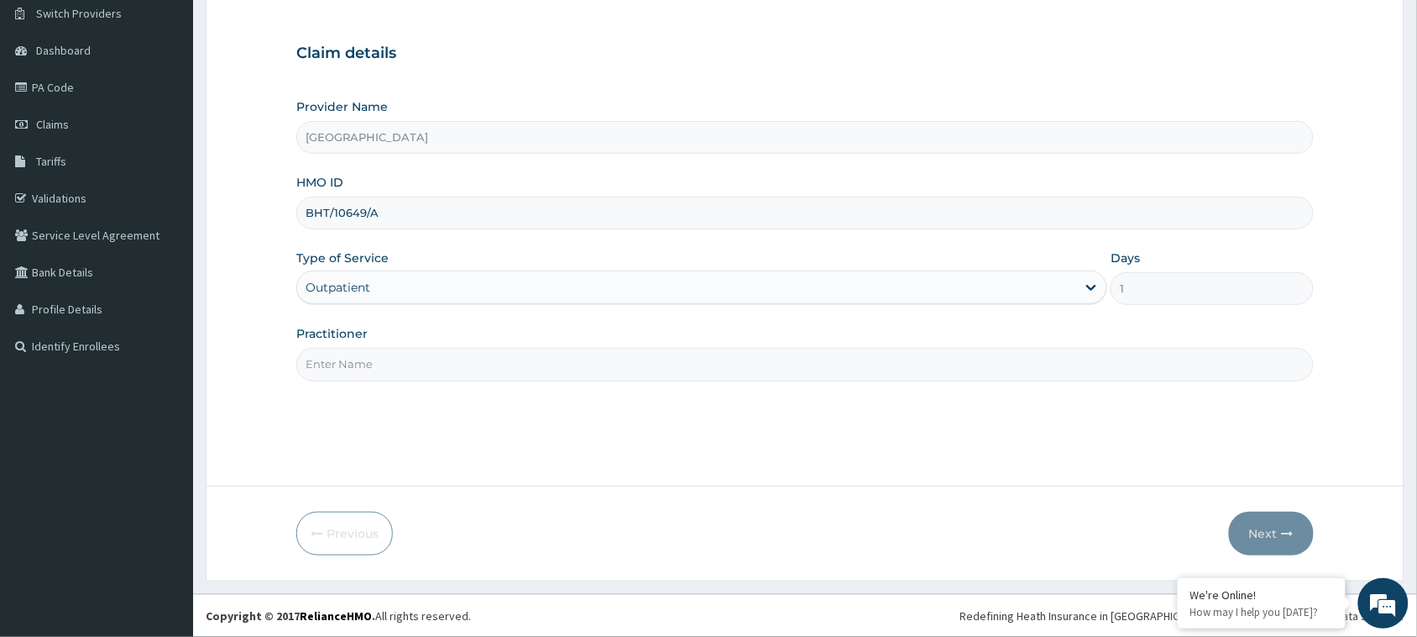
click at [694, 375] on input "Practitioner" at bounding box center [805, 364] width 1018 height 33
type input "[PERSON_NAME]"
click at [1278, 537] on button "Next" at bounding box center [1271, 533] width 85 height 44
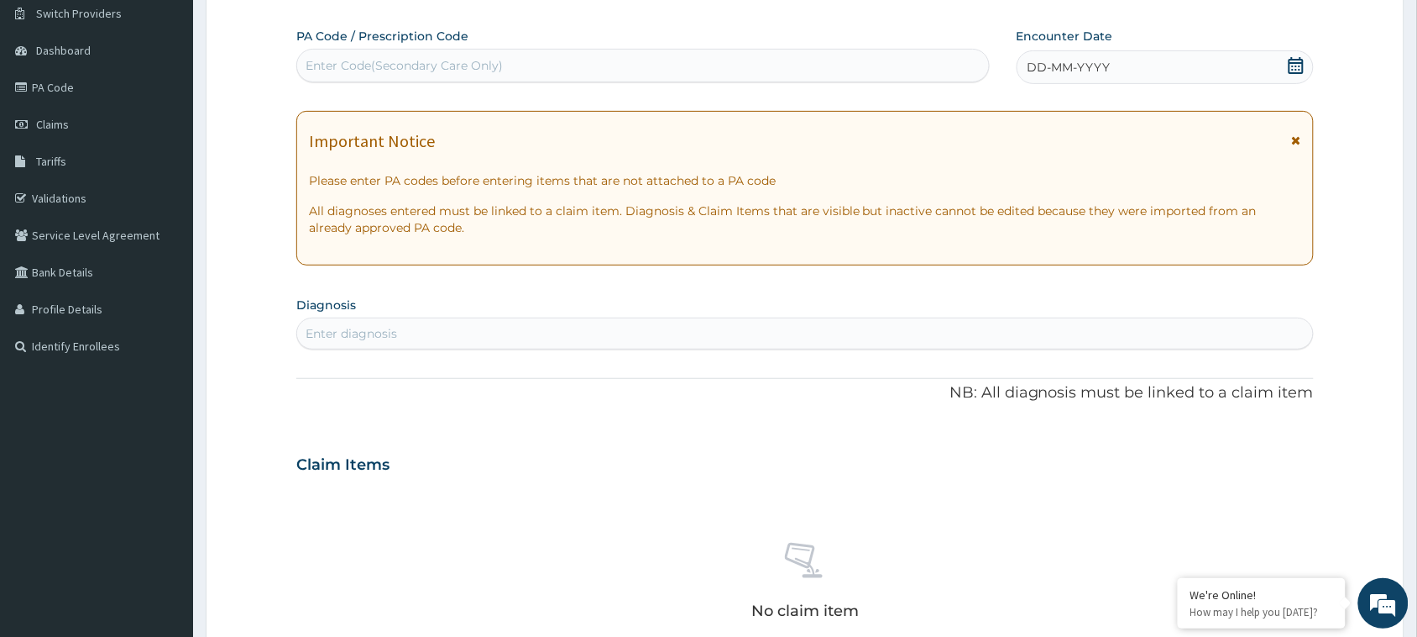
scroll to position [0, 0]
click at [621, 65] on div "Enter Code(Secondary Care Only)" at bounding box center [643, 65] width 692 height 27
paste input "PA/DE2DF4"
type input "PA/DE2DF4"
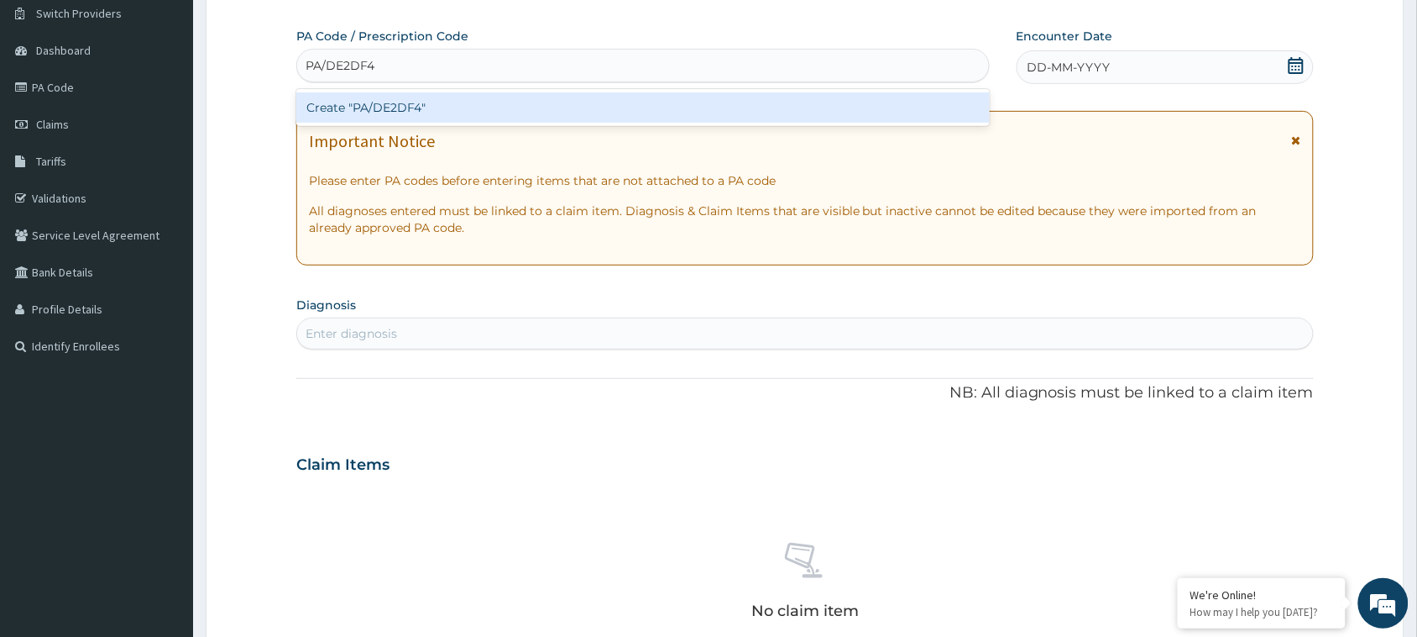
click at [574, 114] on div "Create "PA/DE2DF4"" at bounding box center [643, 107] width 694 height 30
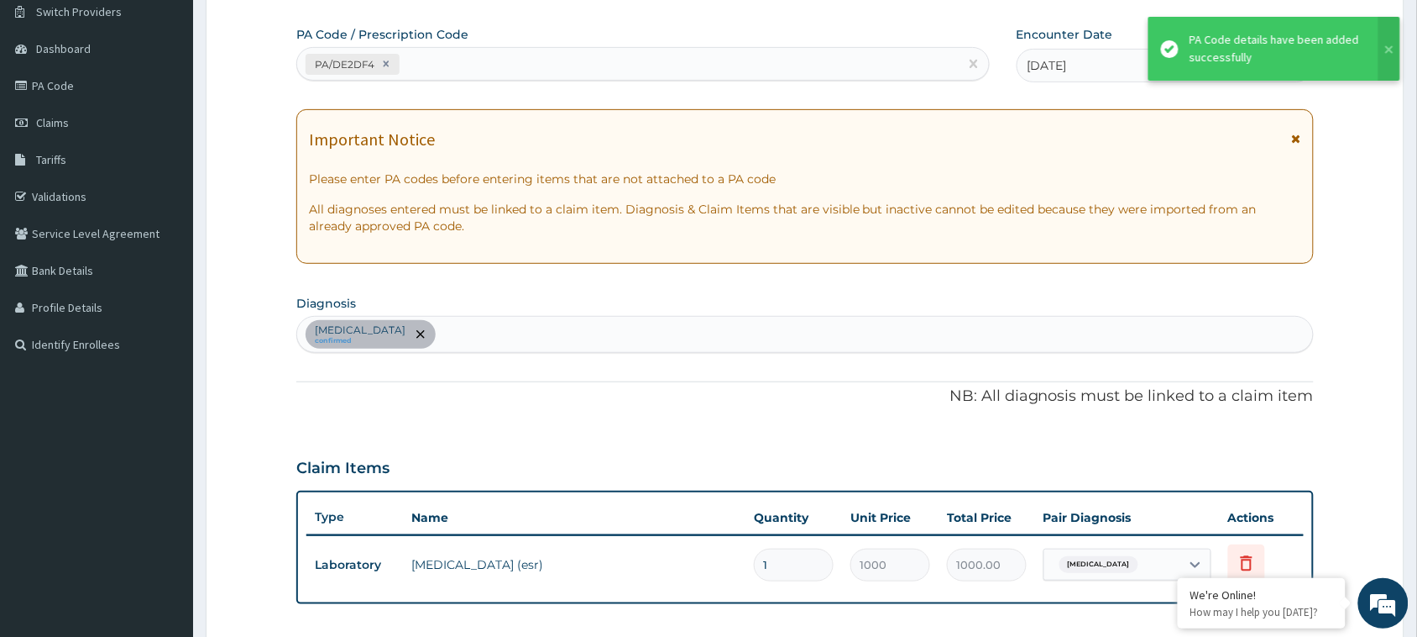
scroll to position [133, 0]
click at [698, 320] on div "Upper respiratory infection confirmed" at bounding box center [805, 335] width 1016 height 35
type input "malaria"
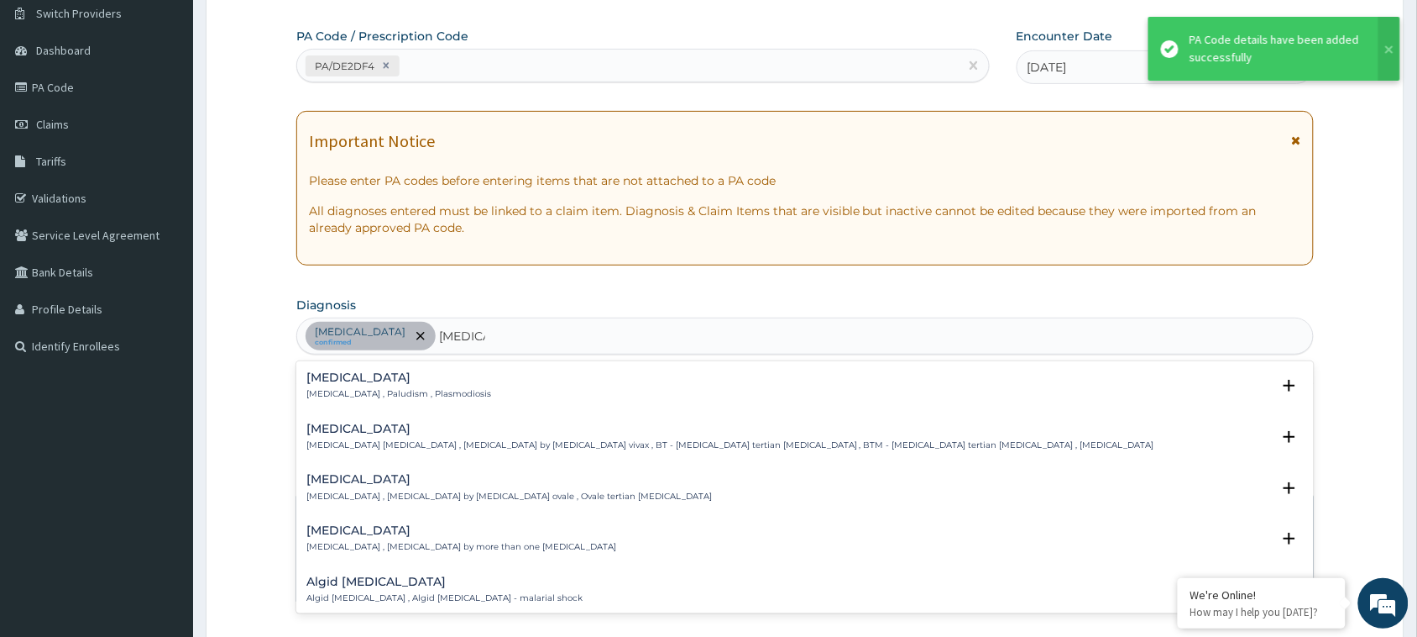
click at [491, 380] on div "[MEDICAL_DATA] [MEDICAL_DATA] , Paludism , Plasmodiosis" at bounding box center [806, 385] width 998 height 29
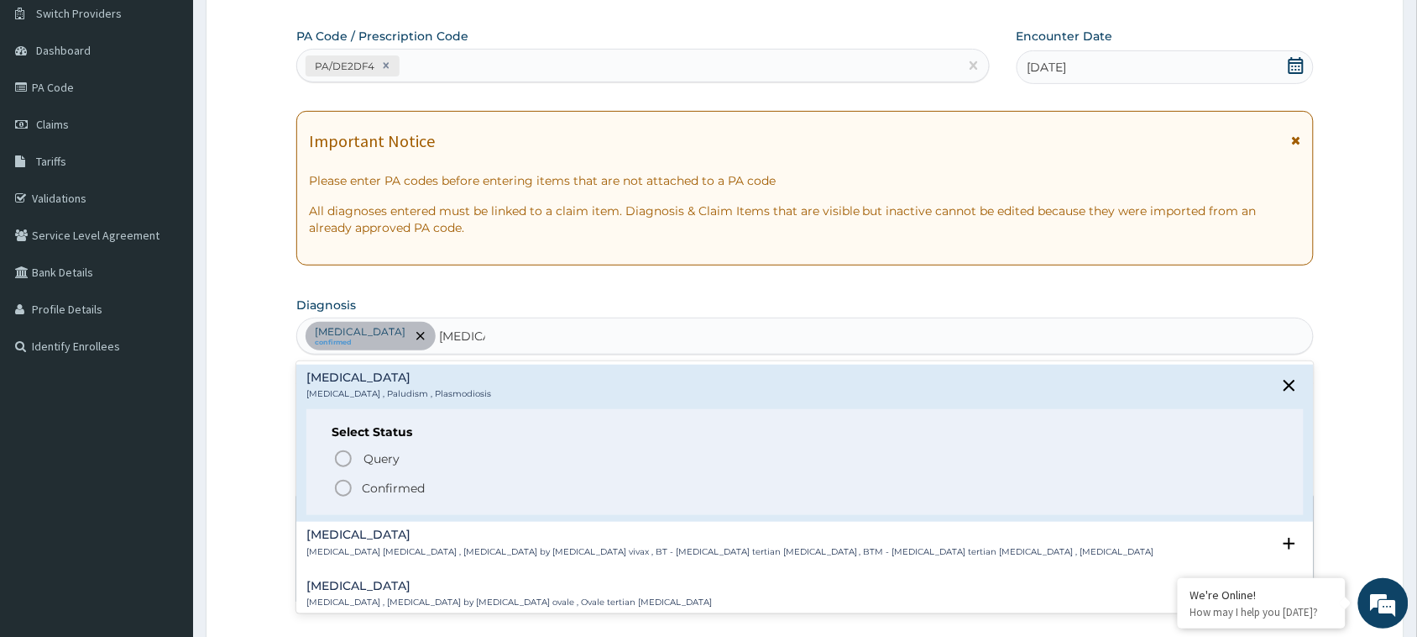
drag, startPoint x: 359, startPoint y: 485, endPoint x: 364, endPoint y: 375, distance: 109.3
click at [359, 484] on span "Confirmed" at bounding box center [806, 488] width 946 height 20
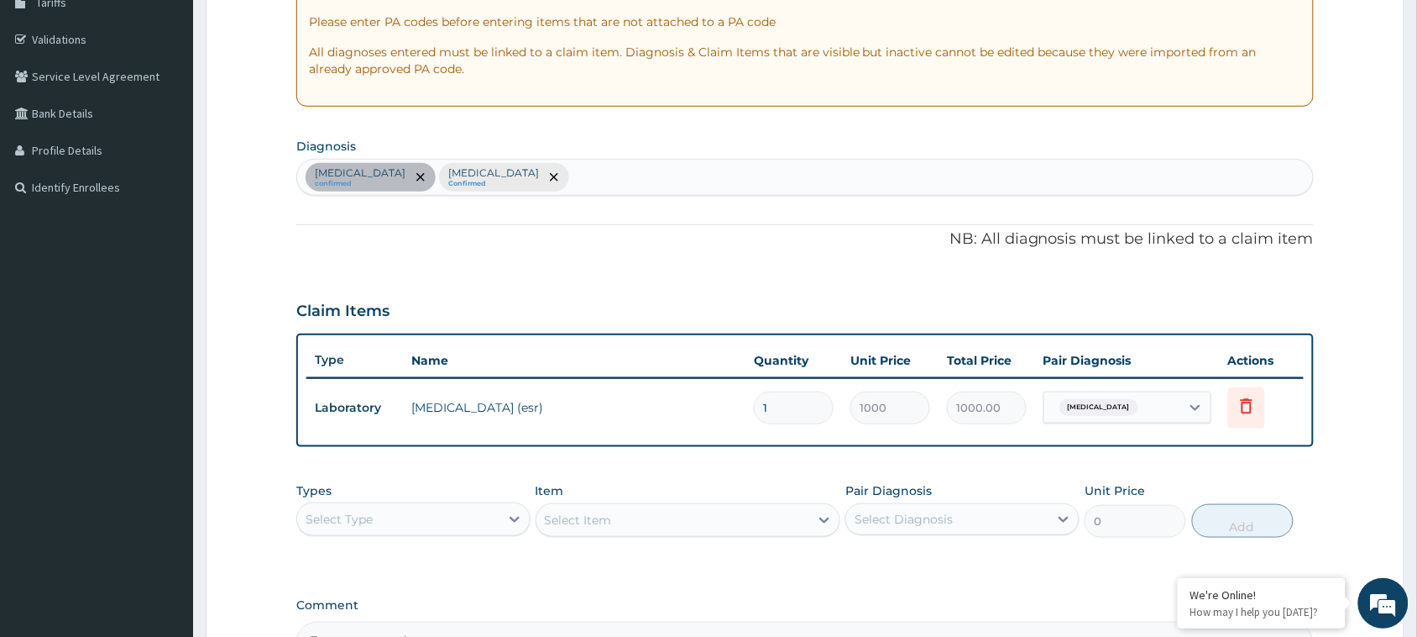
scroll to position [413, 0]
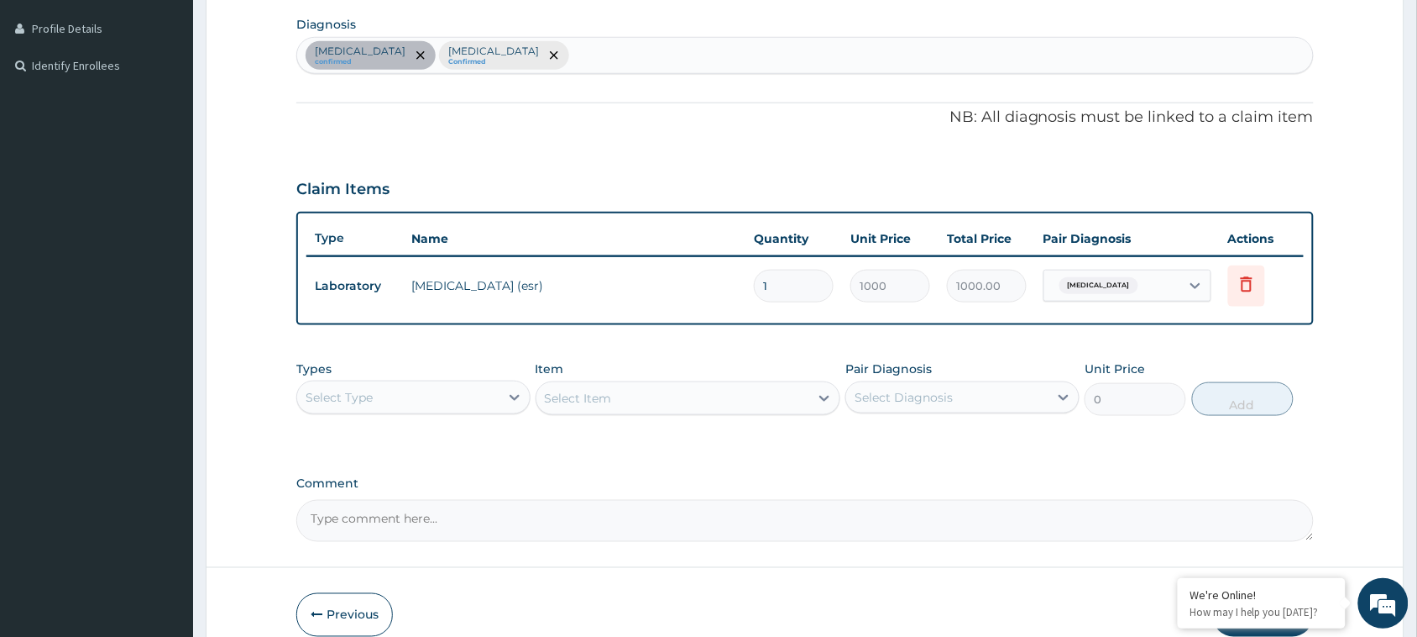
click at [488, 396] on div "Select Type" at bounding box center [398, 397] width 202 height 27
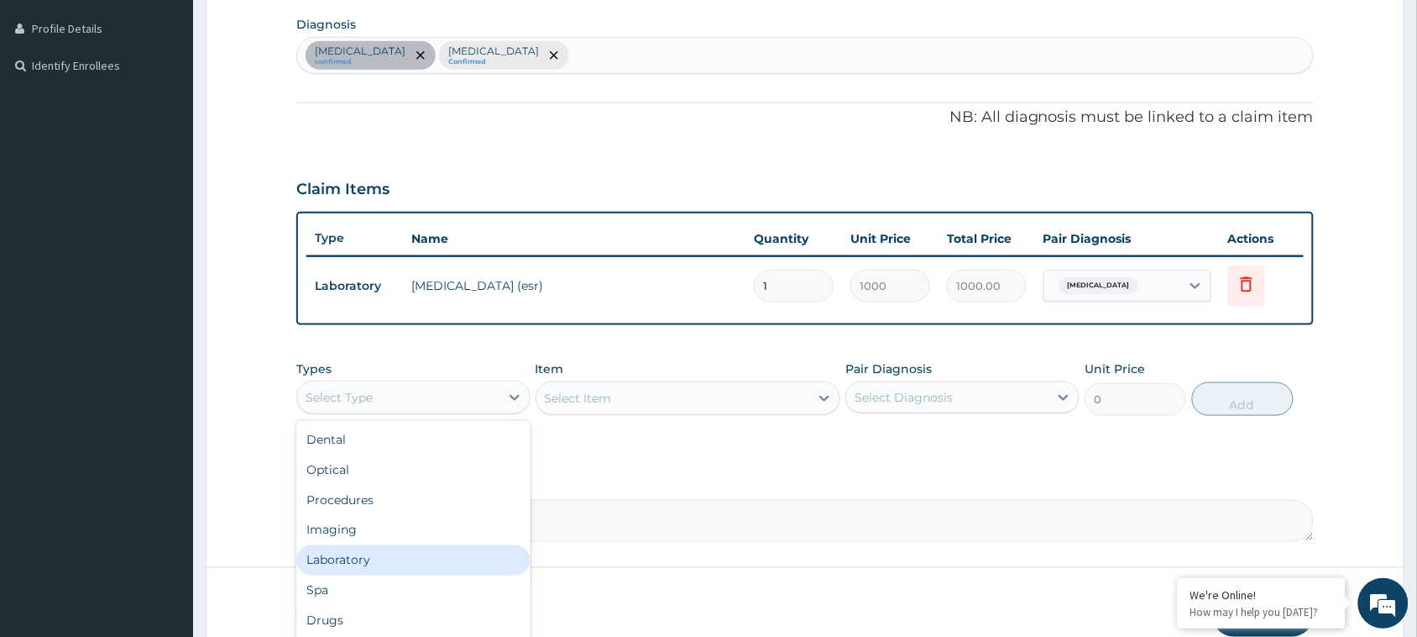
click at [401, 560] on div "Laboratory" at bounding box center [413, 560] width 234 height 30
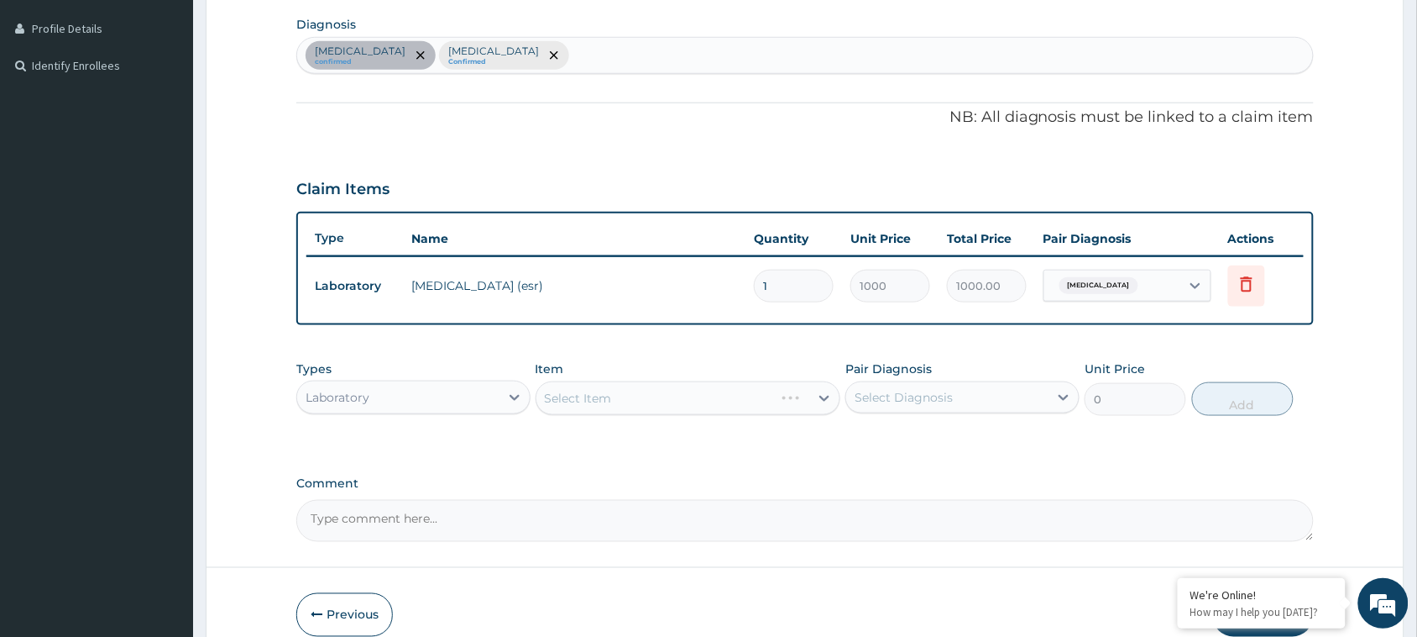
click at [661, 399] on div "Select Item" at bounding box center [689, 398] width 306 height 34
click at [661, 396] on div "Select Item" at bounding box center [674, 398] width 274 height 27
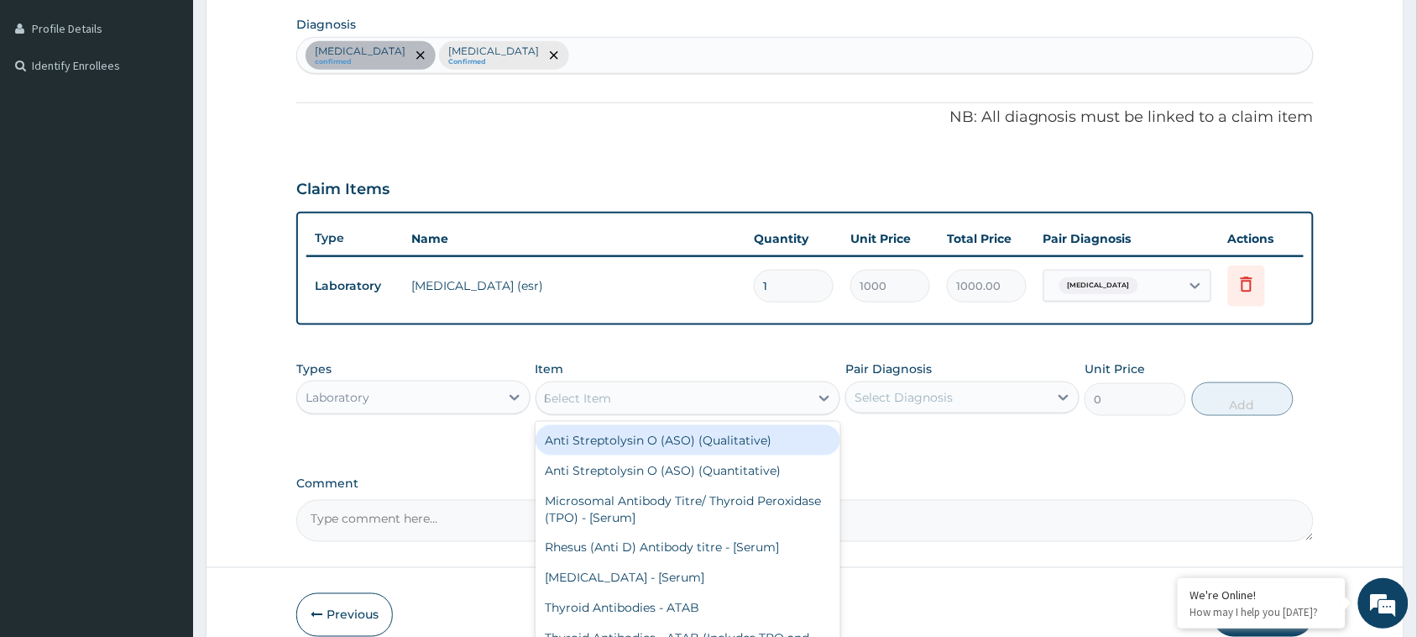
type input "fbc"
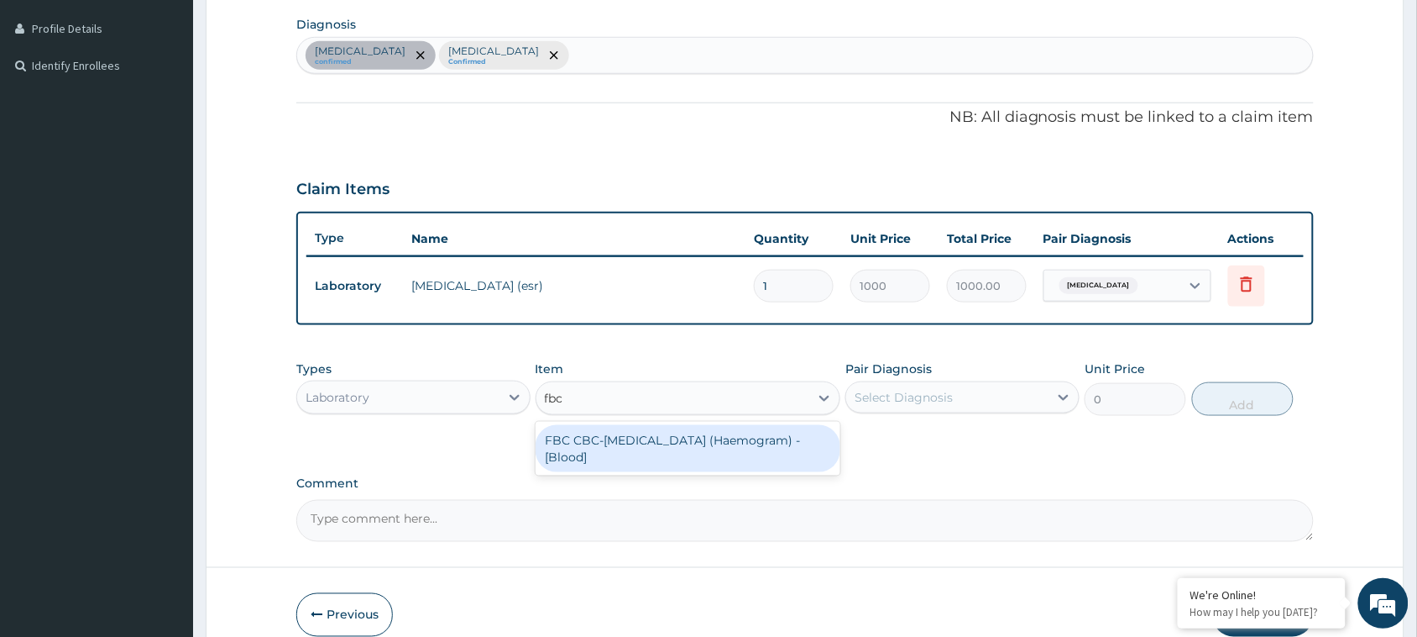
drag, startPoint x: 781, startPoint y: 448, endPoint x: 920, endPoint y: 420, distance: 142.1
click at [783, 448] on div "FBC CBC-Complete Blood Count (Haemogram) - [Blood]" at bounding box center [689, 448] width 306 height 47
type input "3000"
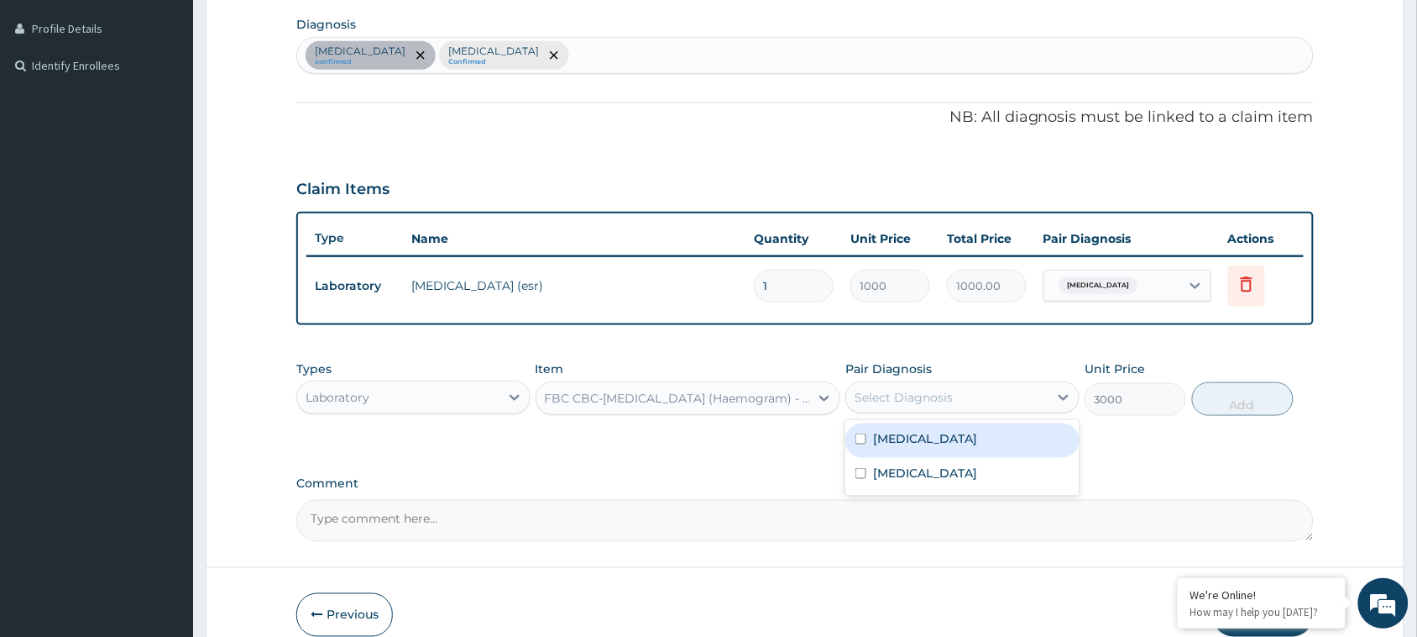
click at [935, 400] on div "Select Diagnosis" at bounding box center [904, 397] width 98 height 17
click at [924, 443] on label "Upper respiratory infection" at bounding box center [925, 438] width 104 height 17
checkbox input "true"
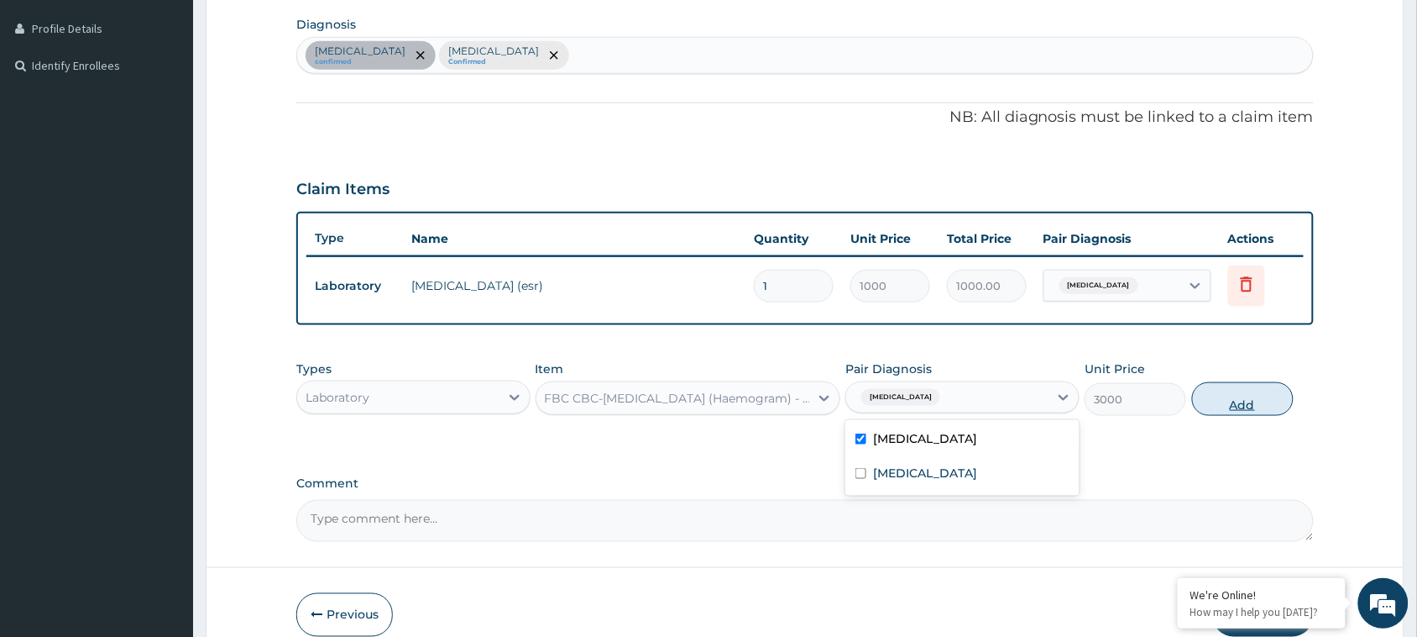
drag, startPoint x: 1244, startPoint y: 401, endPoint x: 1035, endPoint y: 396, distance: 208.3
click at [1244, 400] on button "Add" at bounding box center [1243, 399] width 102 height 34
type input "0"
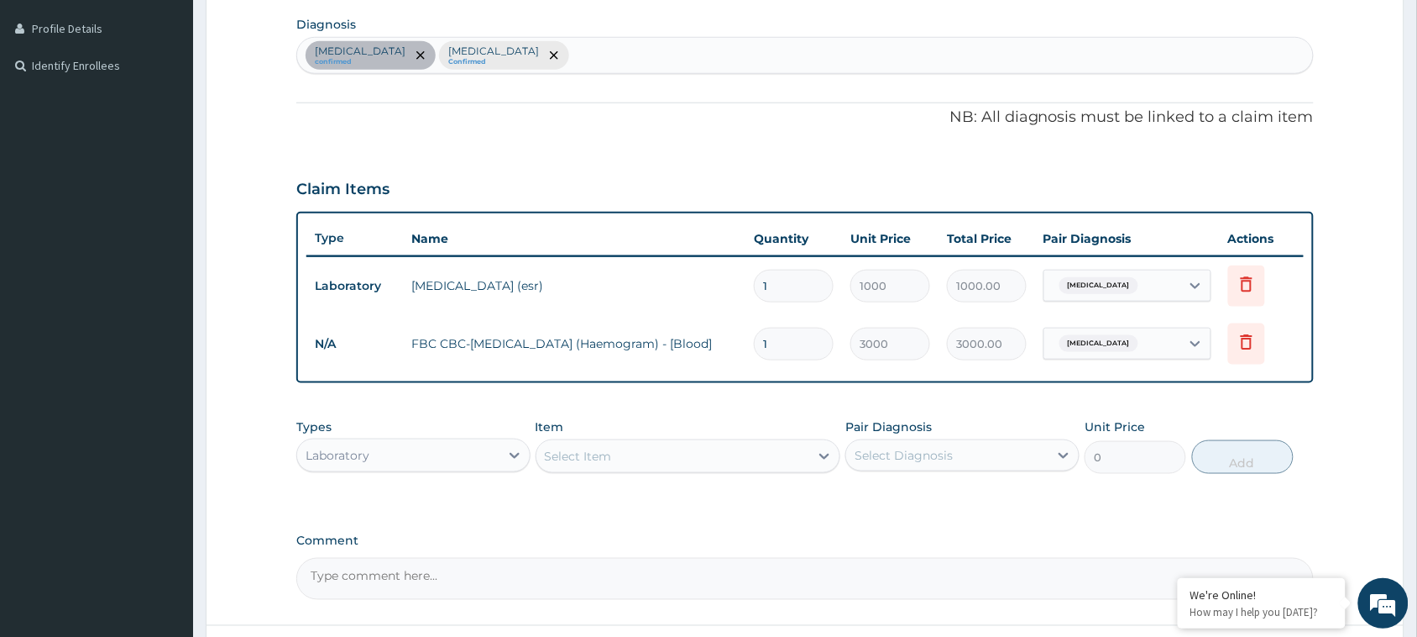
click at [621, 443] on div "Select Item" at bounding box center [674, 456] width 274 height 27
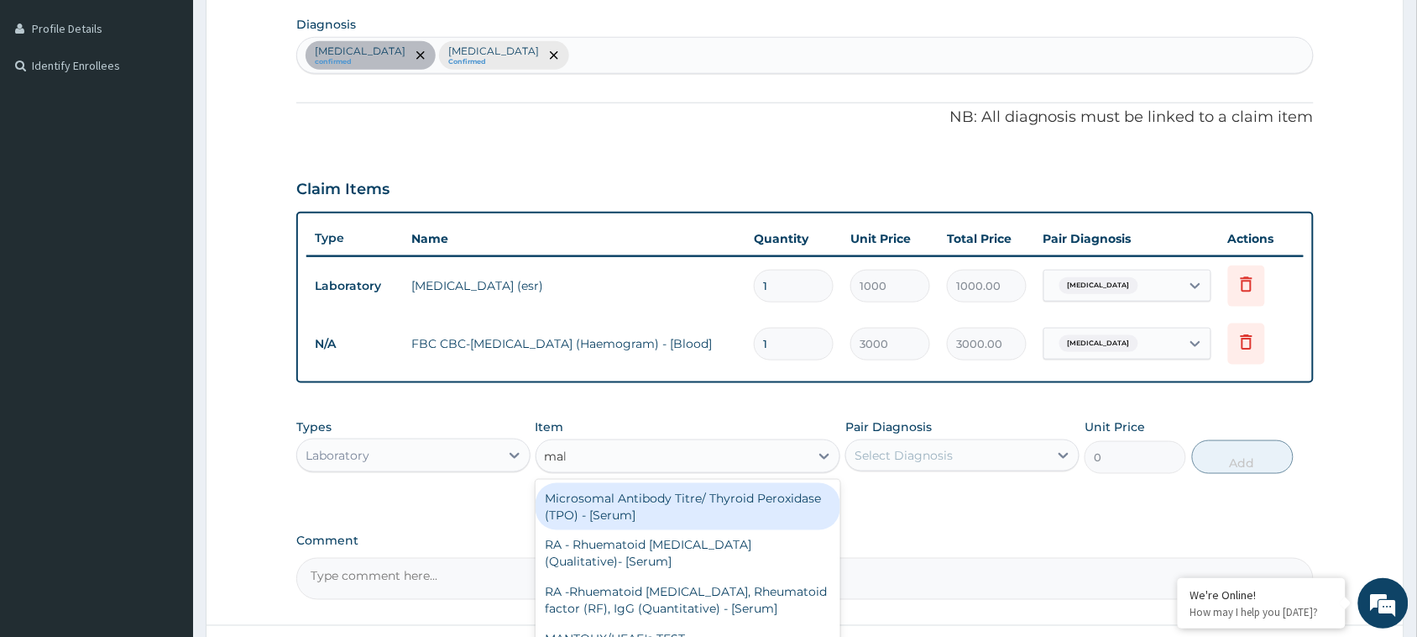
type input "mala"
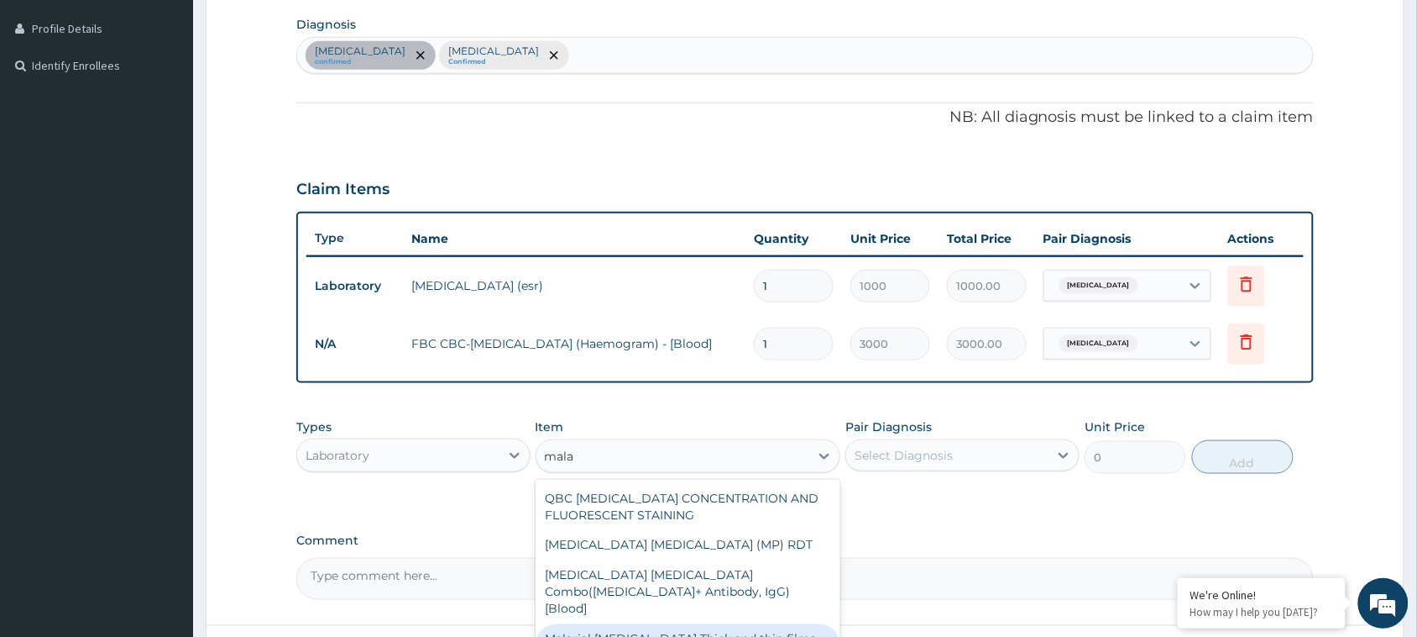
click at [746, 624] on div "Malarial Parasite Thick and thin films - [Blood]" at bounding box center [689, 647] width 306 height 47
type input "1500"
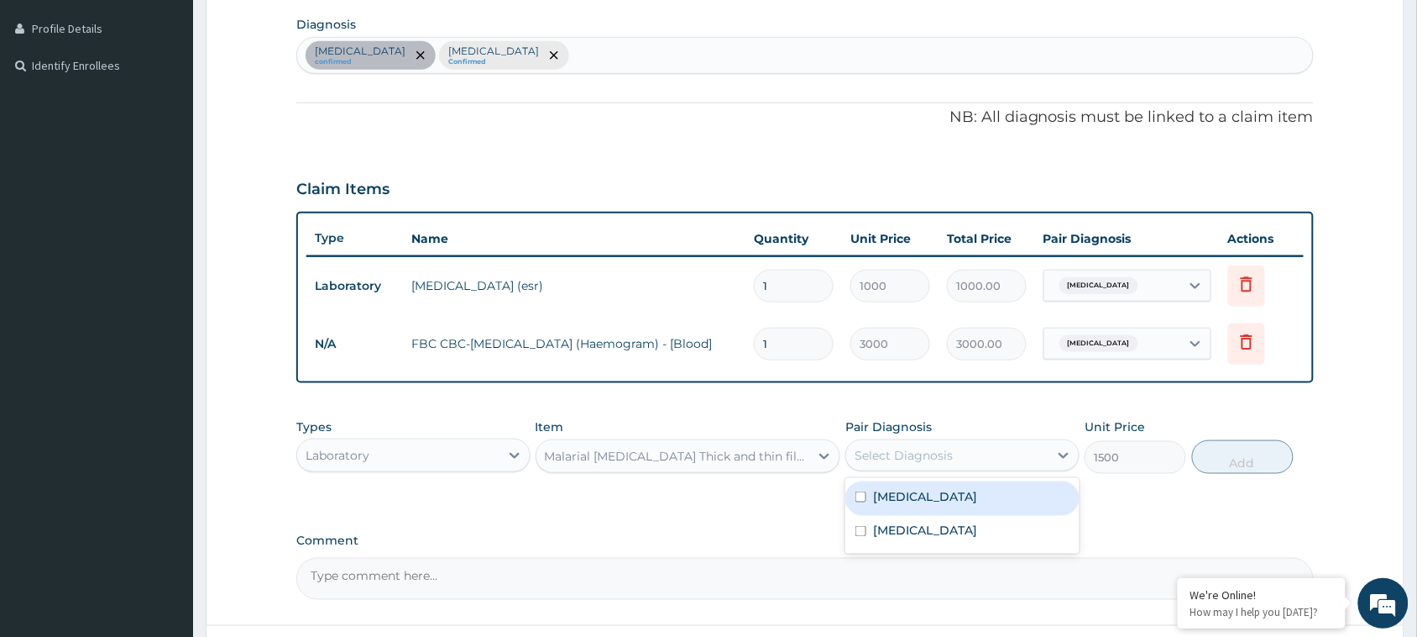
click at [908, 443] on div "Select Diagnosis" at bounding box center [947, 455] width 202 height 27
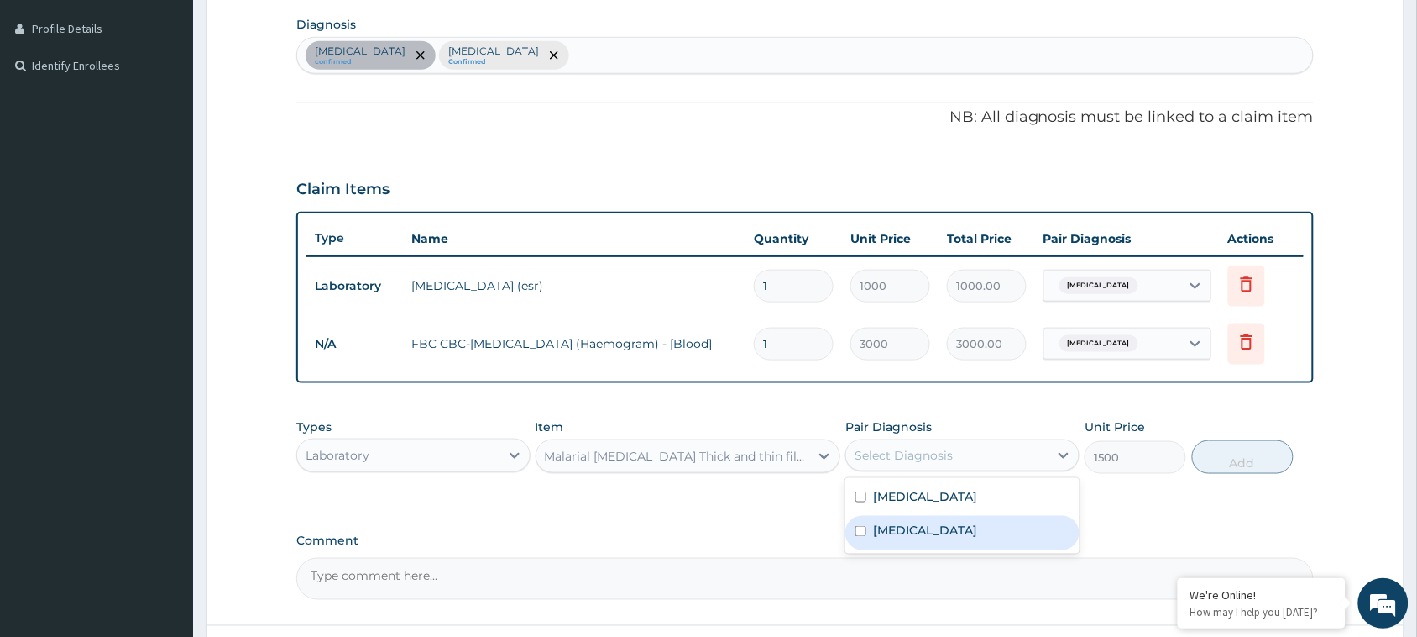
click at [900, 525] on label "Malaria" at bounding box center [925, 530] width 104 height 17
checkbox input "true"
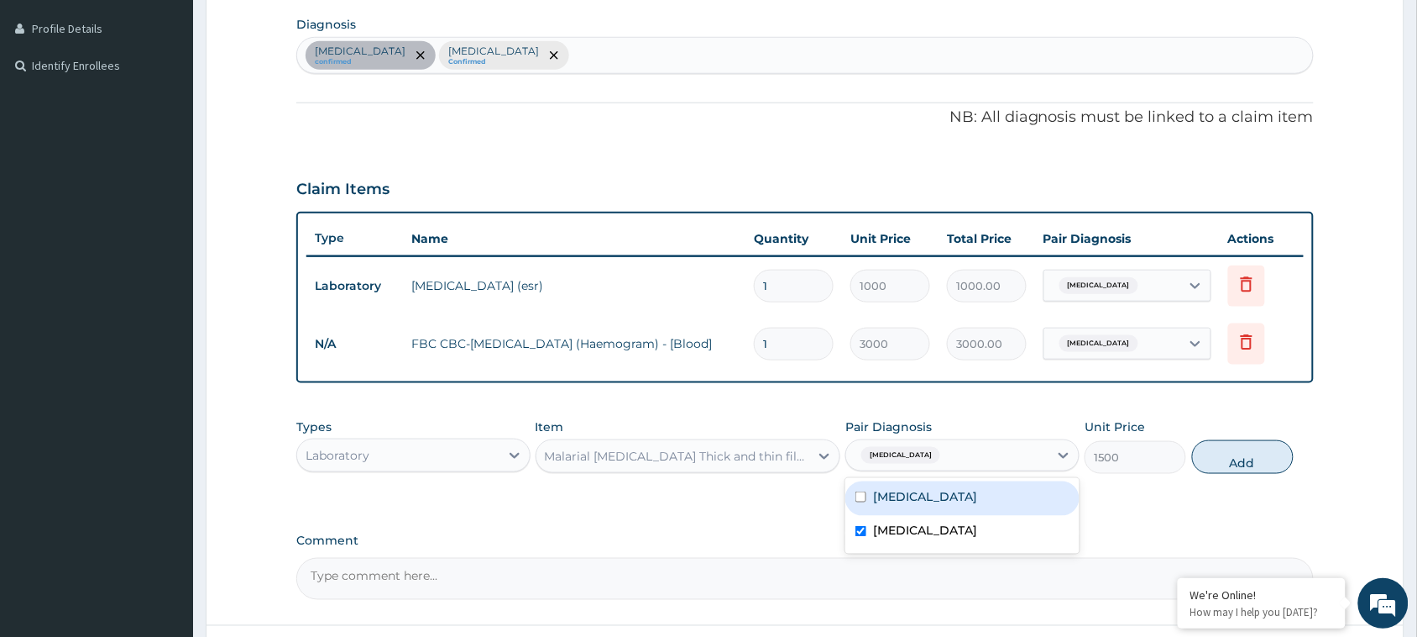
drag, startPoint x: 1254, startPoint y: 464, endPoint x: 1034, endPoint y: 460, distance: 220.0
click at [1253, 463] on button "Add" at bounding box center [1243, 457] width 102 height 34
type input "0"
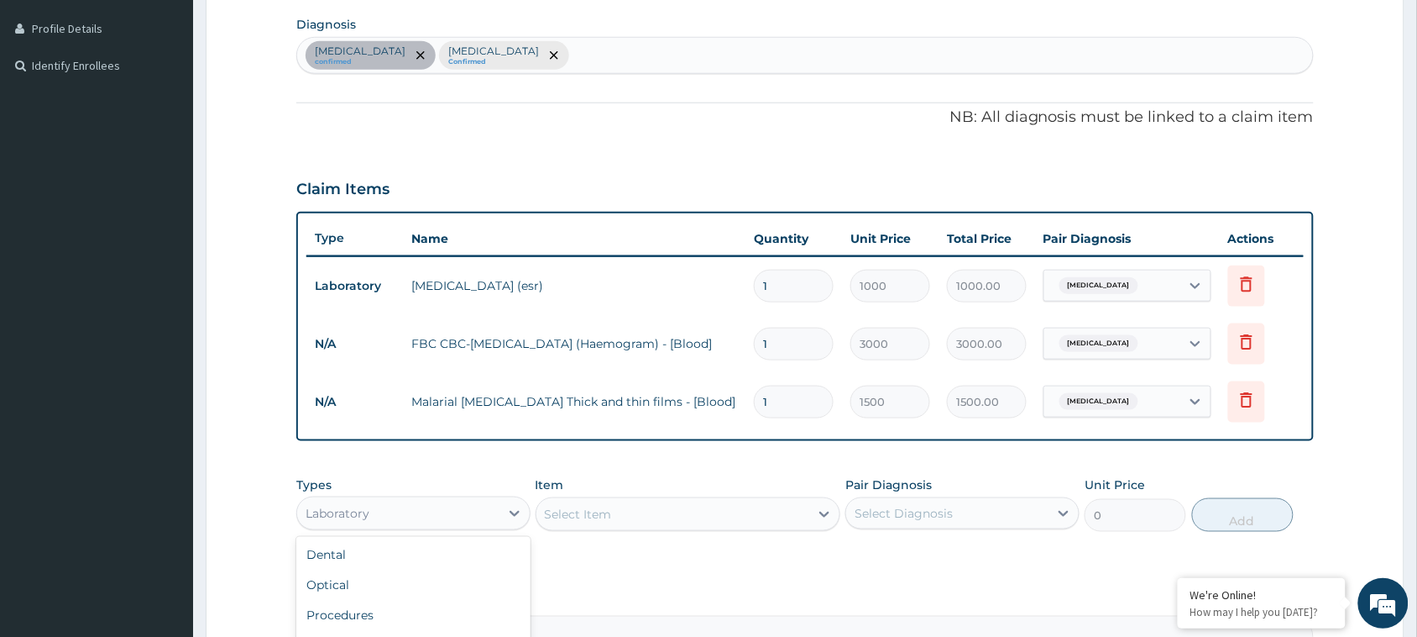
drag, startPoint x: 437, startPoint y: 498, endPoint x: 427, endPoint y: 516, distance: 21.5
click at [438, 500] on div "Laboratory" at bounding box center [398, 513] width 202 height 27
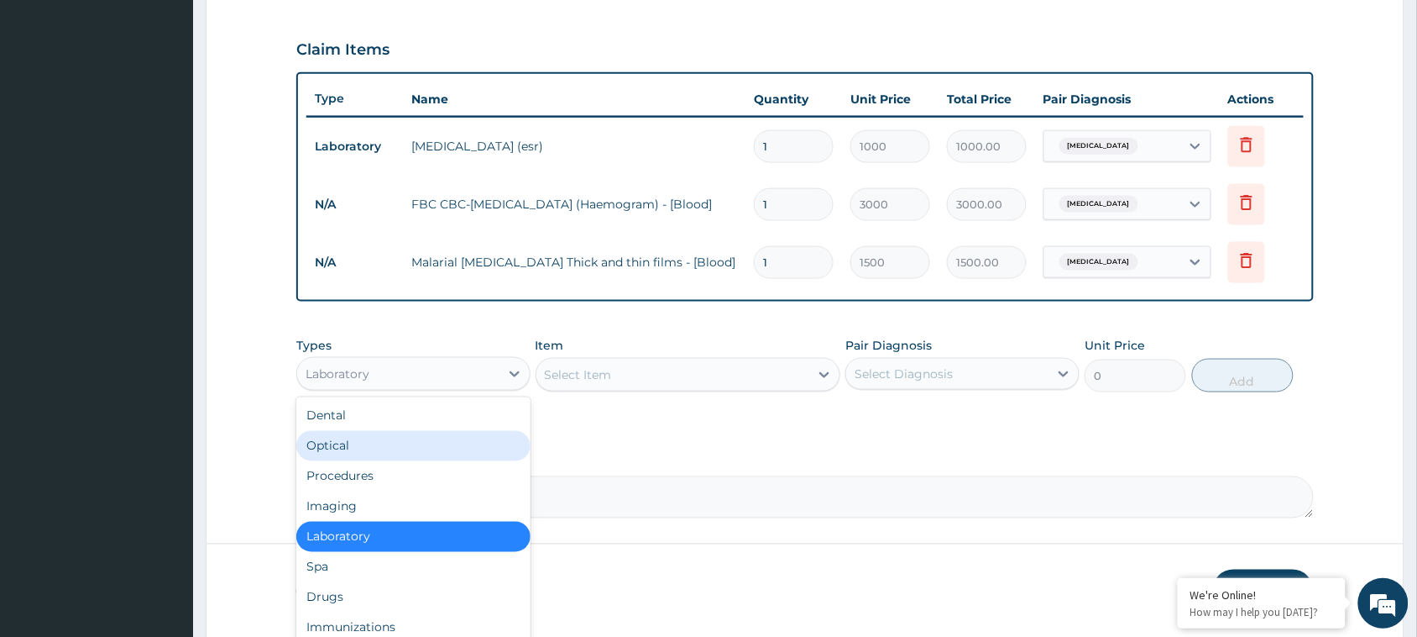
scroll to position [56, 0]
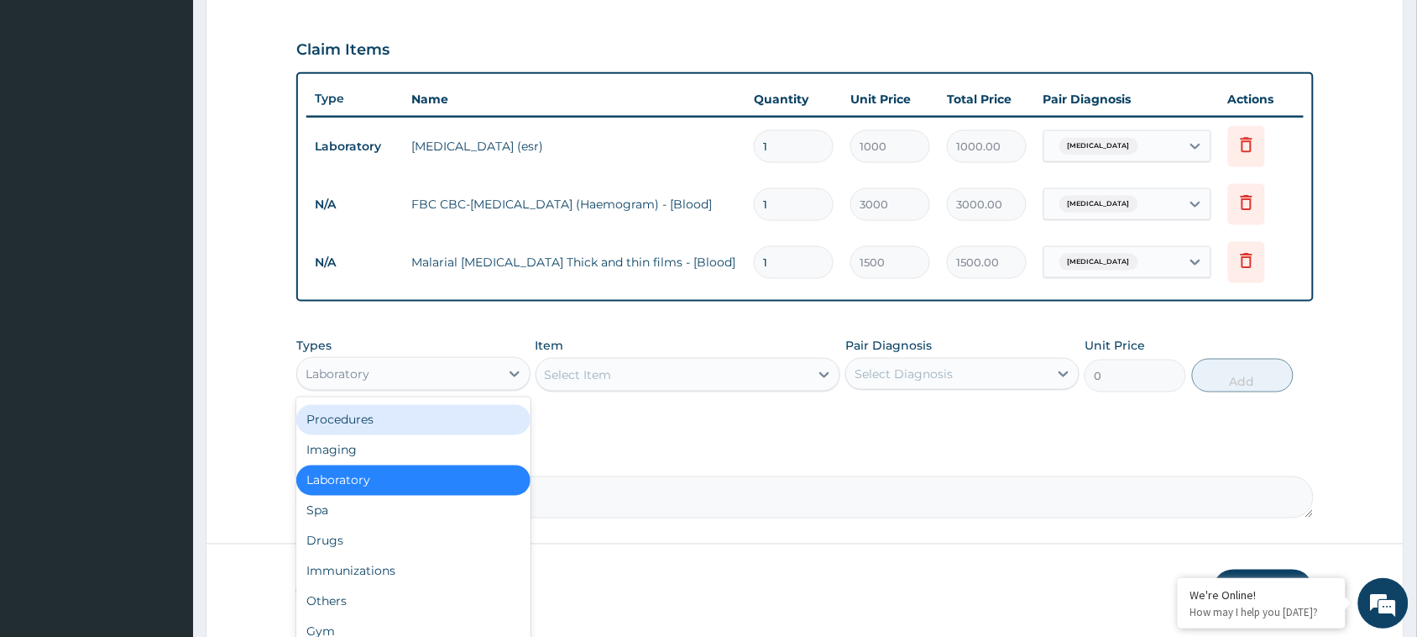
click at [404, 420] on div "Procedures" at bounding box center [413, 420] width 234 height 30
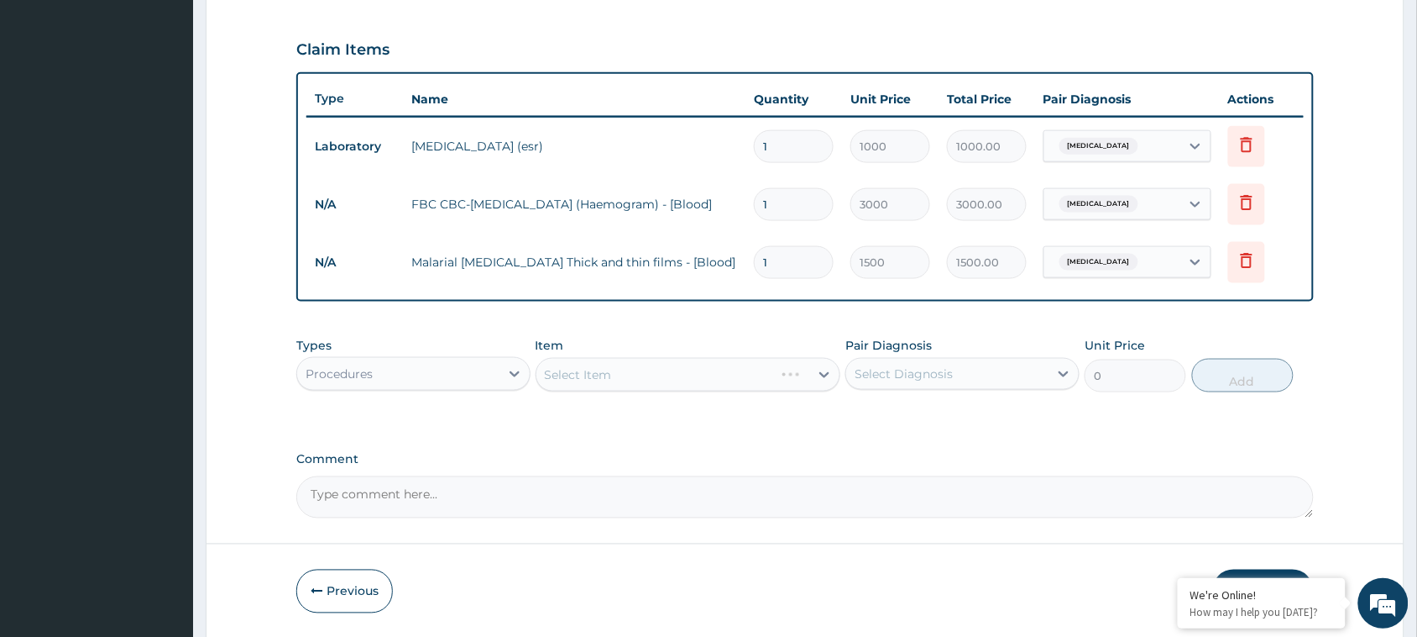
click at [626, 366] on div "Select Item" at bounding box center [689, 375] width 306 height 34
click at [596, 378] on div "Select Item" at bounding box center [689, 375] width 306 height 34
click at [606, 437] on div "PA Code / Prescription Code PA/DE2DF4 Encounter Date 12-09-2025 Important Notic…" at bounding box center [805, 63] width 1018 height 910
drag, startPoint x: 599, startPoint y: 364, endPoint x: 596, endPoint y: 372, distance: 8.8
click at [598, 364] on div "Select Item" at bounding box center [689, 375] width 306 height 34
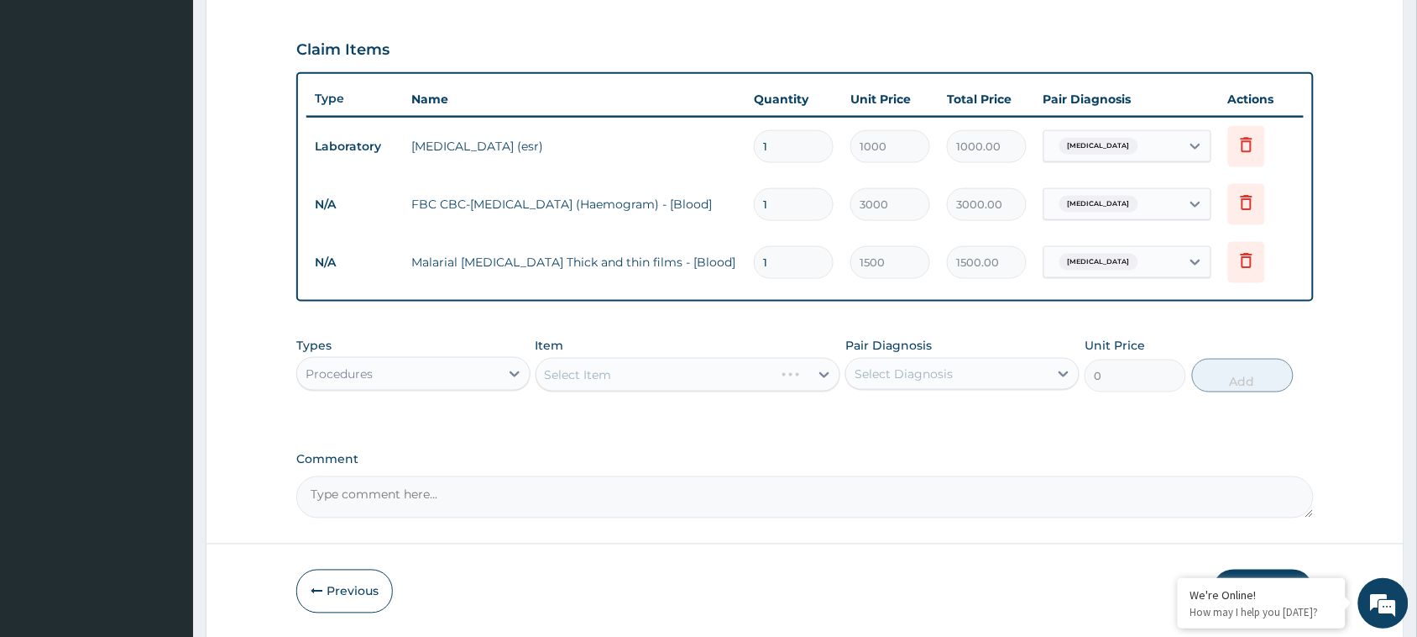
click at [985, 434] on div "PA Code / Prescription Code PA/DE2DF4 Encounter Date 12-09-2025 Important Notic…" at bounding box center [805, 63] width 1018 height 910
click at [673, 366] on div "Select Item" at bounding box center [689, 375] width 306 height 34
click at [621, 376] on div "Select Item" at bounding box center [689, 375] width 306 height 34
drag, startPoint x: 589, startPoint y: 369, endPoint x: 602, endPoint y: 371, distance: 12.7
click at [590, 370] on div "Select Item" at bounding box center [689, 375] width 306 height 34
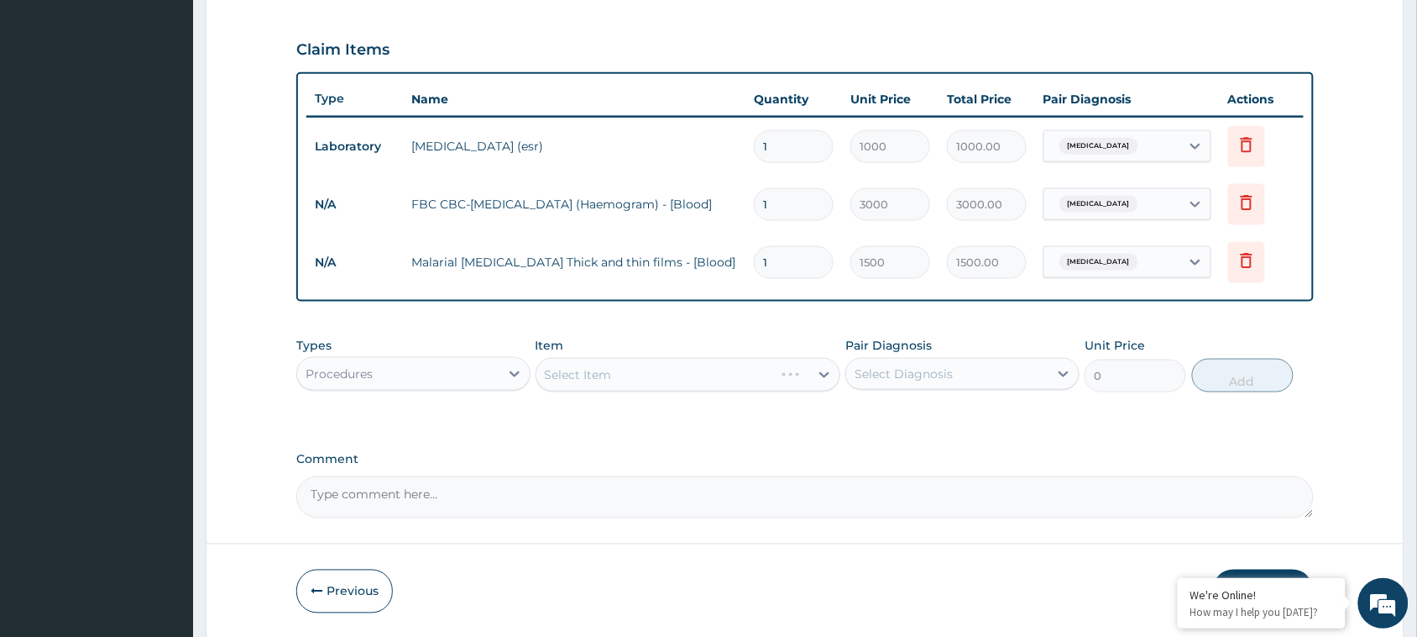
click at [806, 428] on div "PA Code / Prescription Code PA/DE2DF4 Encounter Date 12-09-2025 Important Notic…" at bounding box center [805, 63] width 1018 height 910
click at [572, 382] on div "Select Item" at bounding box center [674, 374] width 274 height 27
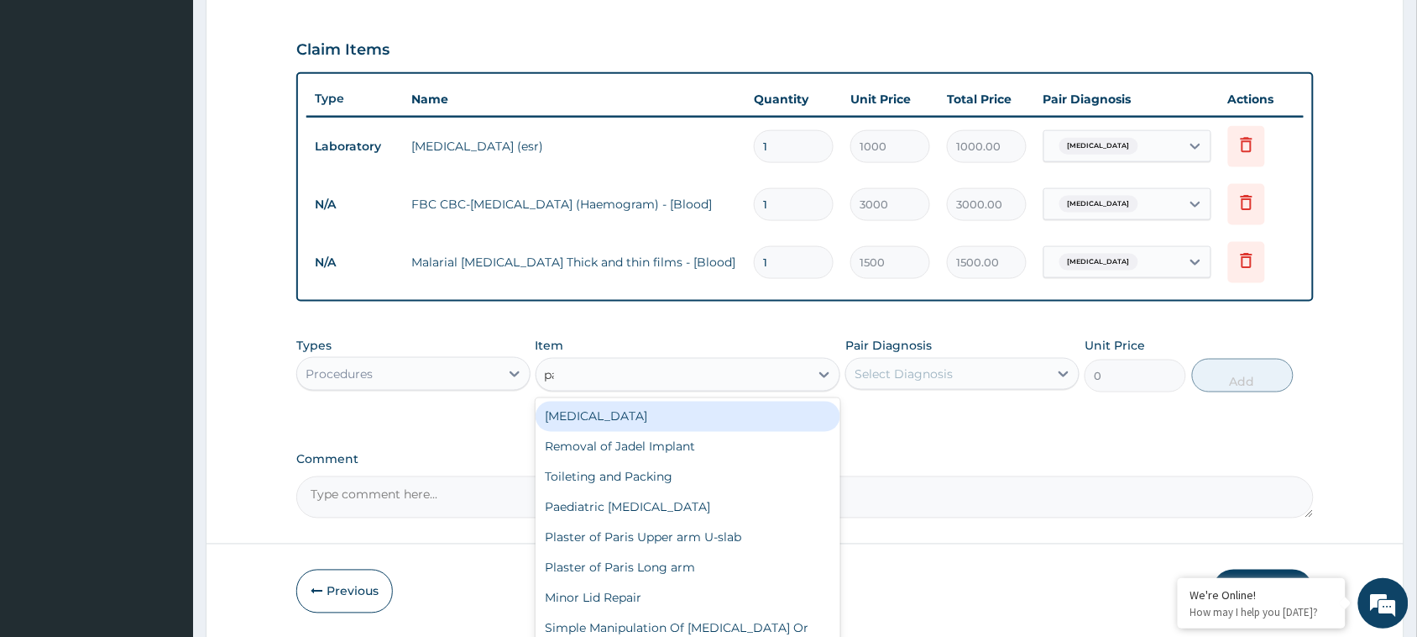
type input "parac"
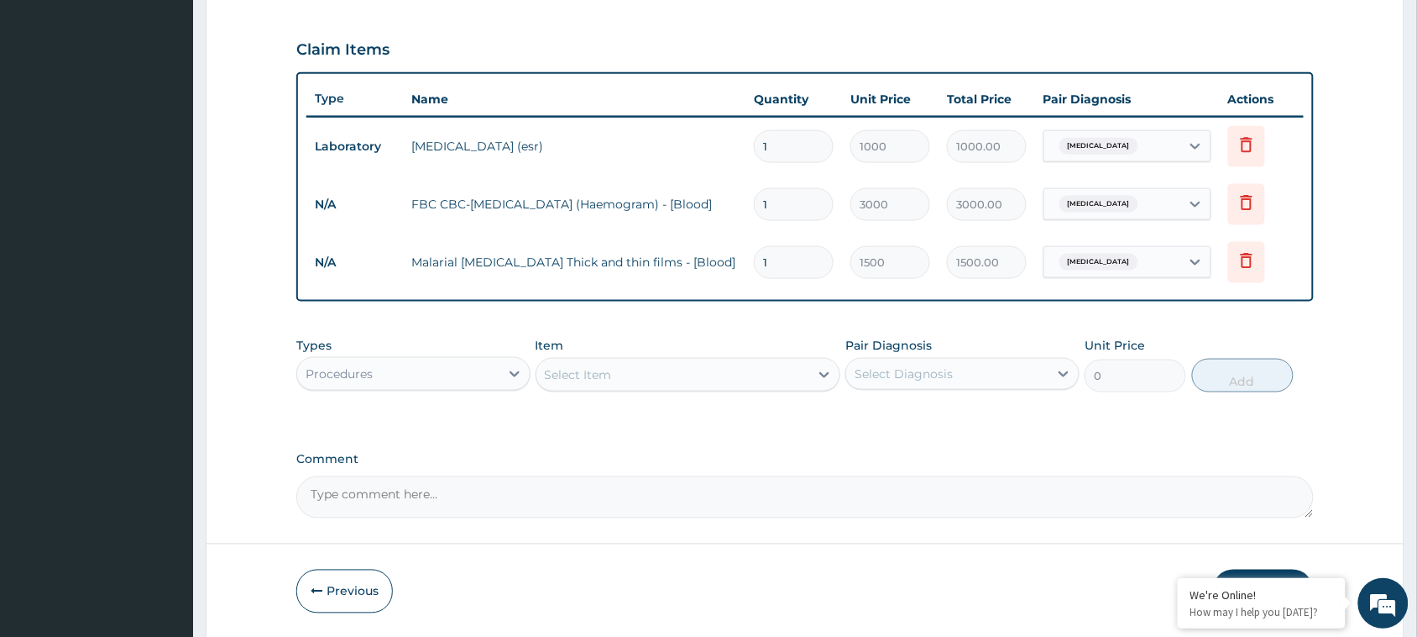
click at [638, 379] on div "Select Item" at bounding box center [674, 374] width 274 height 27
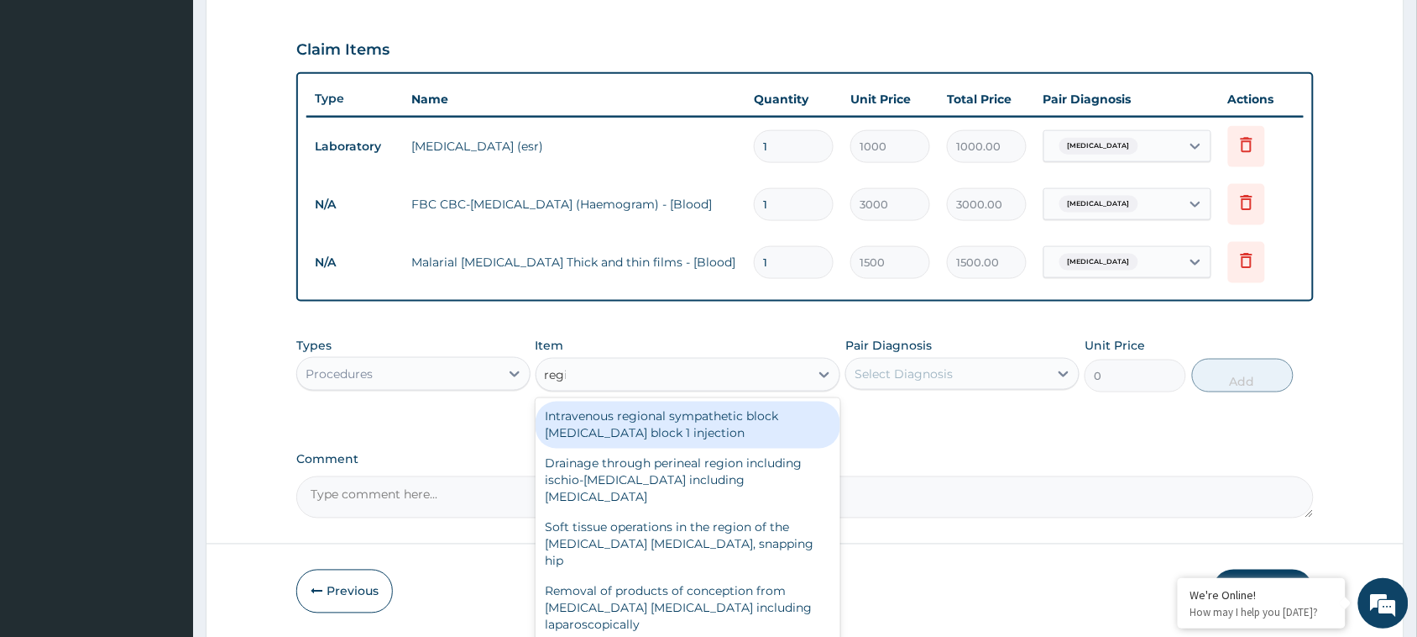
type input "regis"
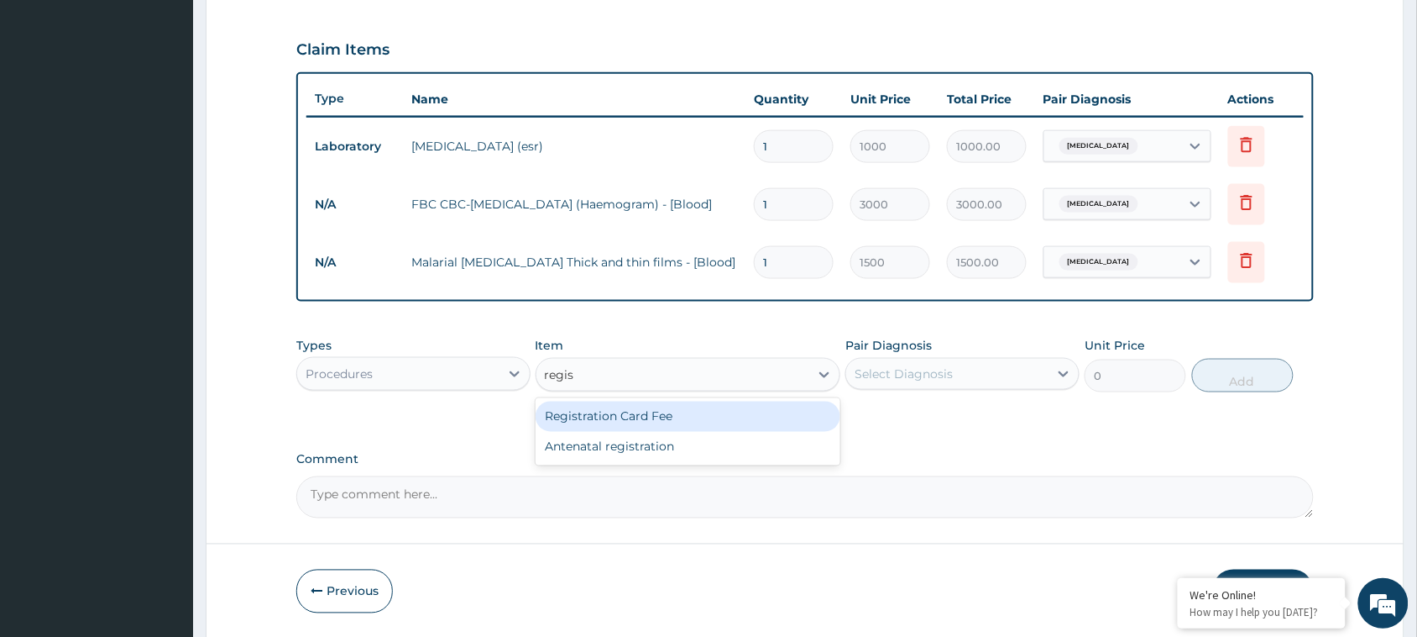
click at [638, 413] on div "Registration Card Fee" at bounding box center [689, 416] width 306 height 30
type input "2000"
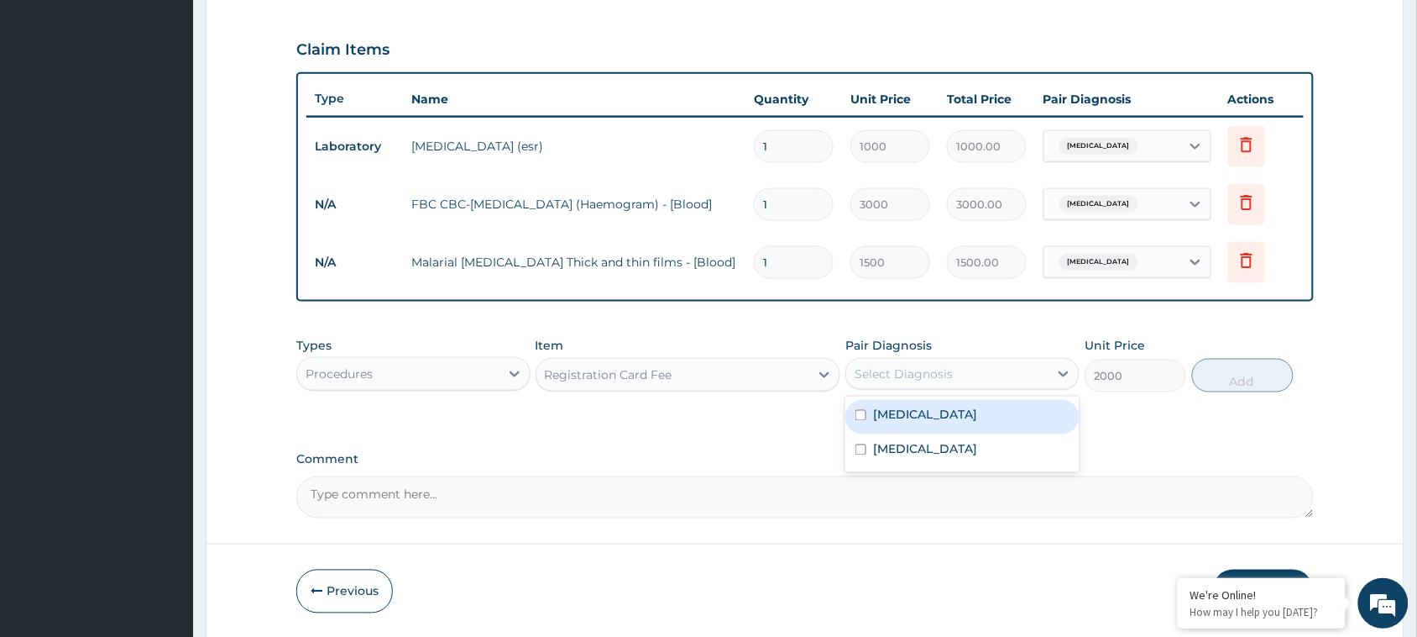
drag, startPoint x: 964, startPoint y: 375, endPoint x: 961, endPoint y: 395, distance: 20.3
click at [964, 376] on div "Select Diagnosis" at bounding box center [947, 373] width 202 height 27
click at [956, 409] on label "[MEDICAL_DATA]" at bounding box center [925, 414] width 104 height 17
checkbox input "true"
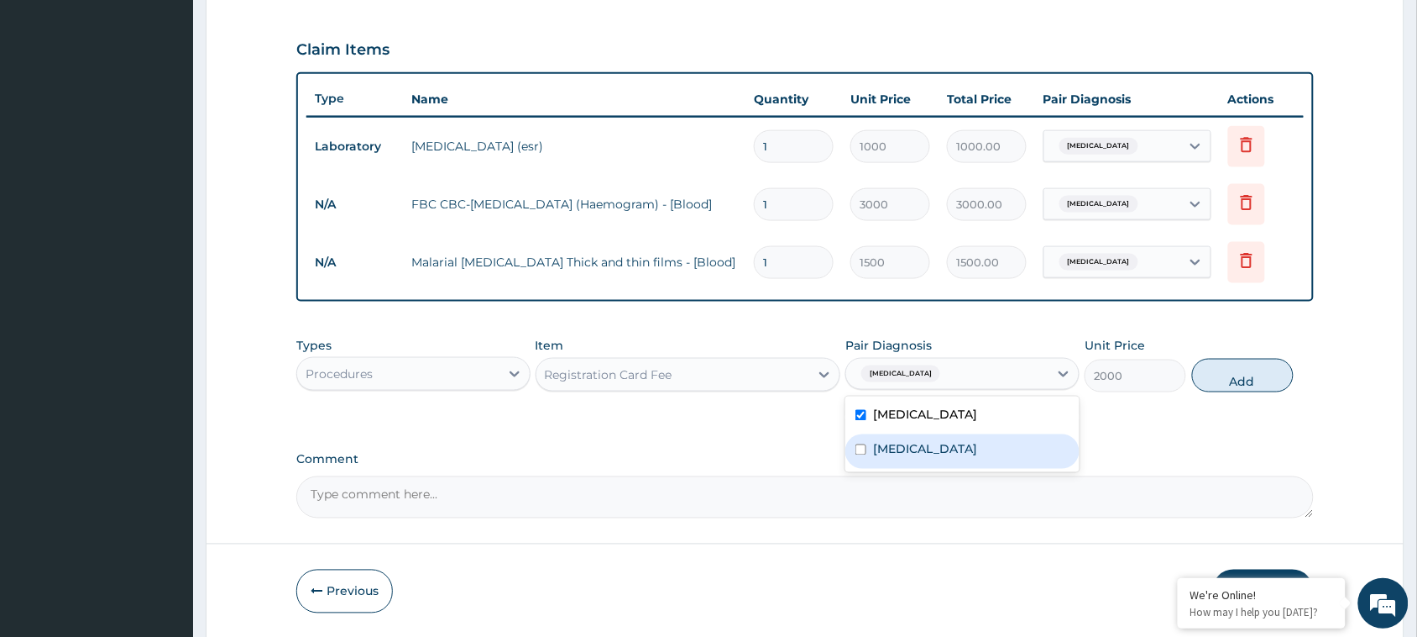
click at [925, 447] on div "[MEDICAL_DATA]" at bounding box center [963, 451] width 234 height 34
checkbox input "true"
click at [1227, 383] on button "Add" at bounding box center [1243, 376] width 102 height 34
type input "0"
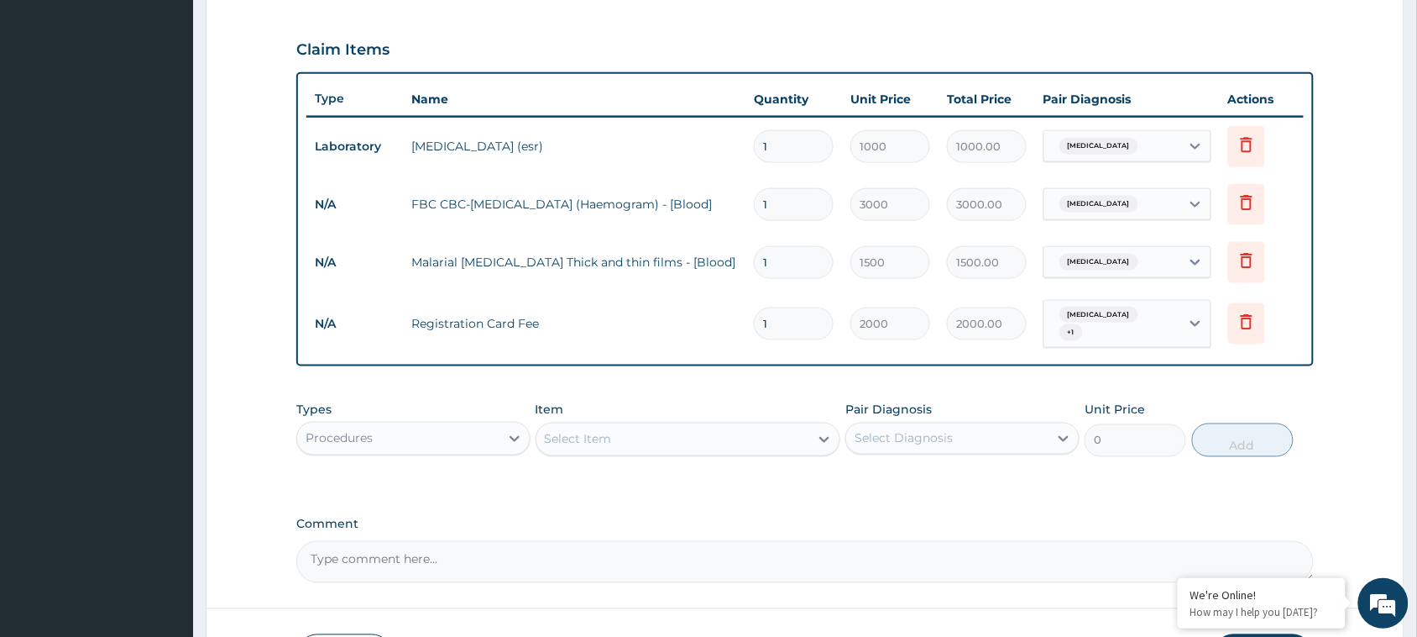
click at [634, 427] on div "Select Item" at bounding box center [674, 439] width 274 height 27
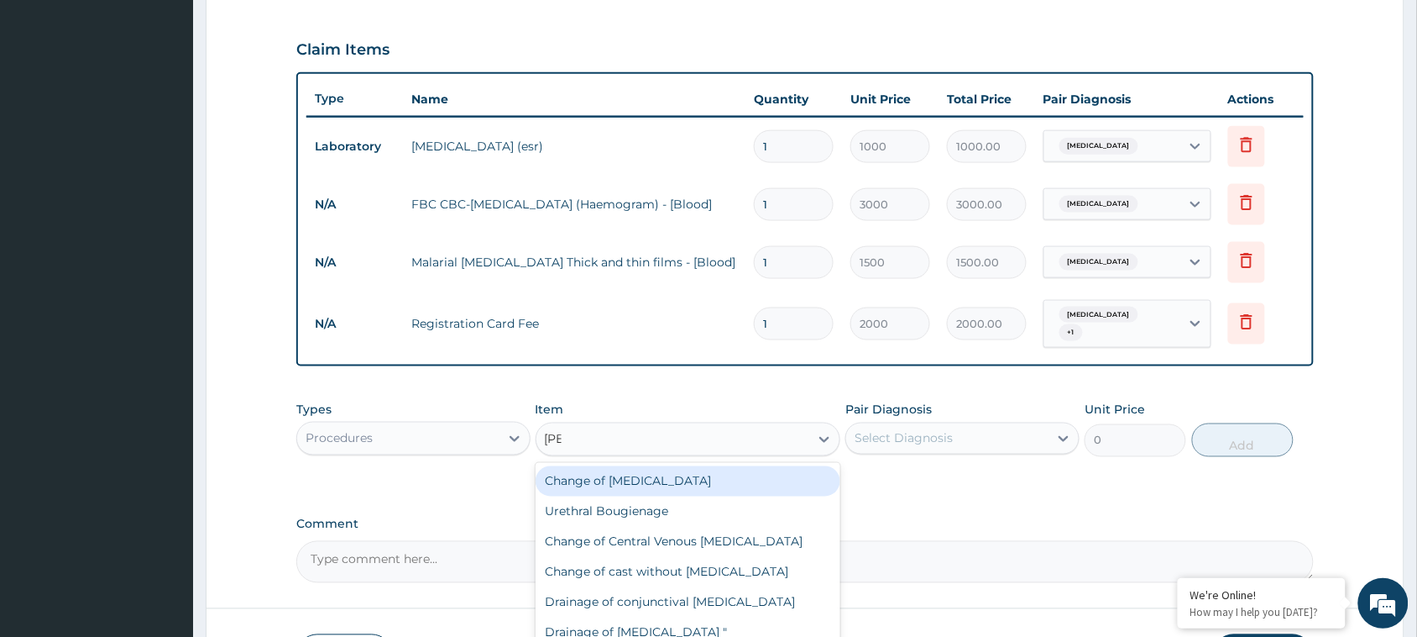
type input "geener"
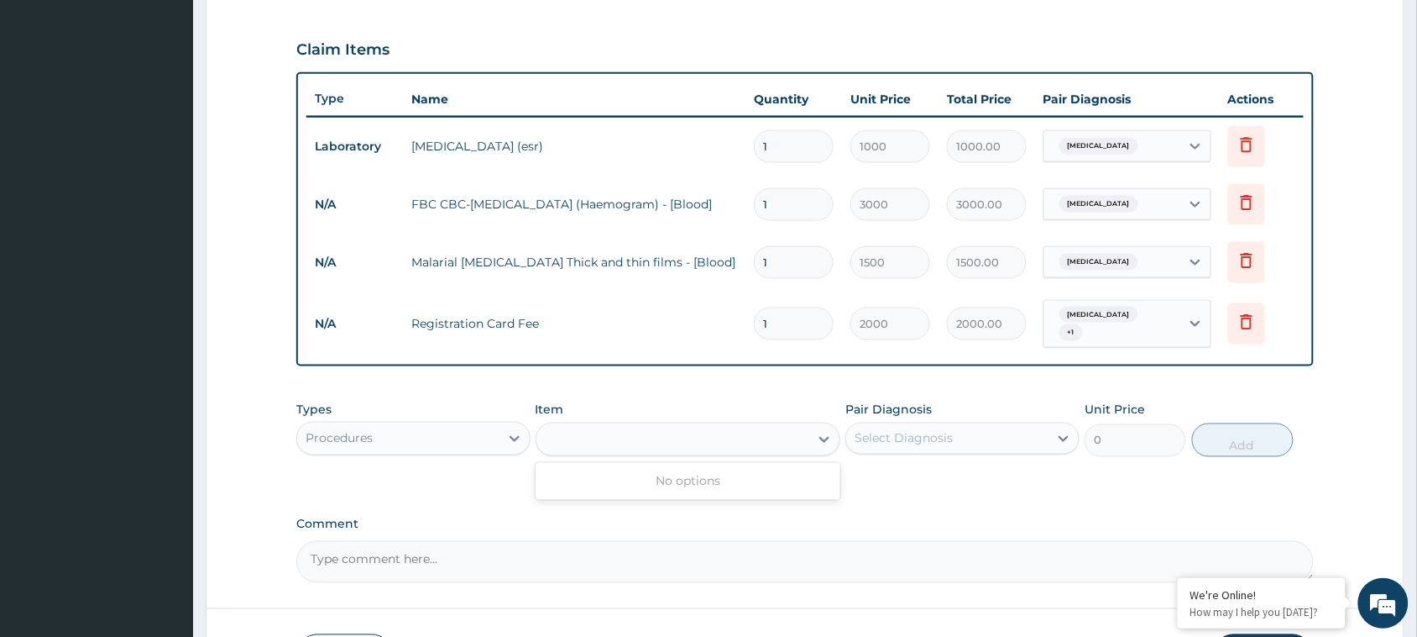
click at [715, 446] on div "geener" at bounding box center [674, 439] width 274 height 27
click at [710, 445] on div "Select Item" at bounding box center [674, 439] width 274 height 27
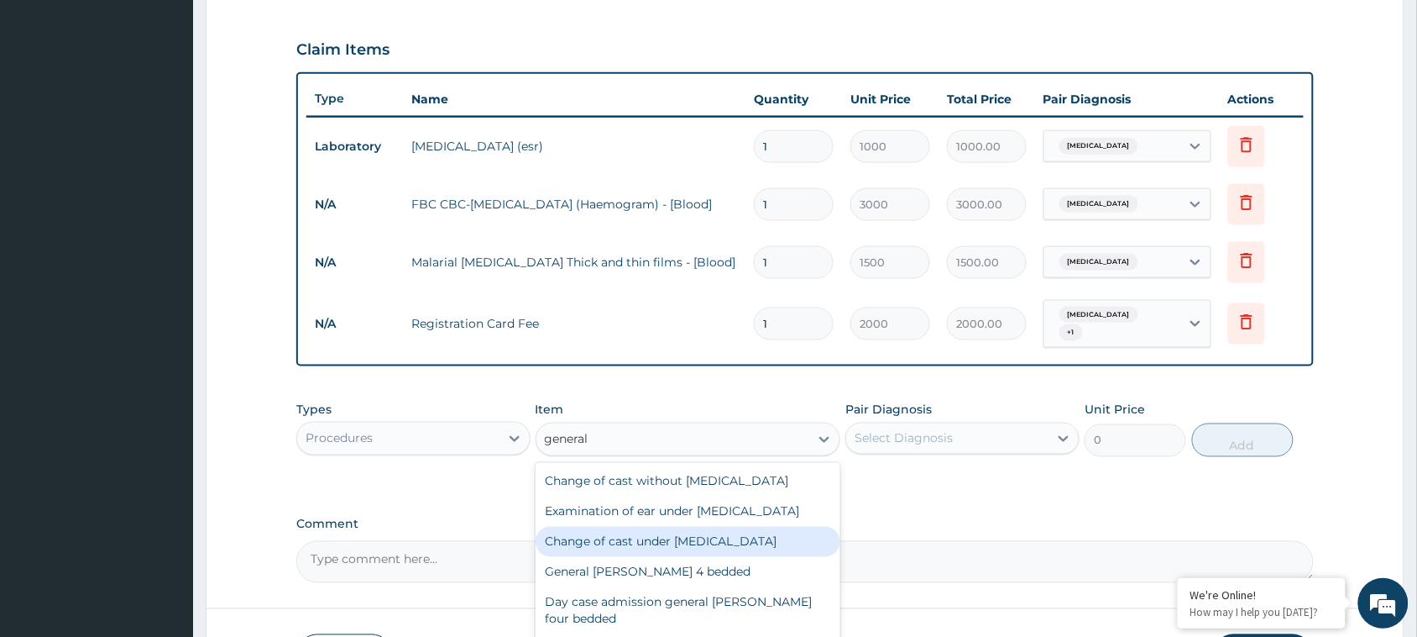
type input "general p"
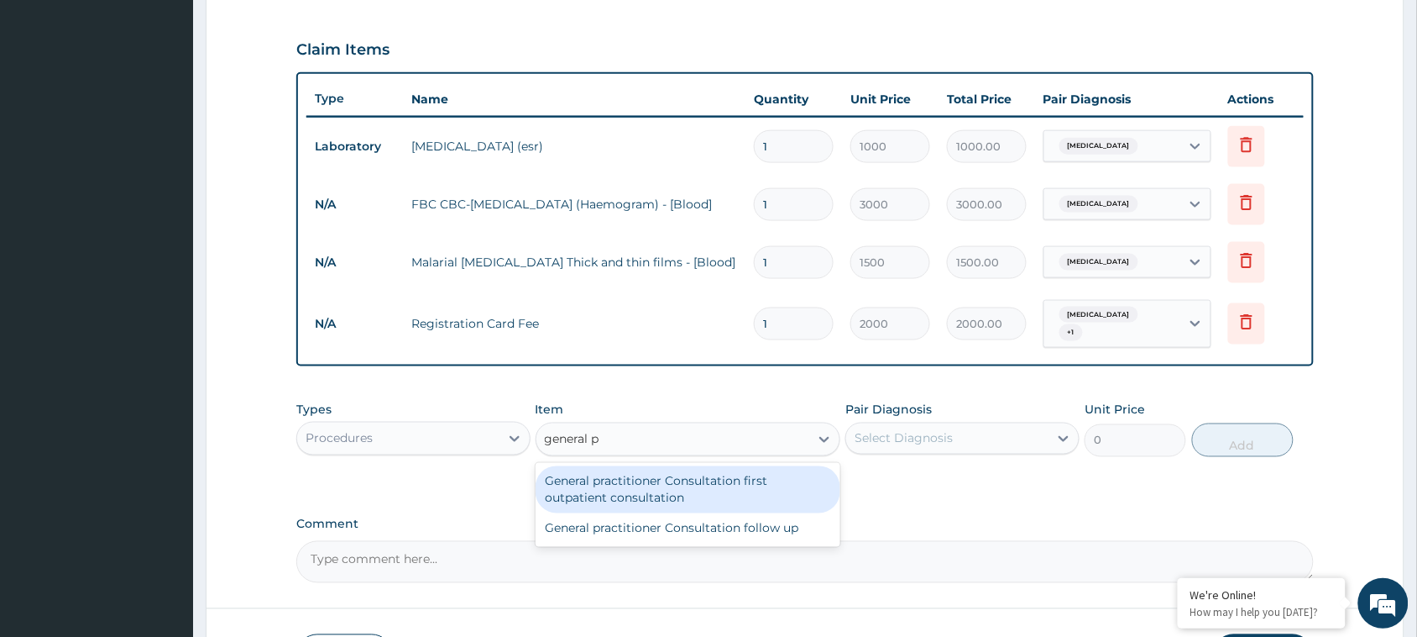
click at [674, 488] on div "General practitioner Consultation first outpatient consultation" at bounding box center [689, 489] width 306 height 47
type input "3000"
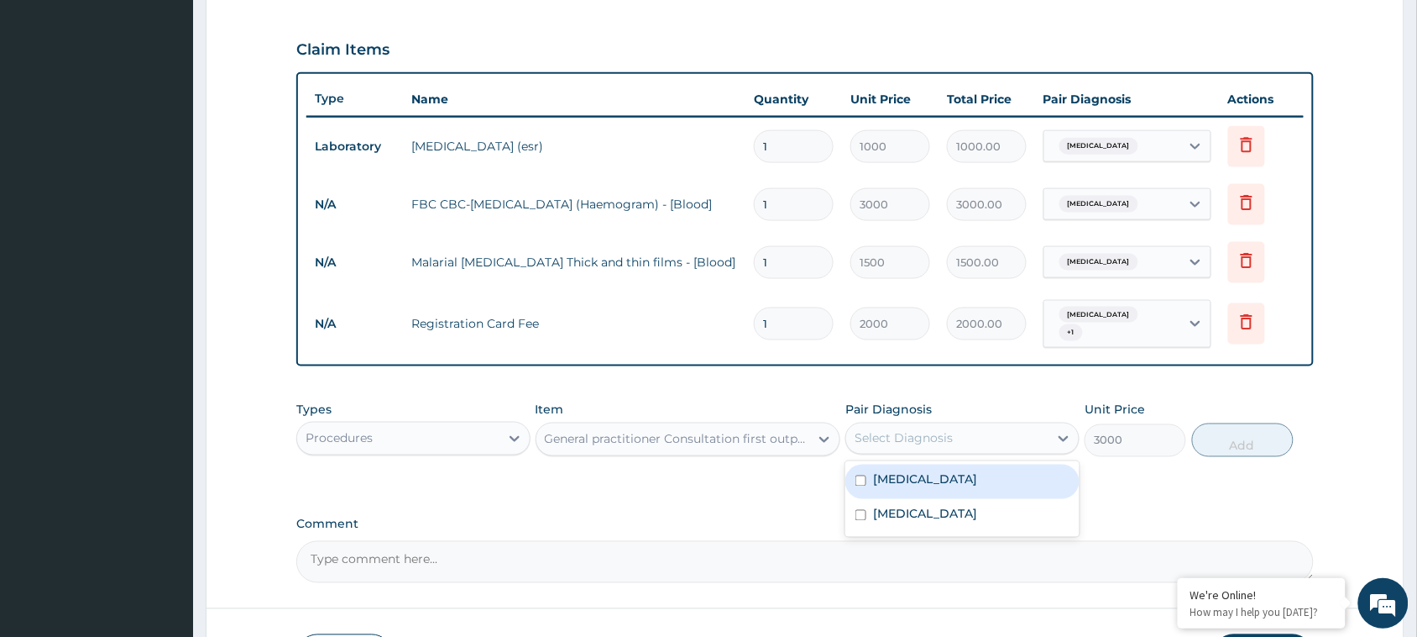
drag, startPoint x: 979, startPoint y: 437, endPoint x: 979, endPoint y: 466, distance: 28.6
click at [980, 439] on div "Select Diagnosis" at bounding box center [947, 438] width 202 height 27
drag, startPoint x: 977, startPoint y: 479, endPoint x: 920, endPoint y: 517, distance: 68.2
click at [975, 483] on label "[MEDICAL_DATA]" at bounding box center [925, 479] width 104 height 17
checkbox input "true"
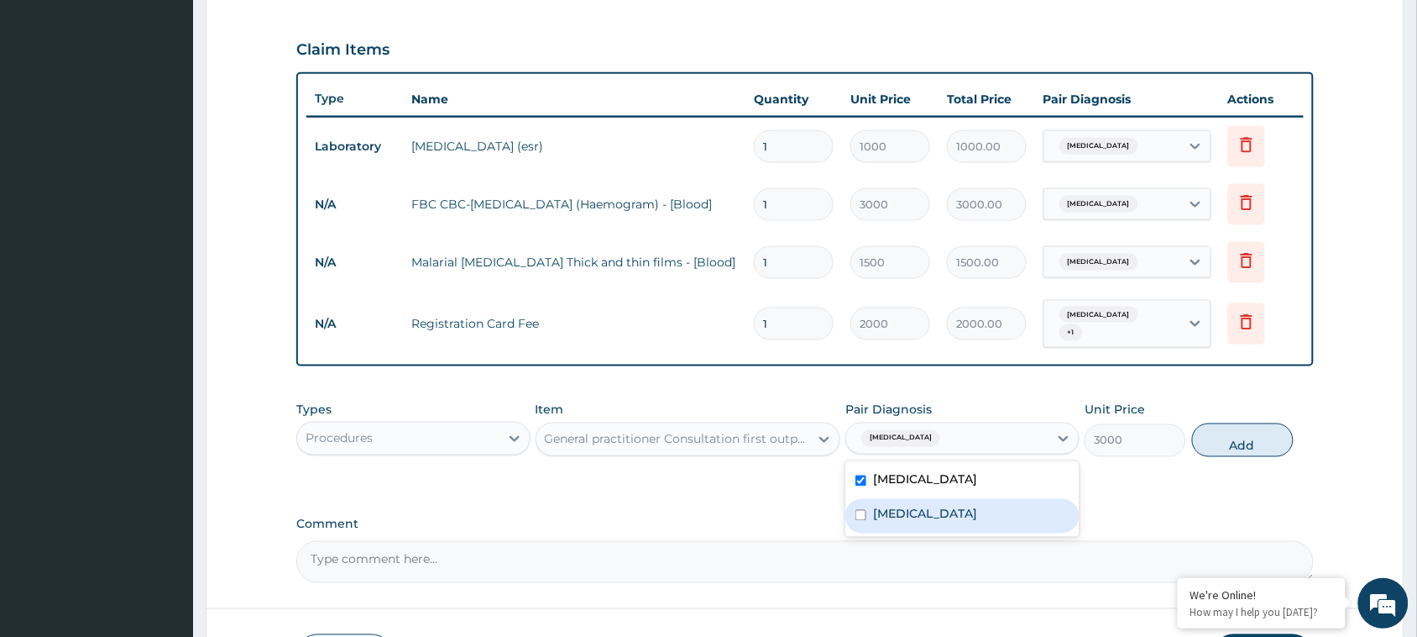
drag, startPoint x: 914, startPoint y: 513, endPoint x: 925, endPoint y: 513, distance: 10.9
click at [915, 513] on label "[MEDICAL_DATA]" at bounding box center [925, 514] width 104 height 17
checkbox input "true"
drag, startPoint x: 1229, startPoint y: 447, endPoint x: 953, endPoint y: 460, distance: 275.8
click at [1229, 446] on button "Add" at bounding box center [1243, 440] width 102 height 34
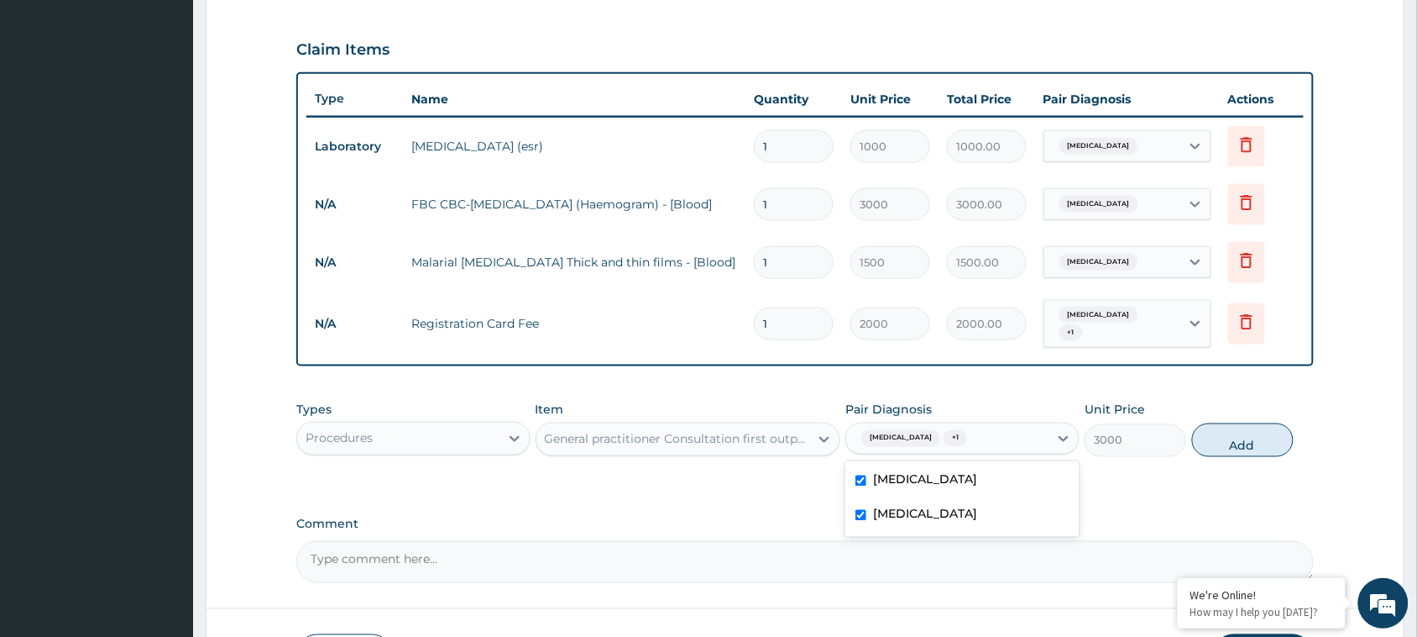
type input "0"
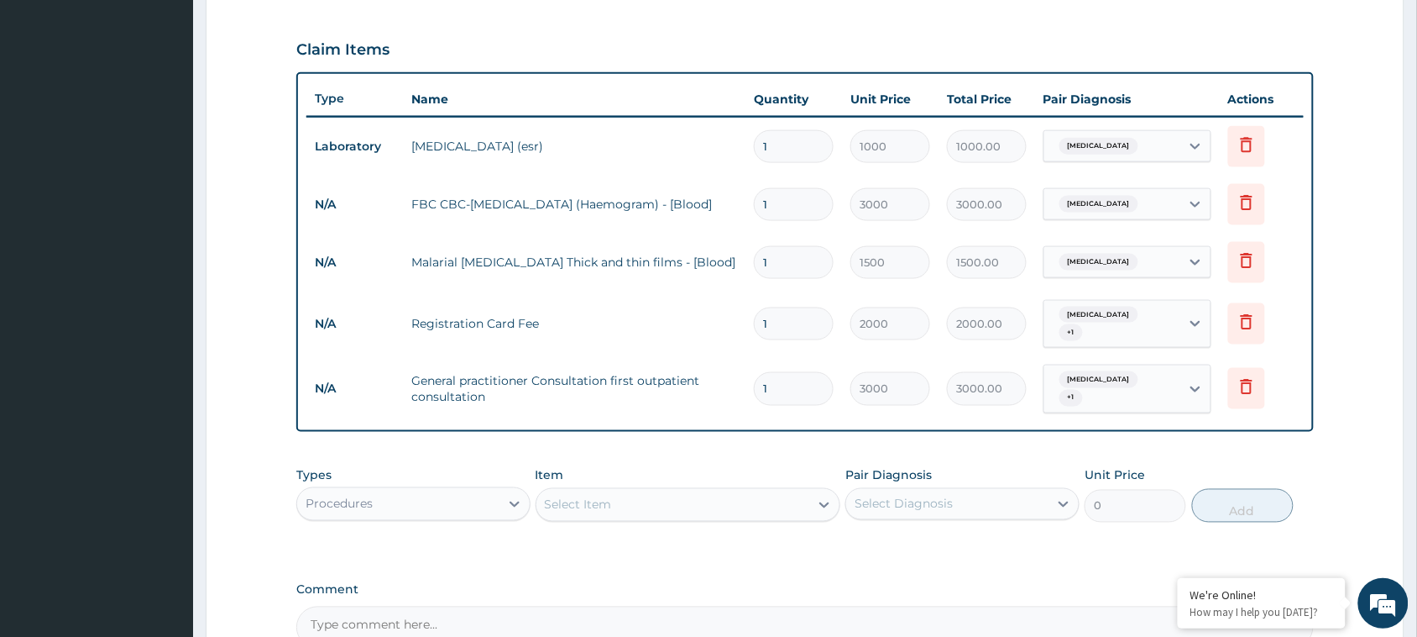
click at [426, 506] on div "Procedures" at bounding box center [398, 503] width 202 height 27
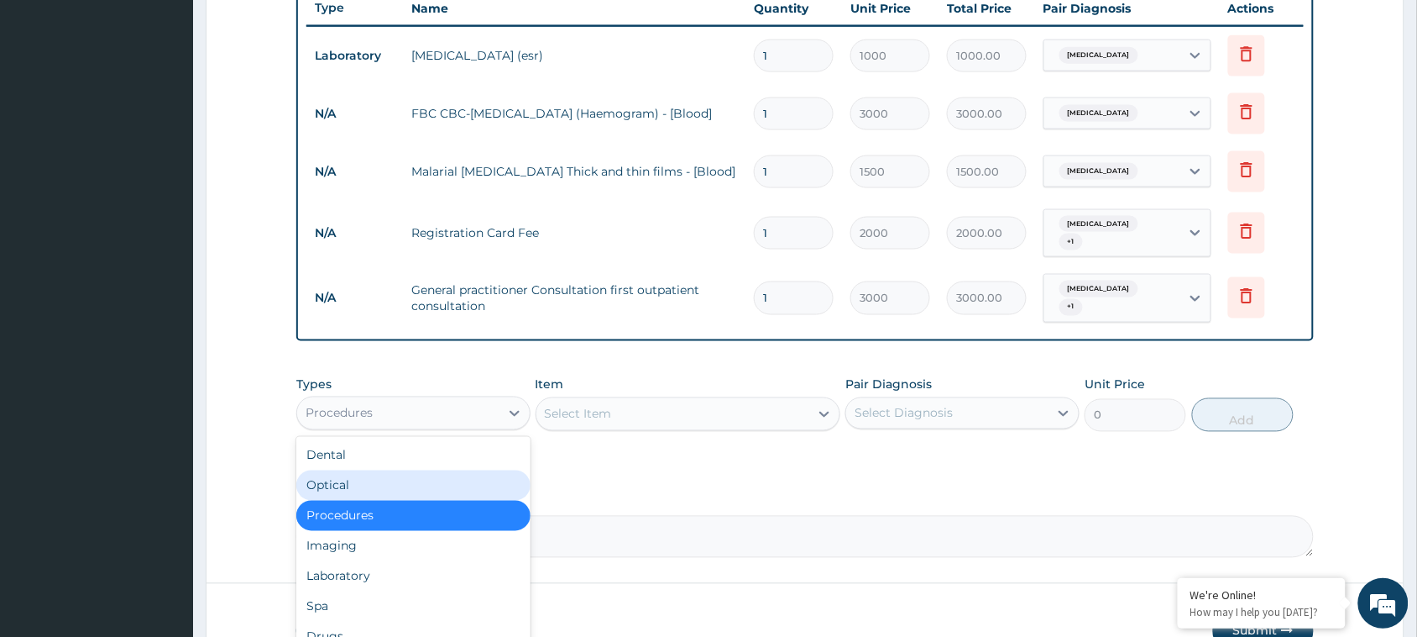
scroll to position [740, 0]
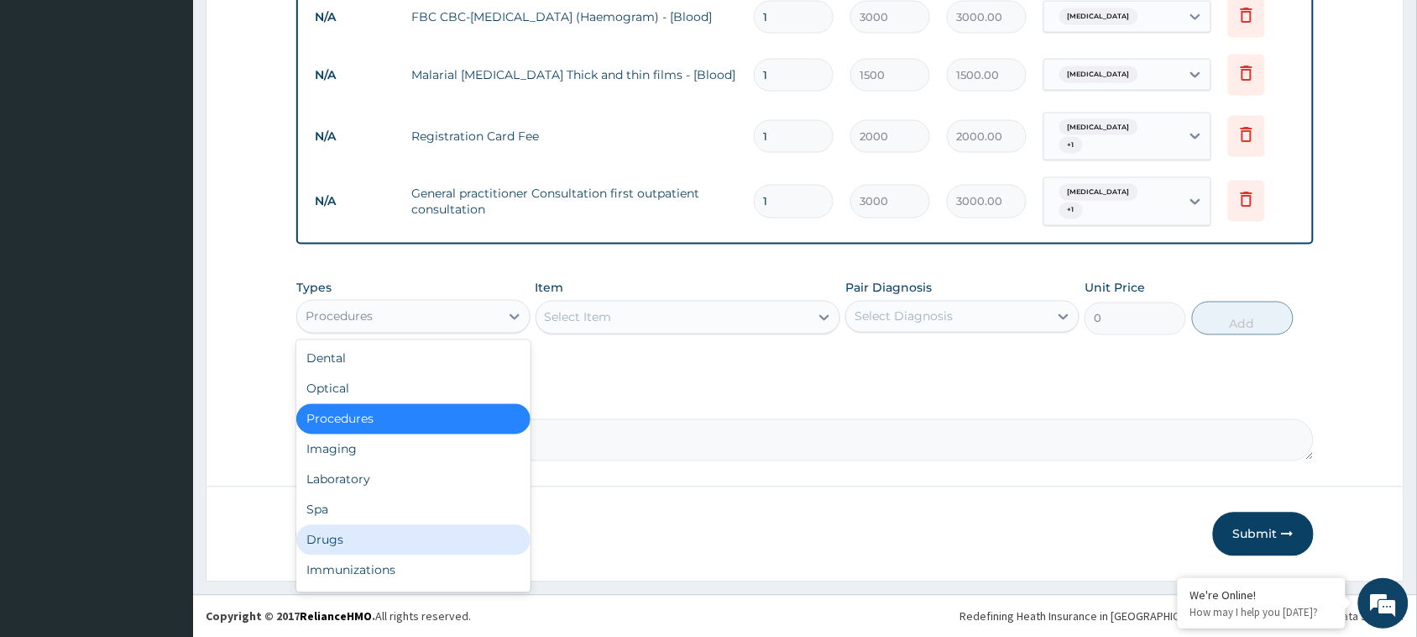
click at [404, 531] on div "Drugs" at bounding box center [413, 540] width 234 height 30
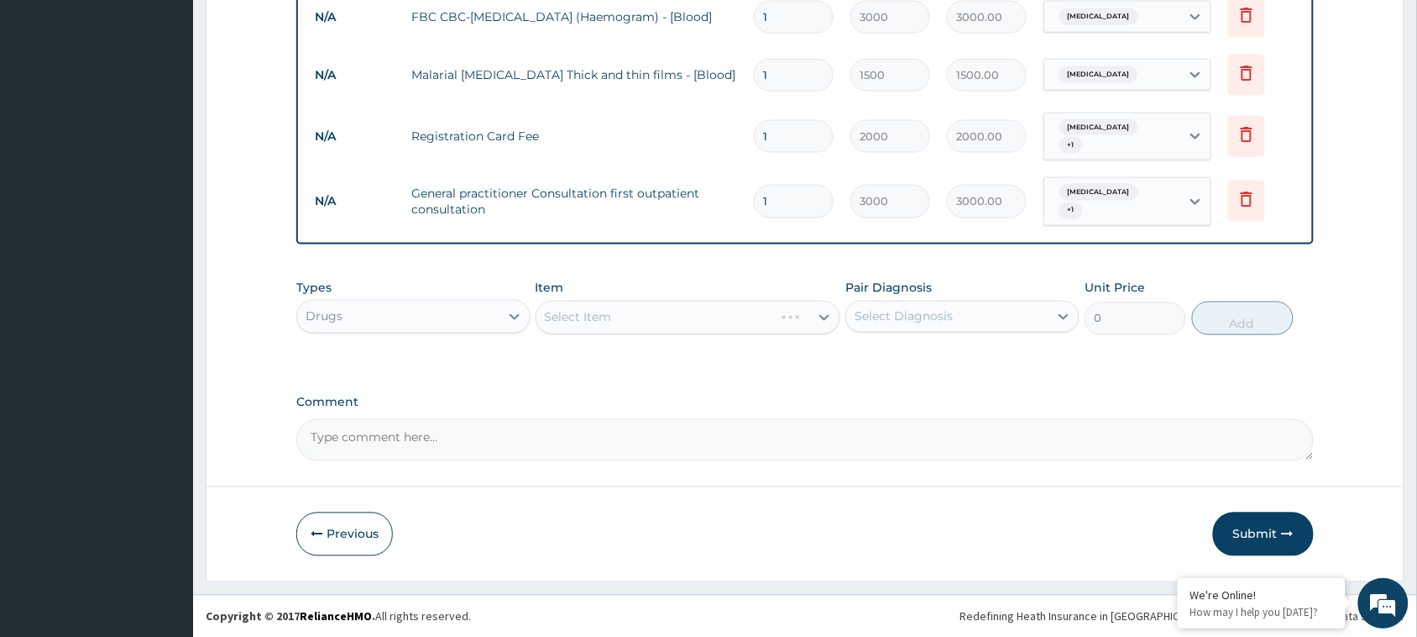
click at [621, 317] on div "Select Item" at bounding box center [689, 318] width 306 height 34
drag, startPoint x: 624, startPoint y: 322, endPoint x: 624, endPoint y: 307, distance: 15.1
click at [623, 321] on div "Select Item" at bounding box center [689, 318] width 306 height 34
click at [712, 326] on div "Select Item" at bounding box center [674, 317] width 274 height 27
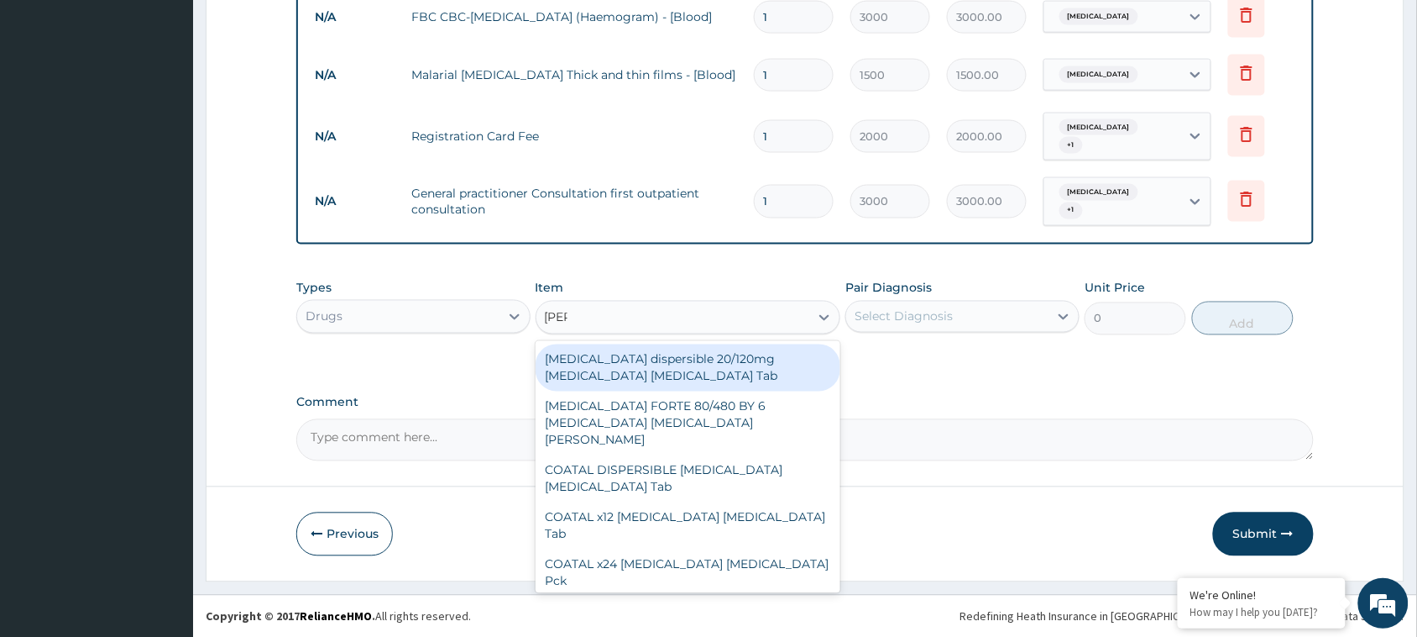
type input "coart"
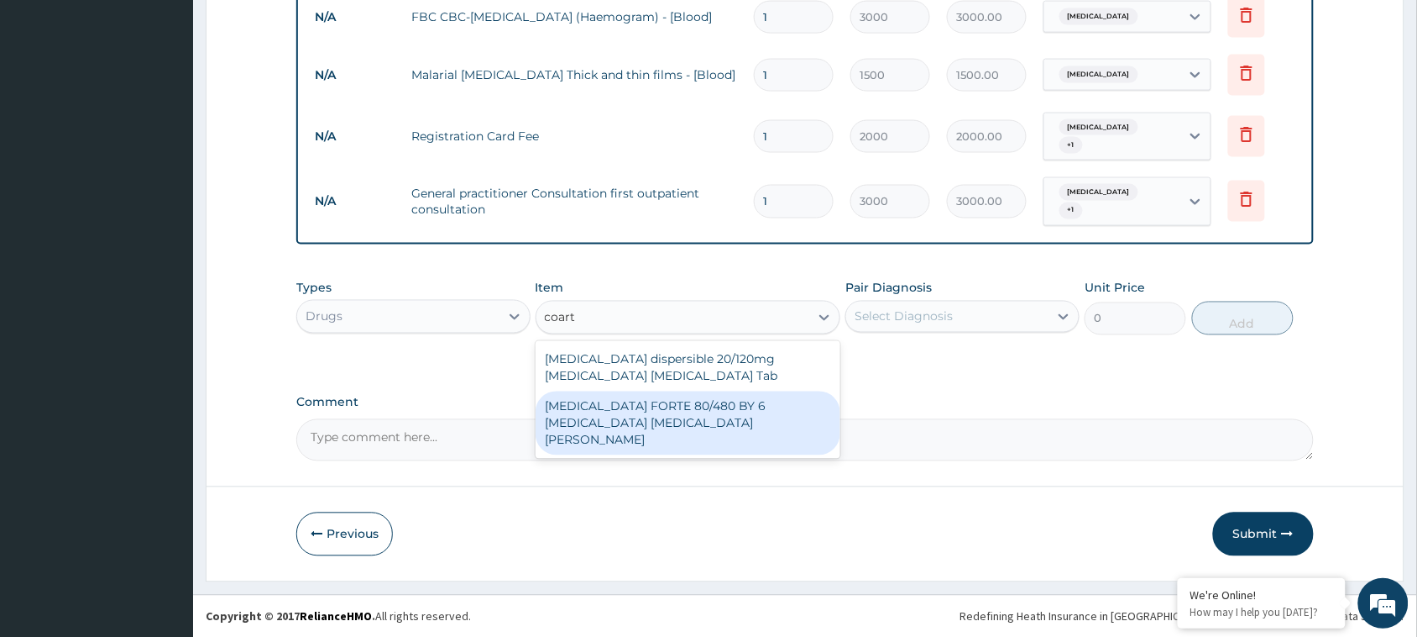
click at [710, 410] on div "[MEDICAL_DATA] FORTE 80/480 BY 6 [MEDICAL_DATA] [MEDICAL_DATA][PERSON_NAME]" at bounding box center [689, 423] width 306 height 64
type input "3220"
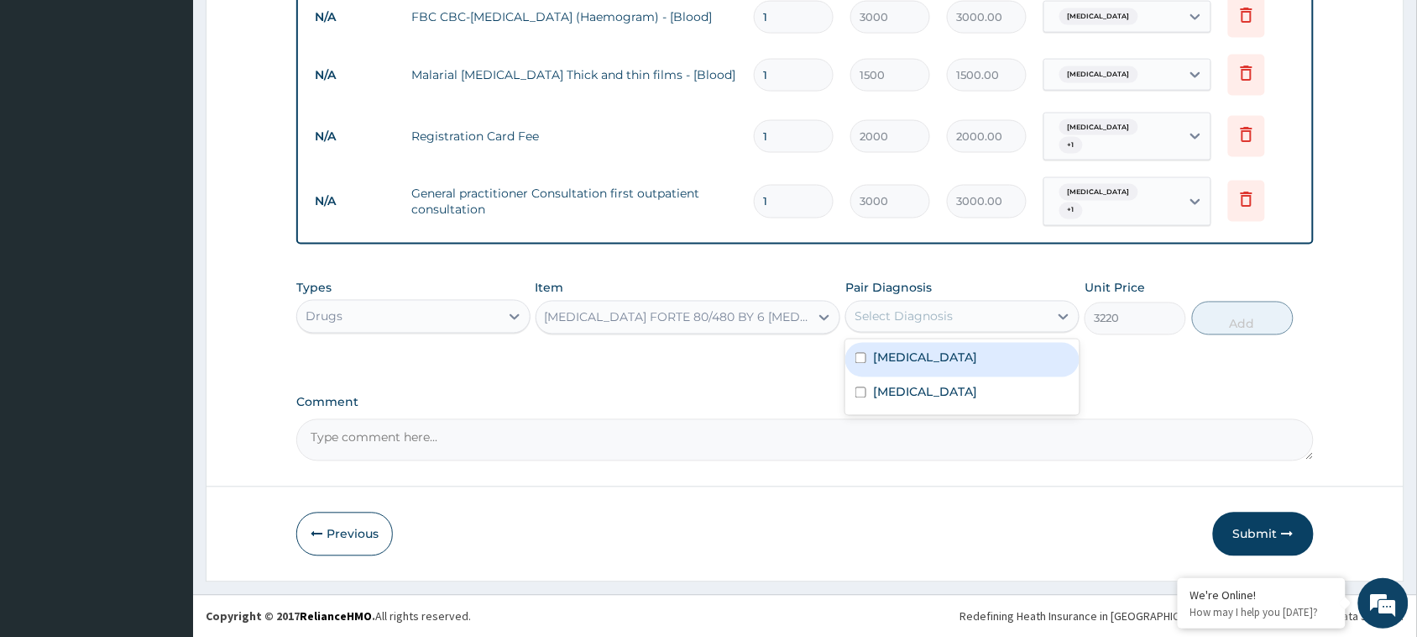
click at [891, 320] on div "Select Diagnosis" at bounding box center [904, 316] width 98 height 17
click at [891, 357] on label "[MEDICAL_DATA]" at bounding box center [925, 357] width 104 height 17
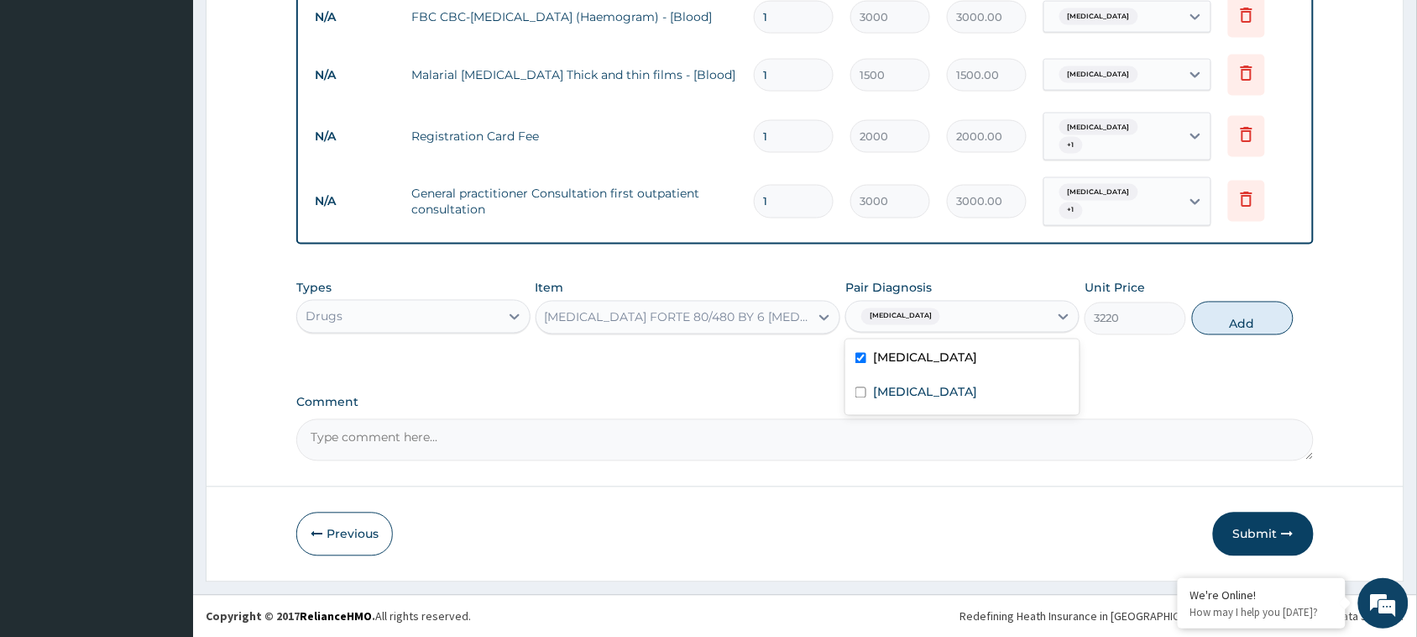
drag, startPoint x: 895, startPoint y: 364, endPoint x: 891, endPoint y: 390, distance: 27.2
click at [895, 367] on div "[MEDICAL_DATA]" at bounding box center [963, 360] width 234 height 34
checkbox input "false"
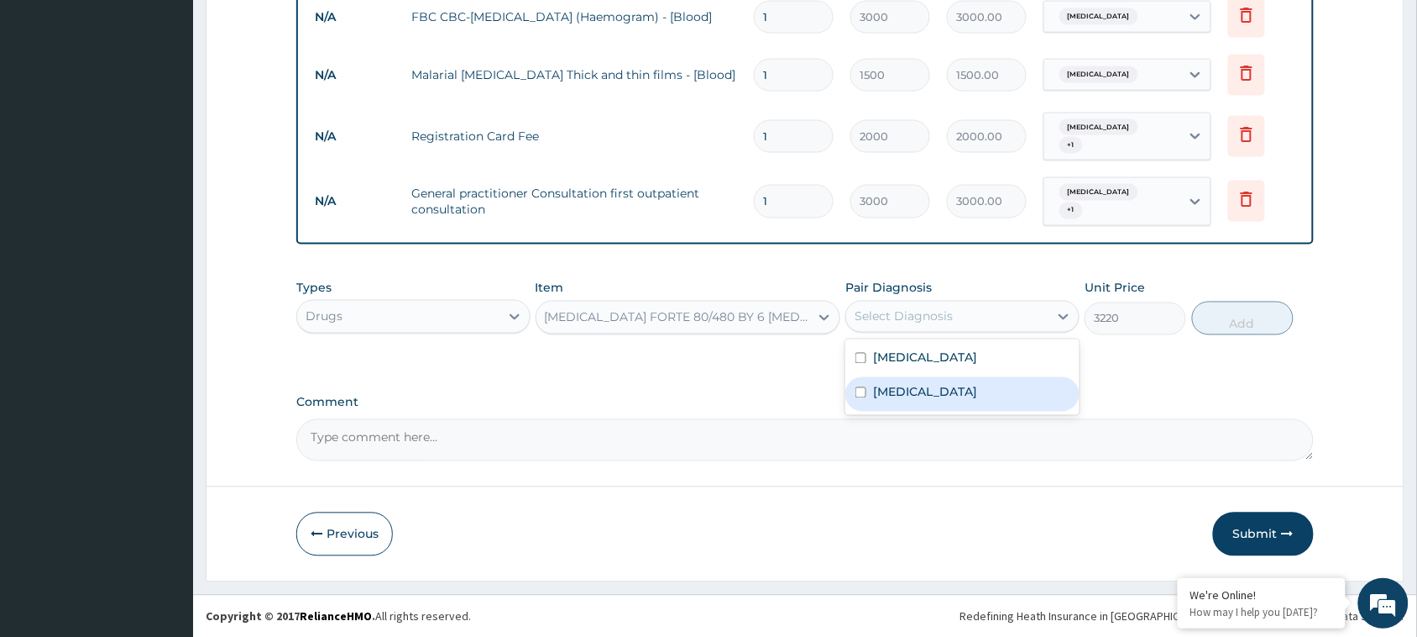
click at [891, 390] on label "[MEDICAL_DATA]" at bounding box center [925, 392] width 104 height 17
checkbox input "true"
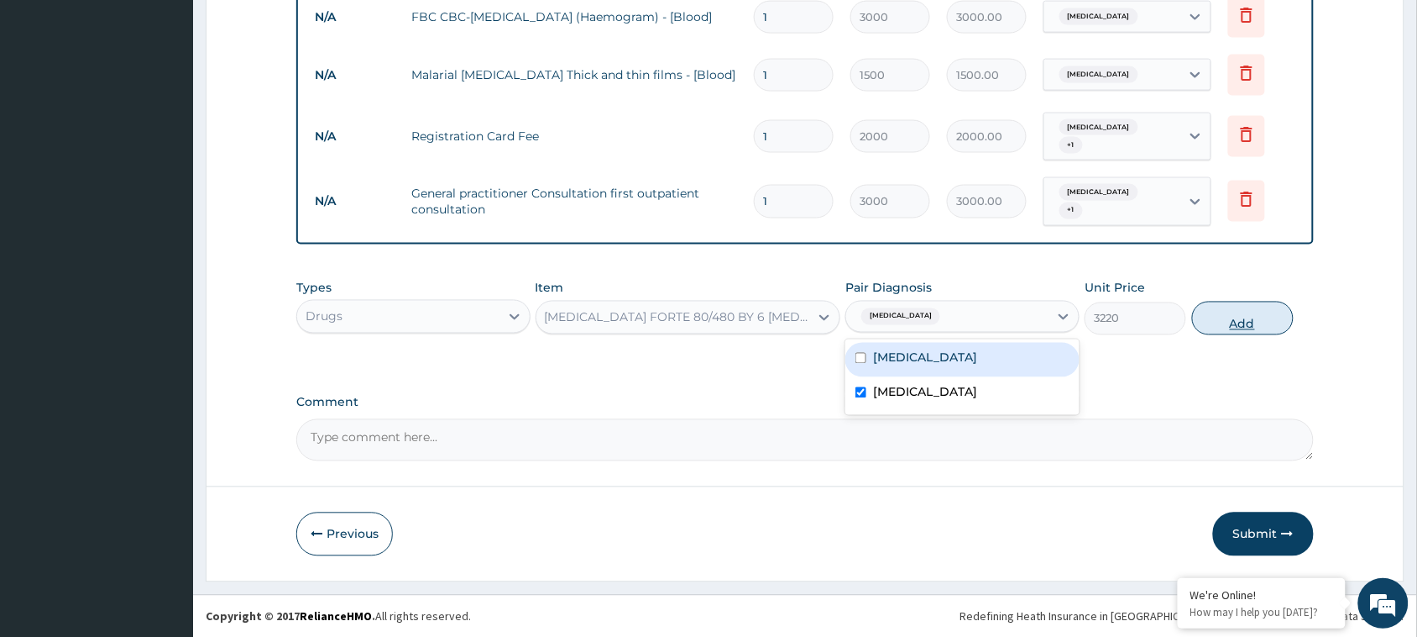
click at [1231, 325] on button "Add" at bounding box center [1243, 318] width 102 height 34
type input "0"
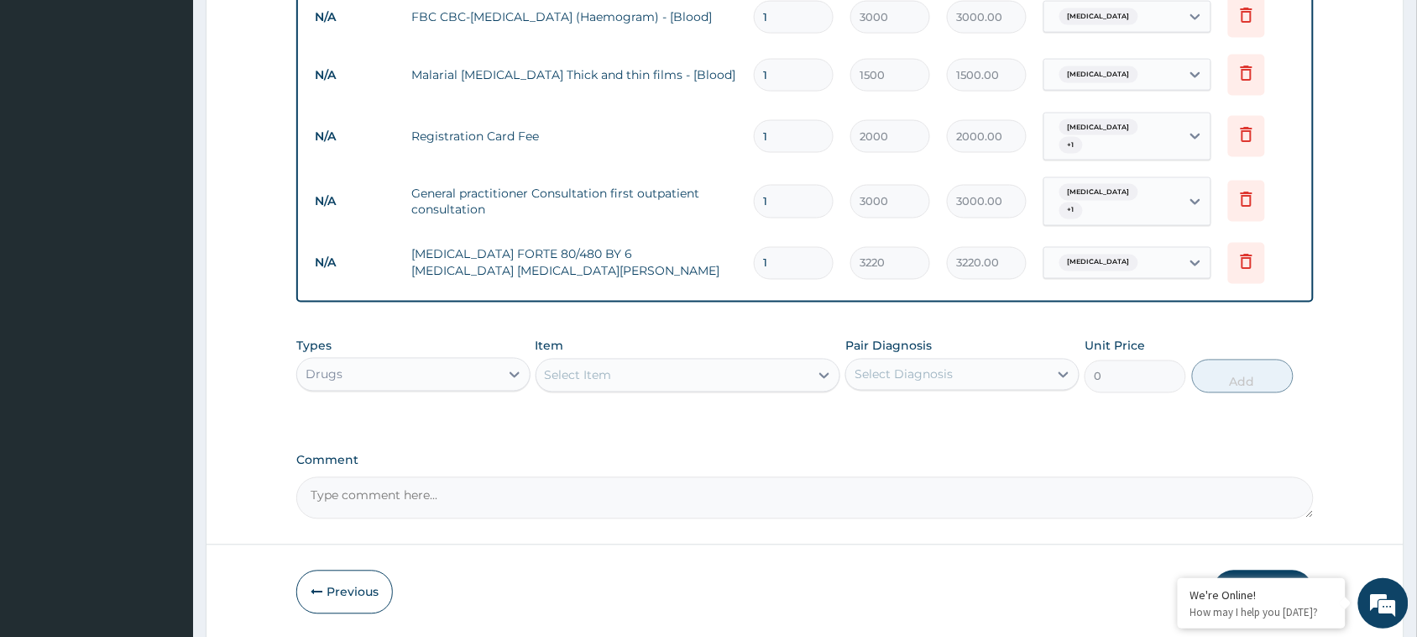
click at [647, 387] on div "Select Item" at bounding box center [674, 375] width 274 height 27
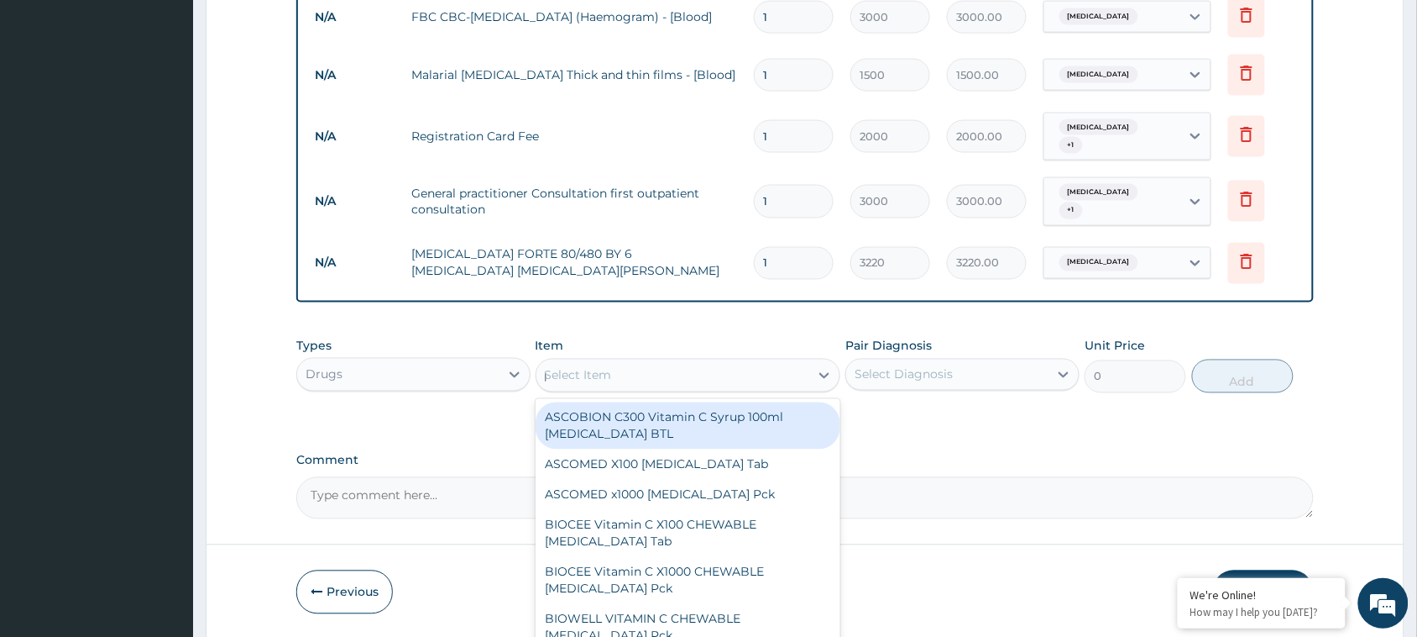
type input "paraceta"
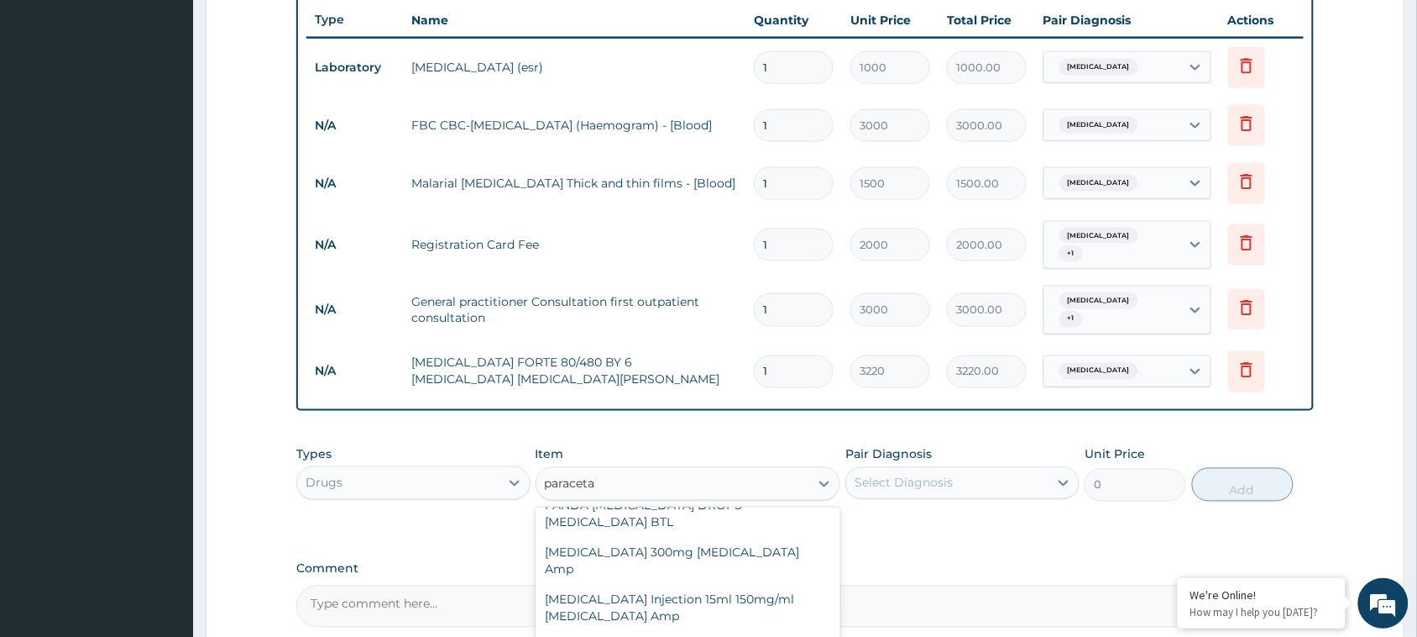
scroll to position [799, 0]
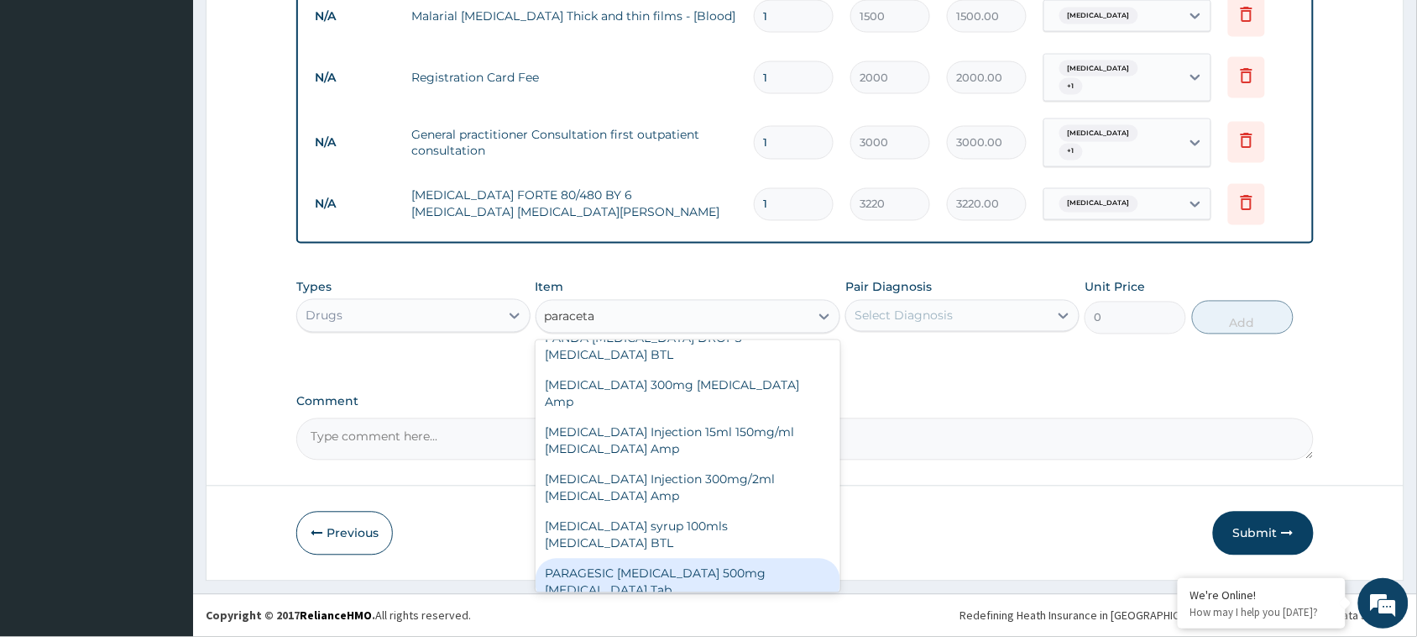
click at [748, 558] on div "PARAGESIC [MEDICAL_DATA] 500mg [MEDICAL_DATA] Tab" at bounding box center [689, 581] width 306 height 47
type input "17.25"
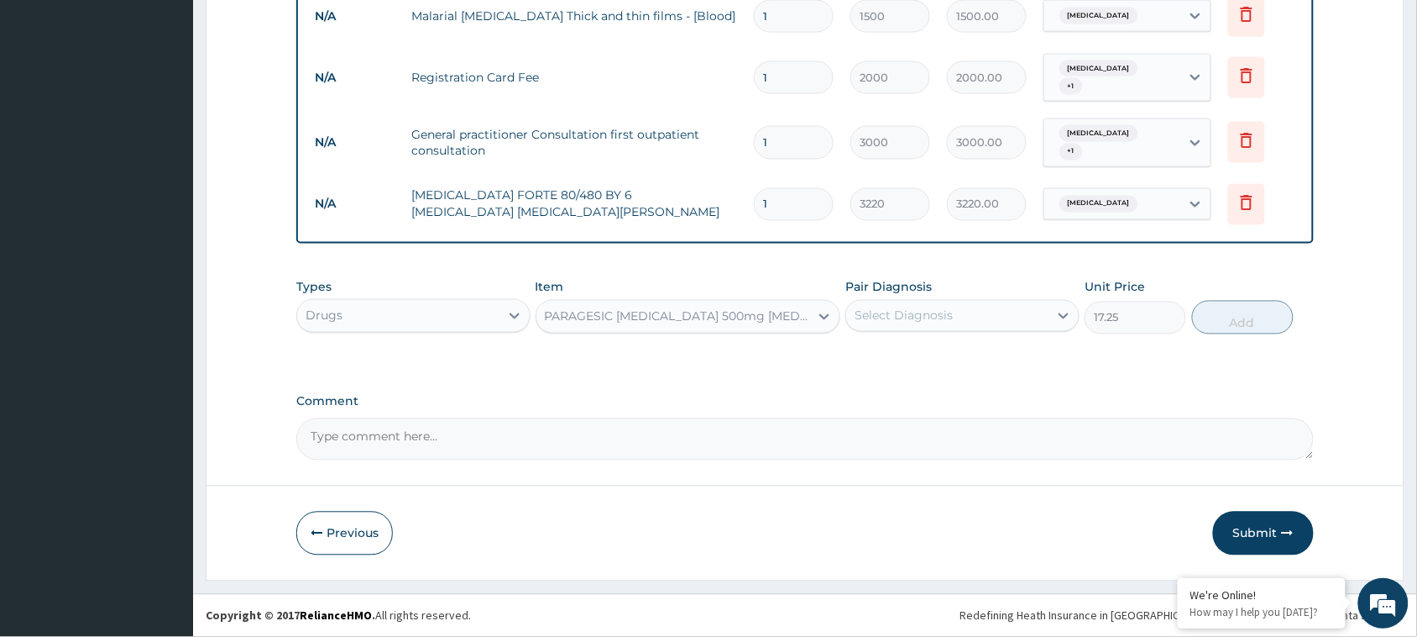
click at [903, 322] on div "Select Diagnosis" at bounding box center [904, 315] width 98 height 17
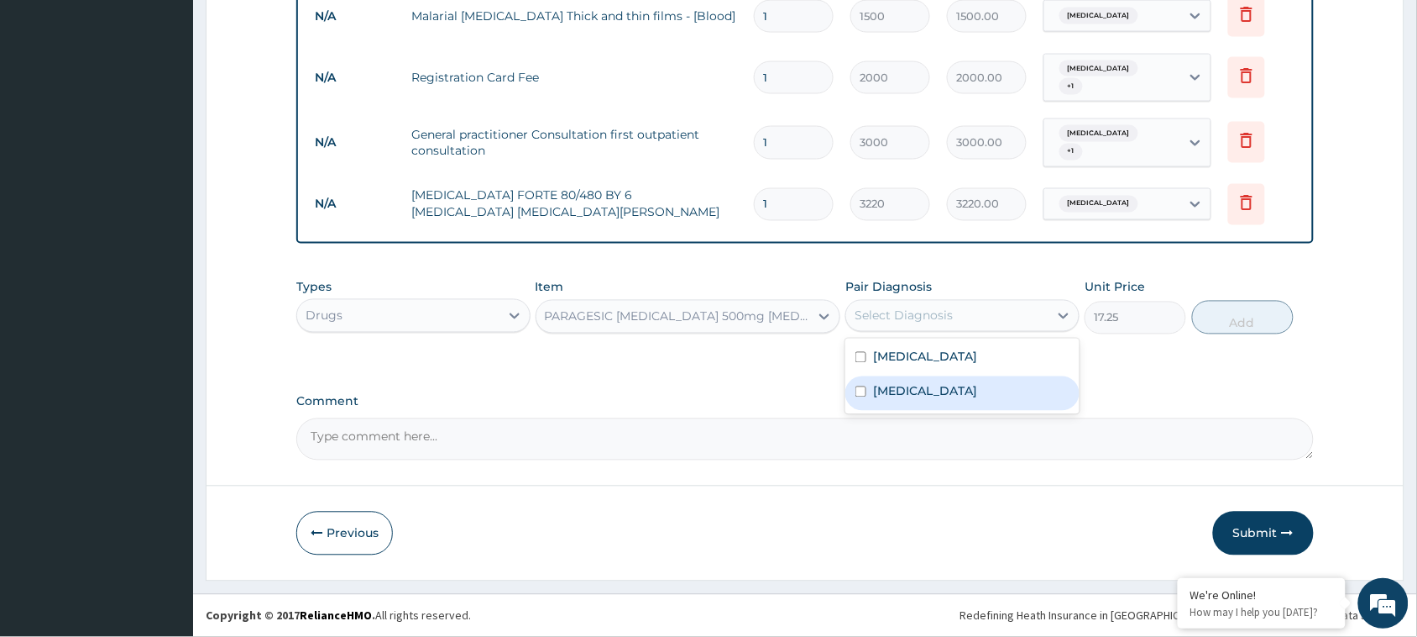
drag, startPoint x: 896, startPoint y: 387, endPoint x: 908, endPoint y: 386, distance: 11.8
click at [897, 387] on label "[MEDICAL_DATA]" at bounding box center [925, 391] width 104 height 17
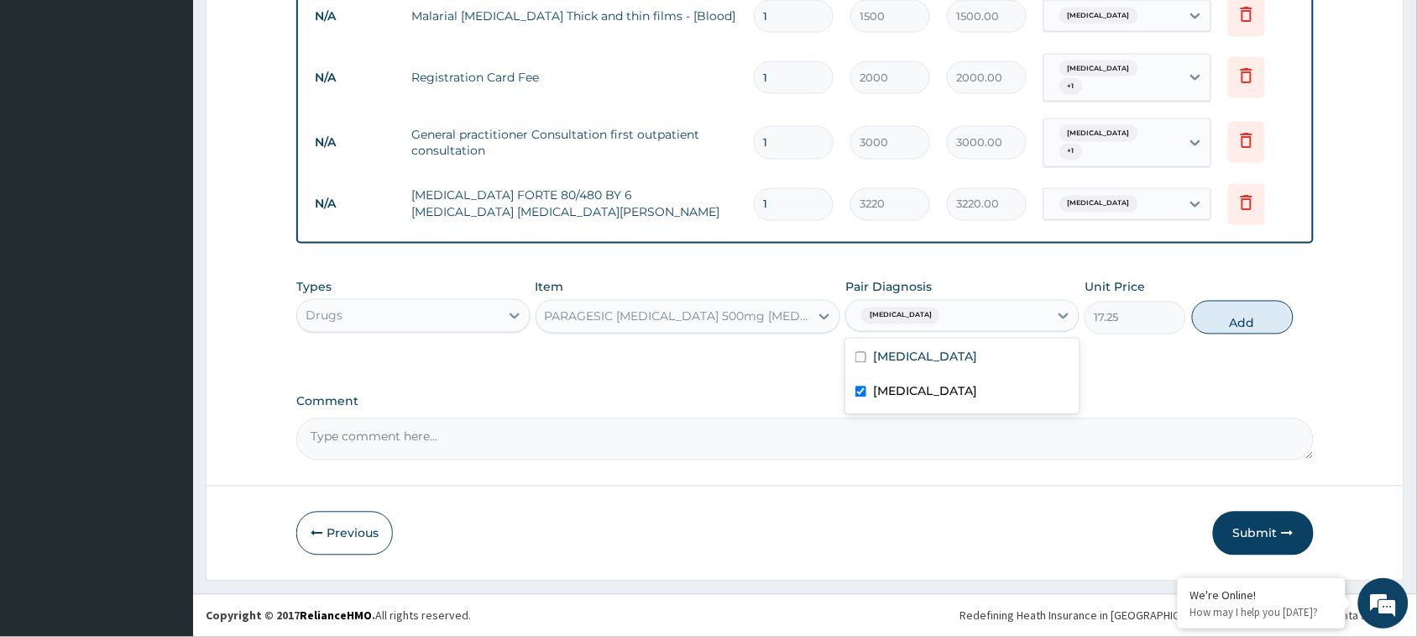
checkbox input "true"
click at [1239, 316] on button "Add" at bounding box center [1243, 318] width 102 height 34
type input "0"
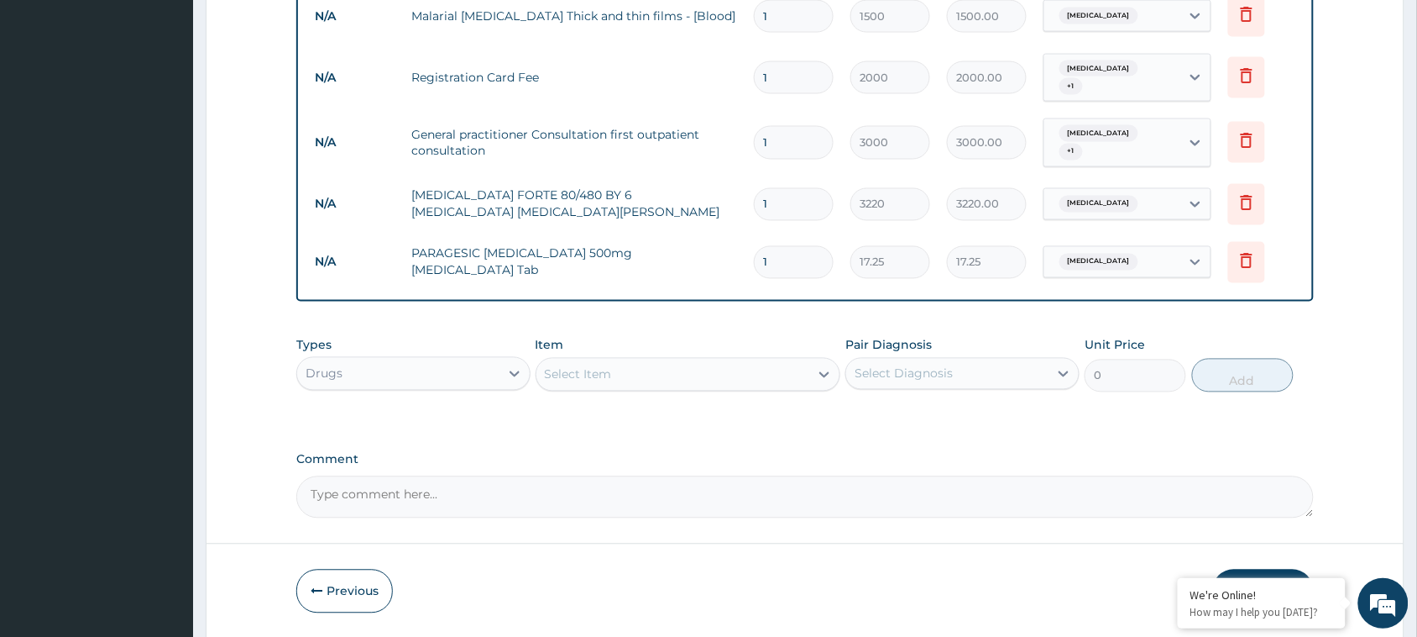
type input "18"
type input "310.50"
type input "18"
click at [632, 375] on div "Select Item" at bounding box center [674, 374] width 274 height 27
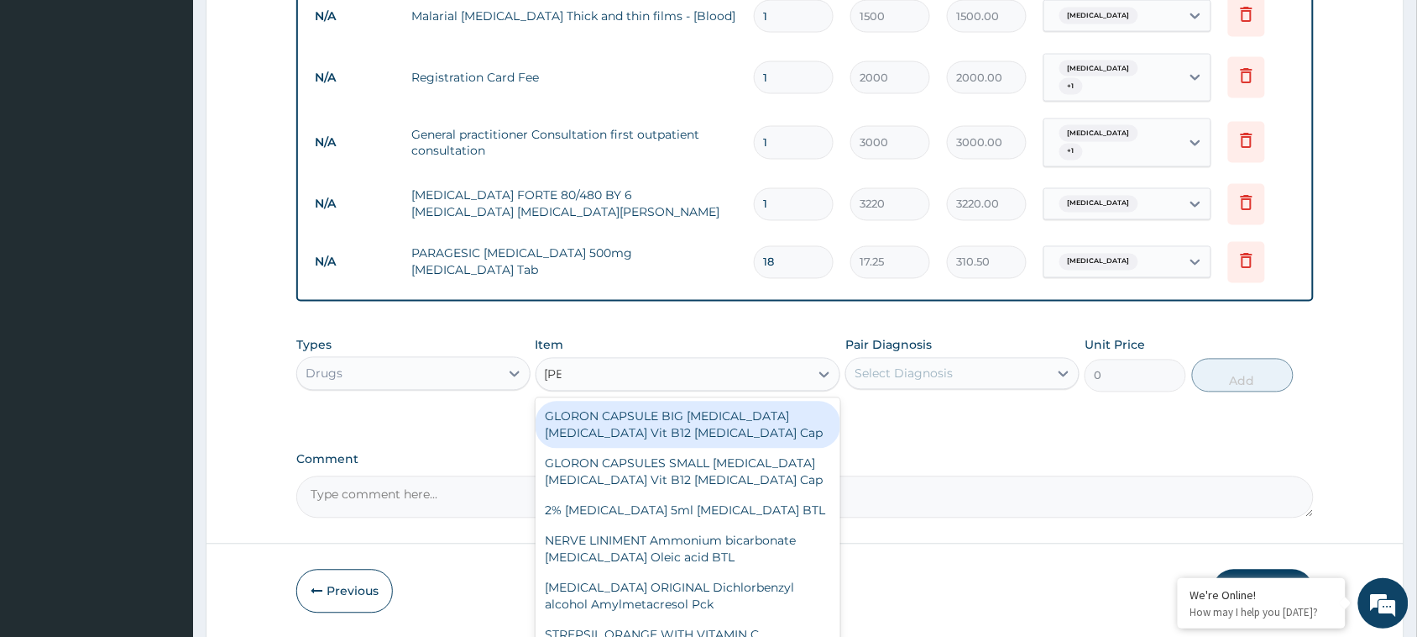
type input "lorat"
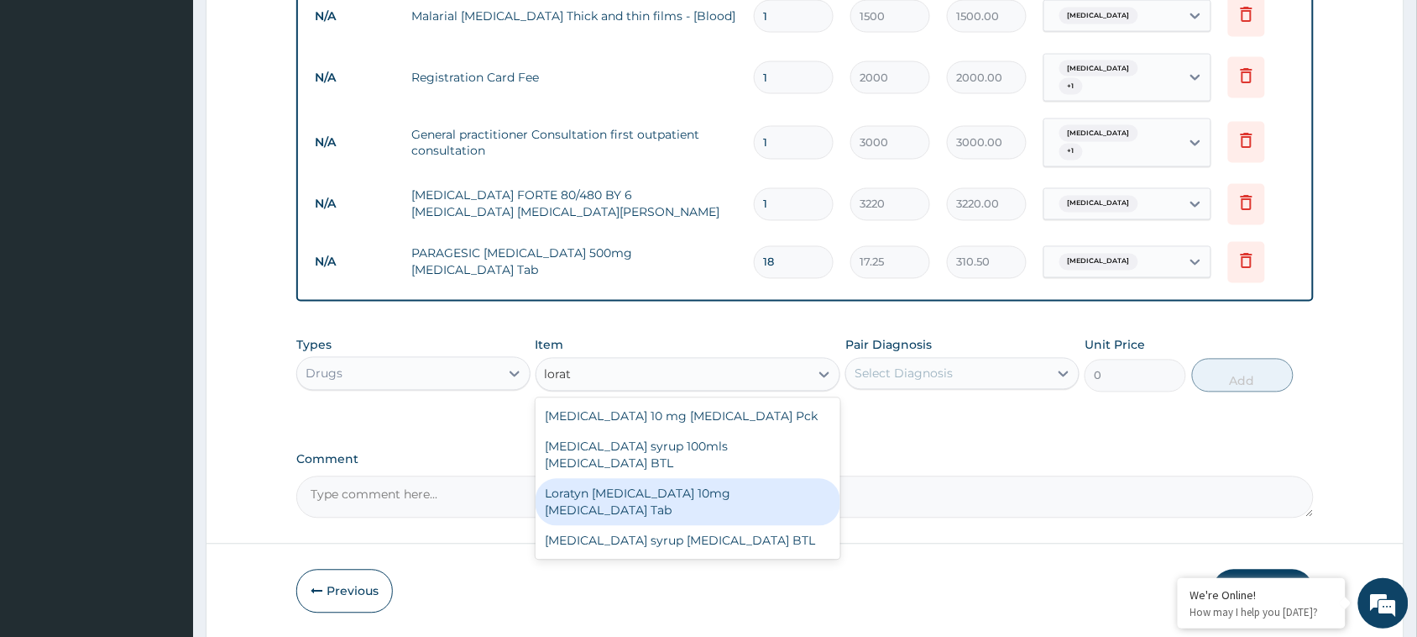
click at [716, 484] on div "Loratyn [MEDICAL_DATA] 10mg [MEDICAL_DATA] Tab" at bounding box center [689, 502] width 306 height 47
type input "51.75"
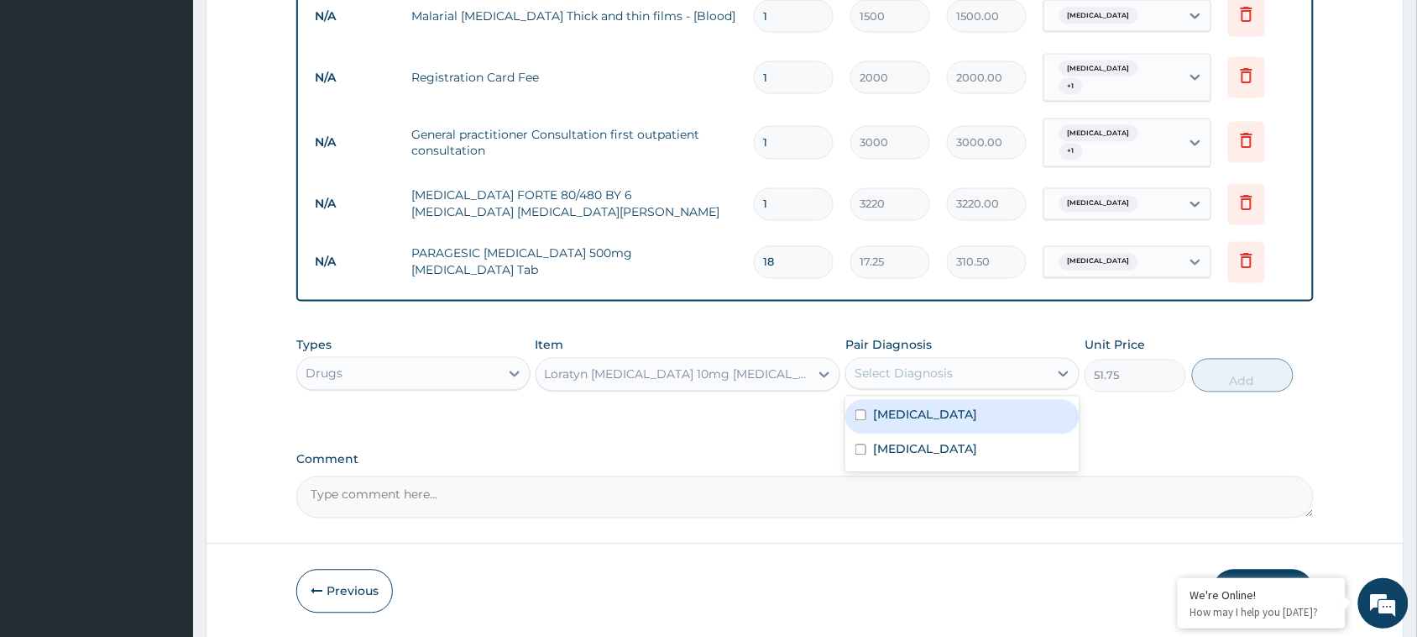
click at [946, 378] on div "Select Diagnosis" at bounding box center [904, 373] width 98 height 17
drag, startPoint x: 925, startPoint y: 417, endPoint x: 1130, endPoint y: 413, distance: 204.9
click at [930, 417] on label "[MEDICAL_DATA]" at bounding box center [925, 414] width 104 height 17
checkbox input "true"
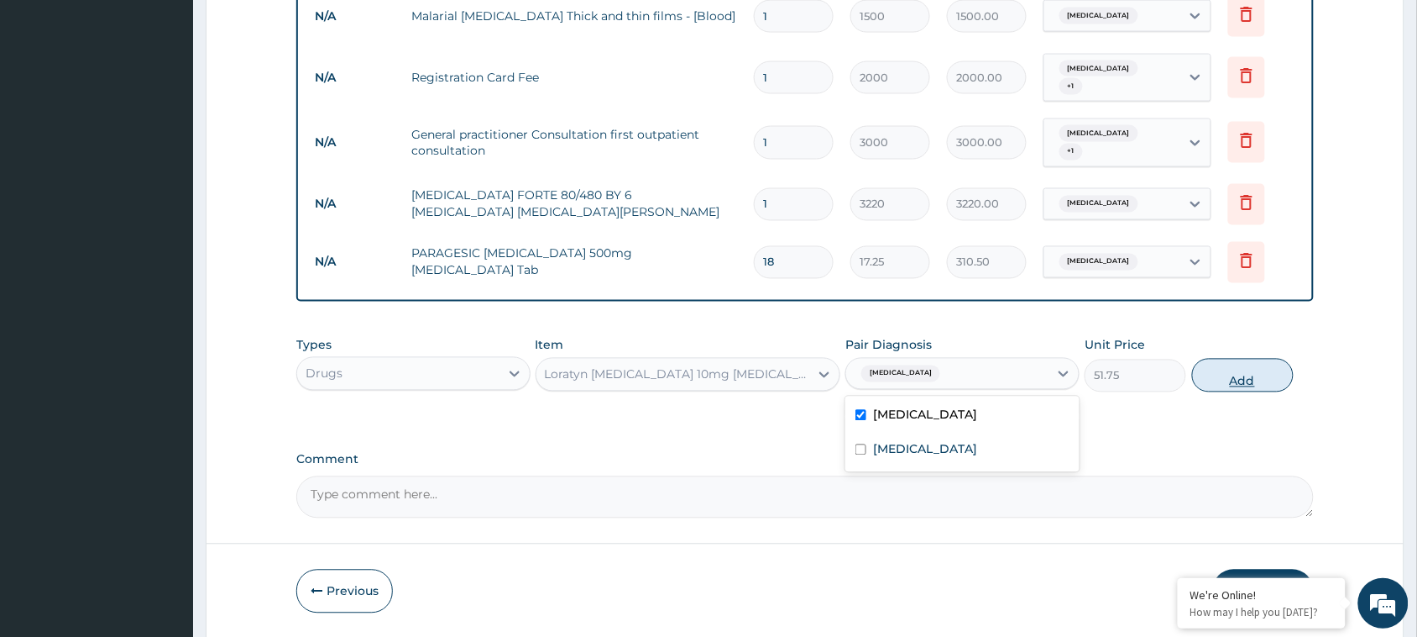
click at [1227, 380] on button "Add" at bounding box center [1243, 376] width 102 height 34
type input "0"
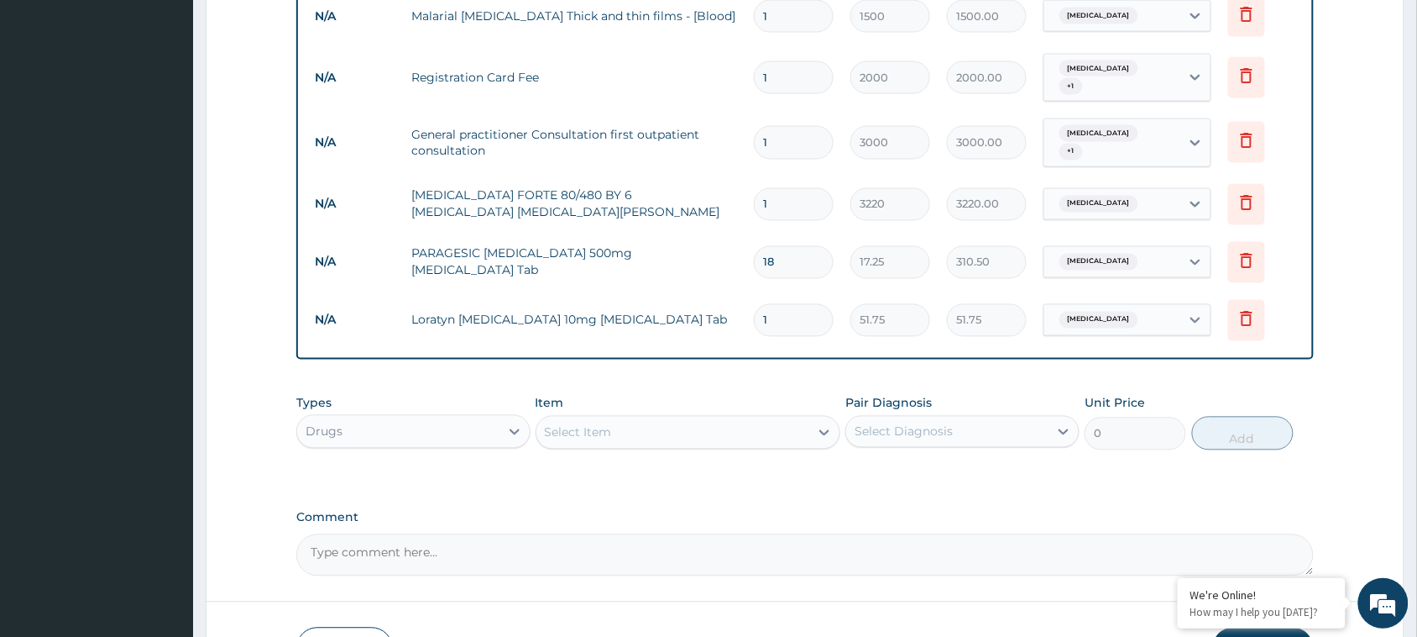
click at [783, 312] on input "1" at bounding box center [794, 320] width 80 height 33
type input "5"
type input "258.75"
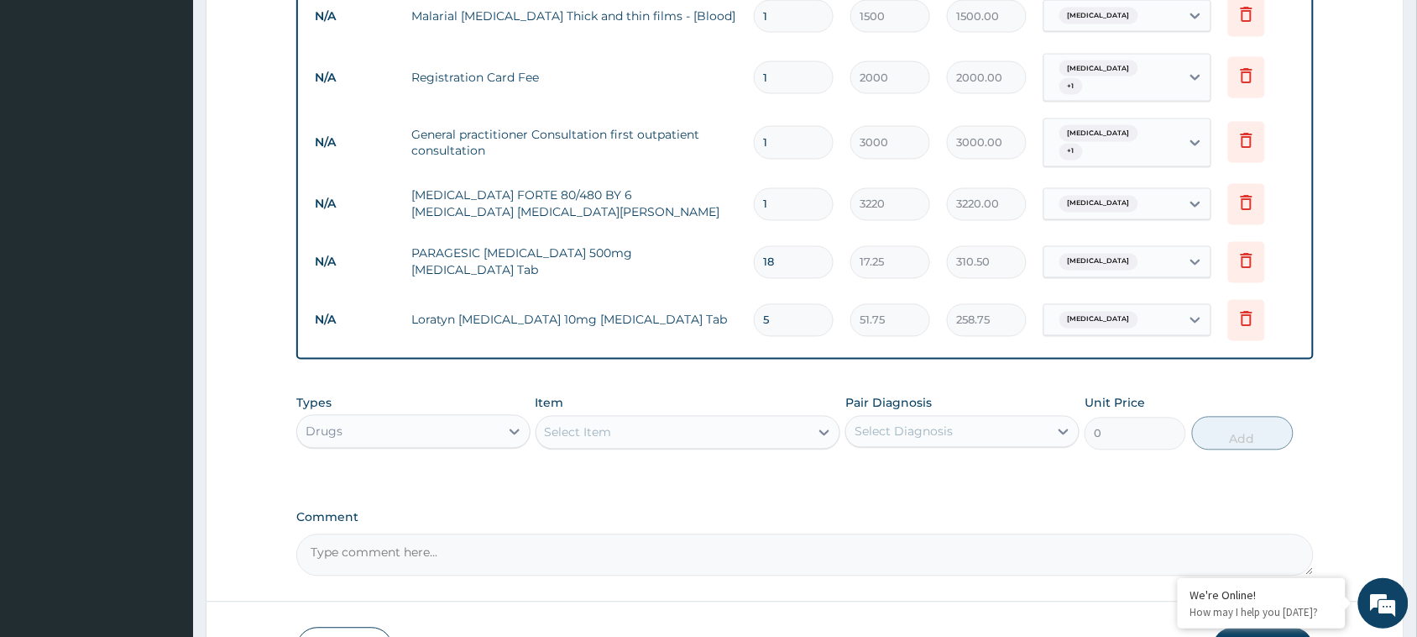
type input "5"
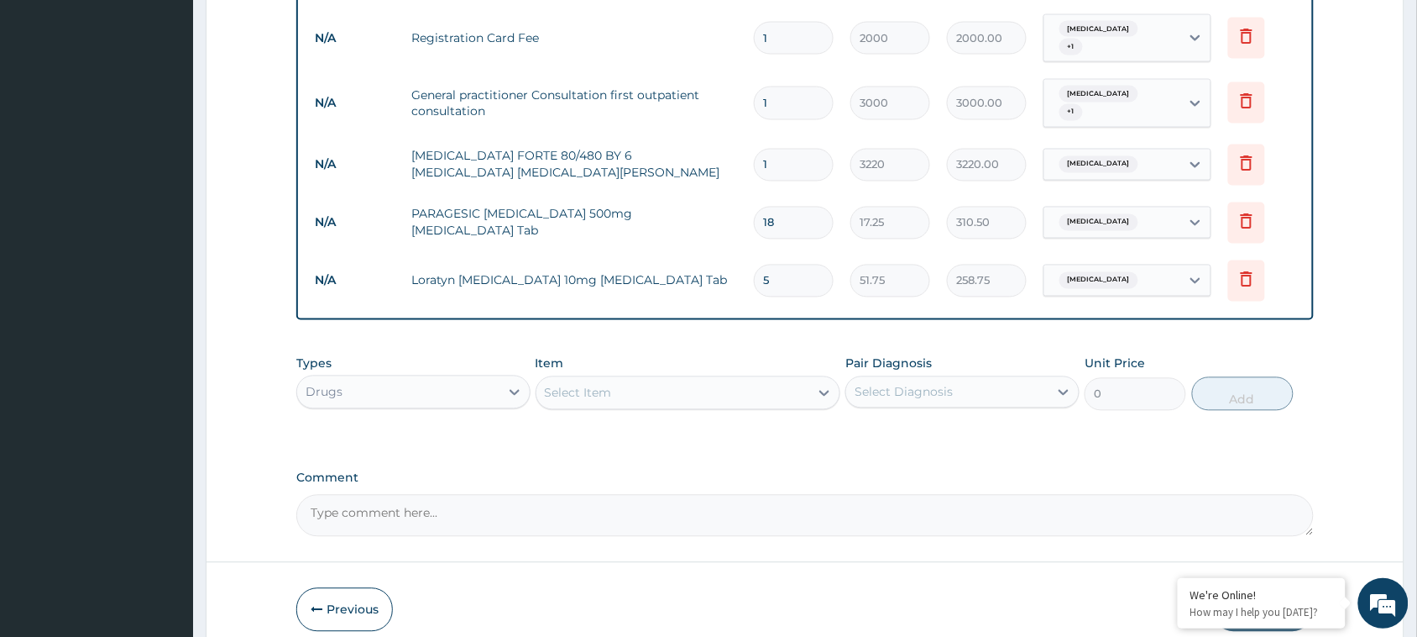
scroll to position [914, 0]
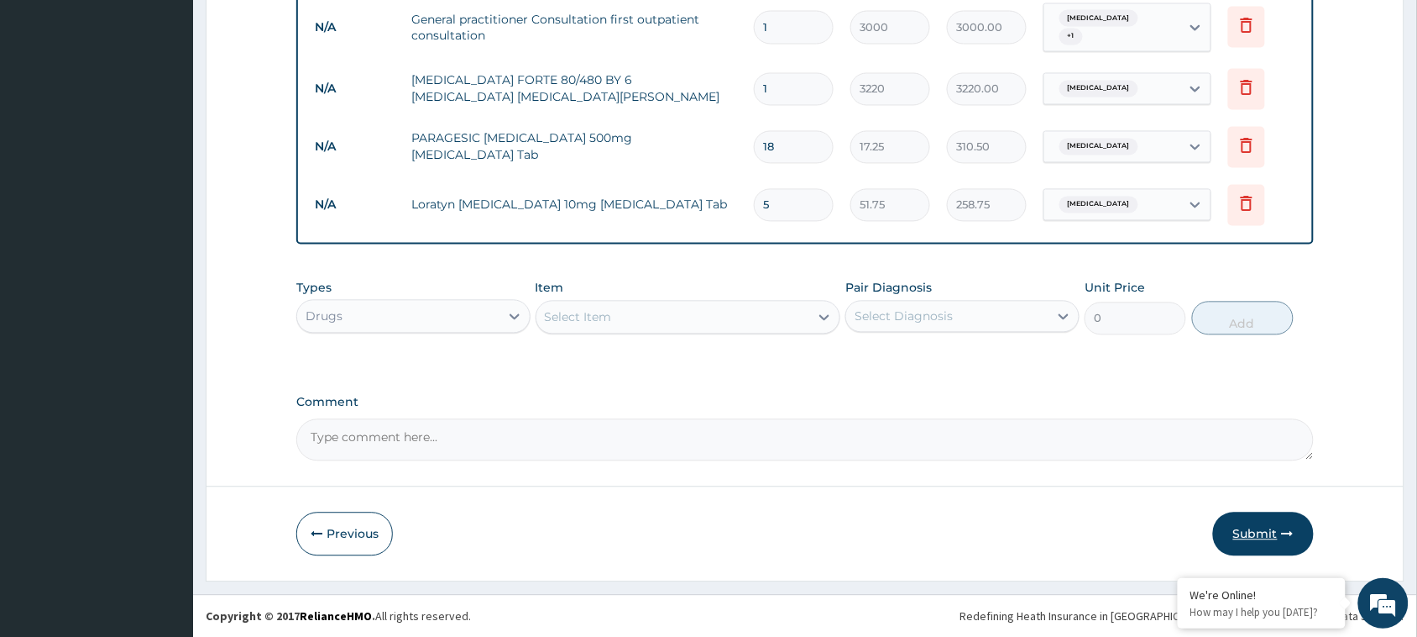
click at [1260, 525] on button "Submit" at bounding box center [1263, 534] width 101 height 44
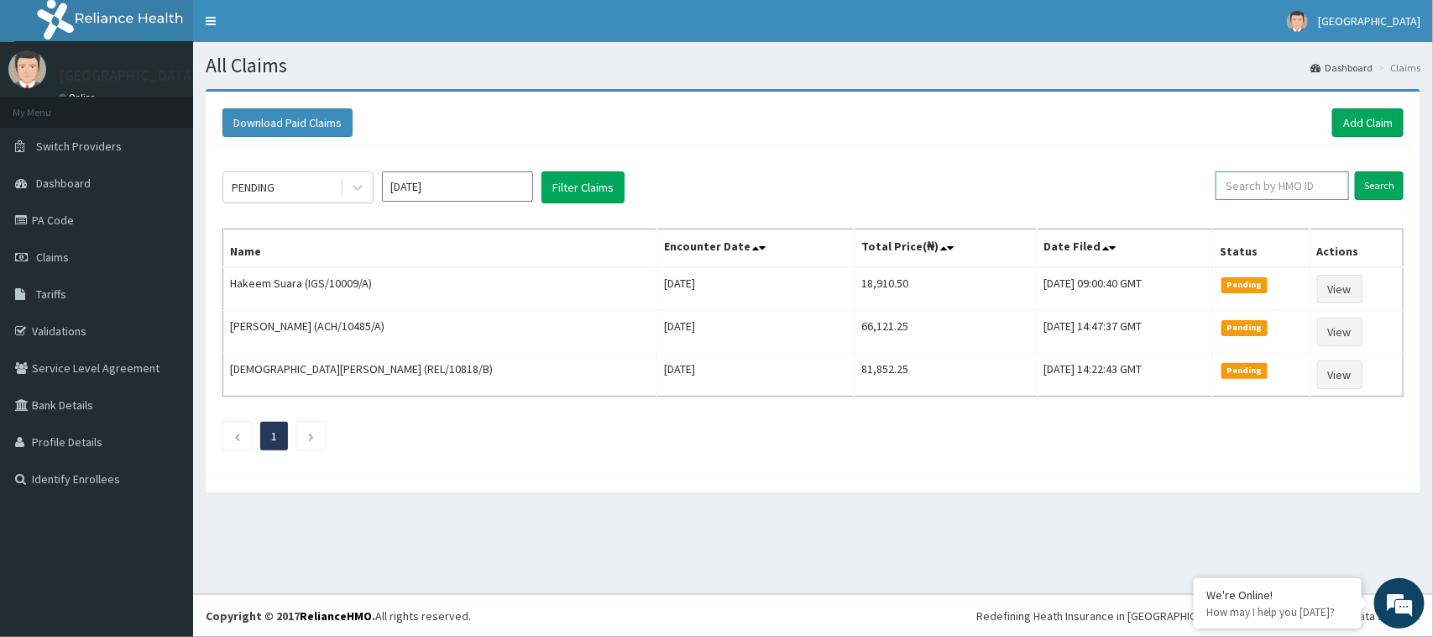
click at [1295, 191] on input "text" at bounding box center [1283, 185] width 134 height 29
paste input "PA/DE2DF4"
click at [1223, 185] on input "PA/DE2DF4" at bounding box center [1254, 185] width 123 height 29
click at [1220, 181] on input "PA/DE2DF4" at bounding box center [1254, 185] width 123 height 29
click at [1220, 179] on input "PA/DE2DF4" at bounding box center [1254, 185] width 123 height 29
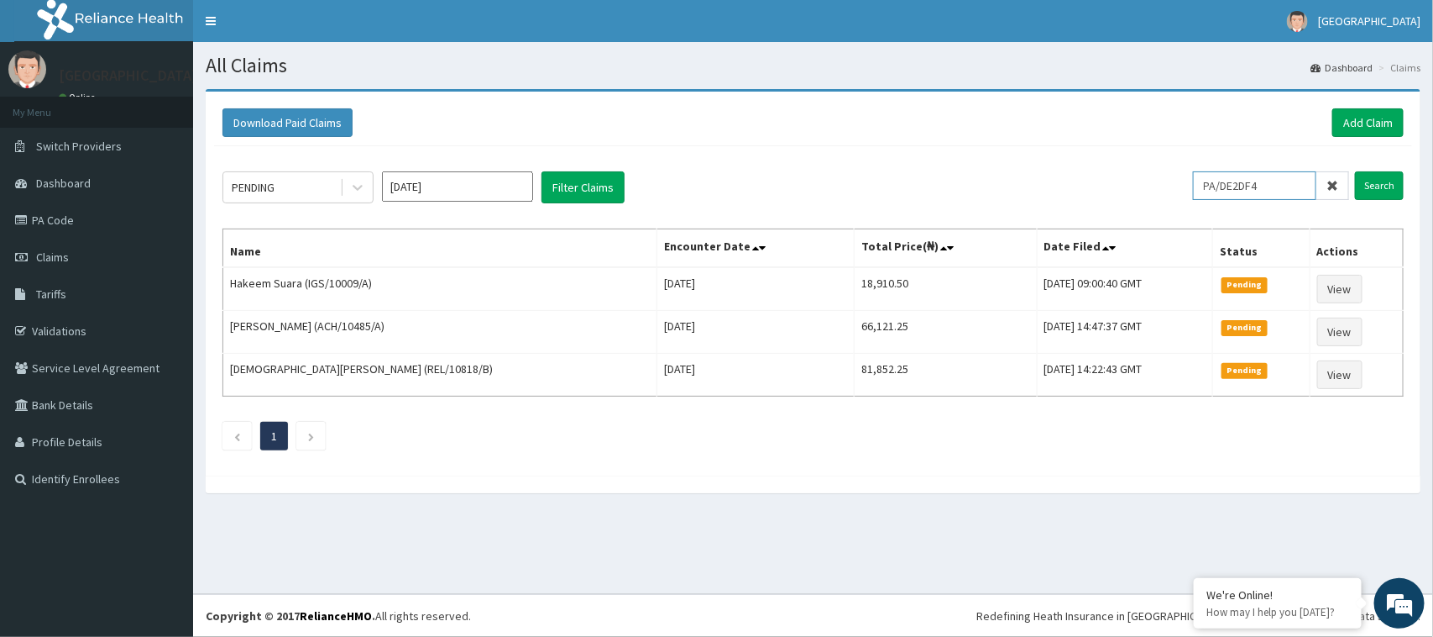
click at [1222, 179] on input "PA/DE2DF4" at bounding box center [1254, 185] width 123 height 29
paste input "BHT/10649/A"
type input "BHT/10649/A"
click at [1374, 190] on input "Search" at bounding box center [1379, 185] width 49 height 29
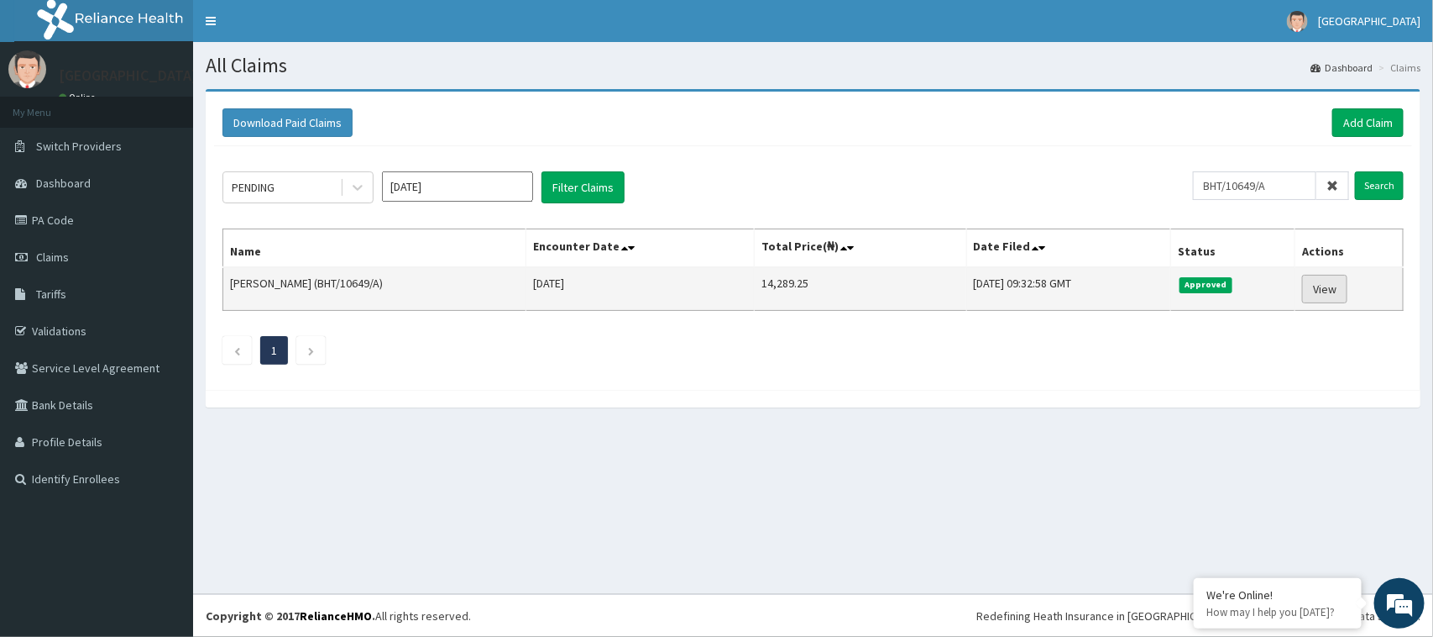
click at [1333, 283] on link "View" at bounding box center [1324, 289] width 45 height 29
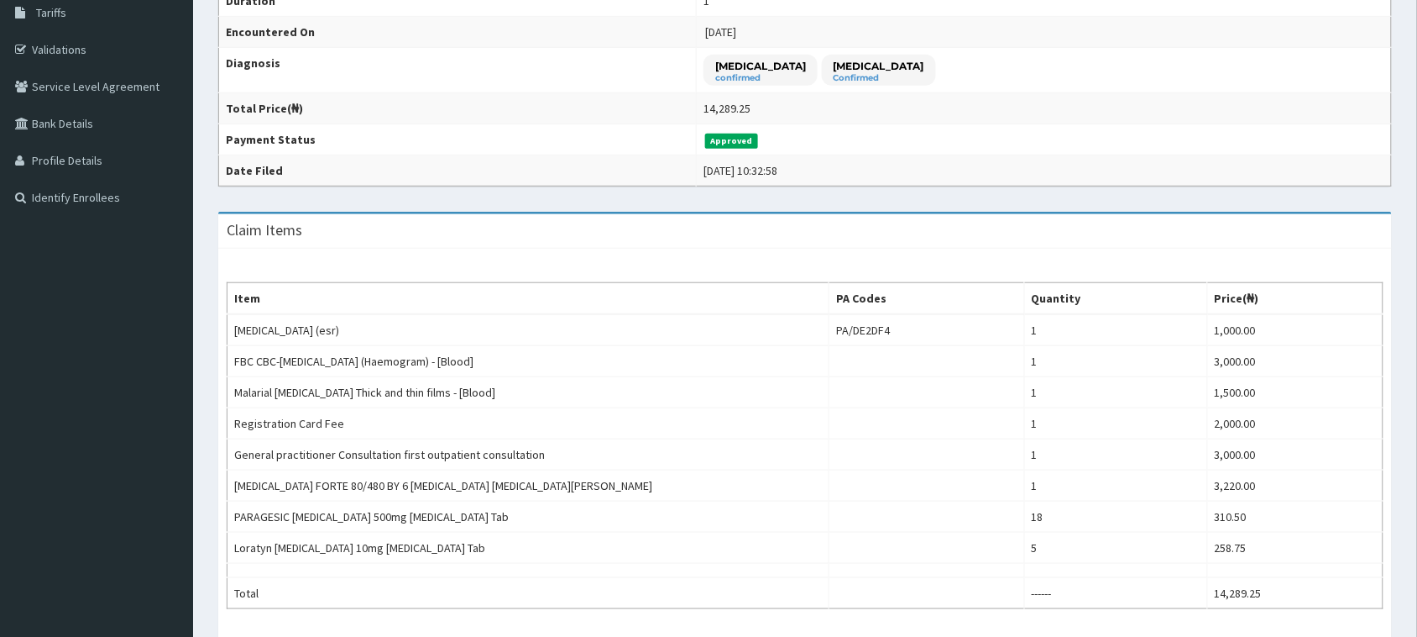
scroll to position [265, 0]
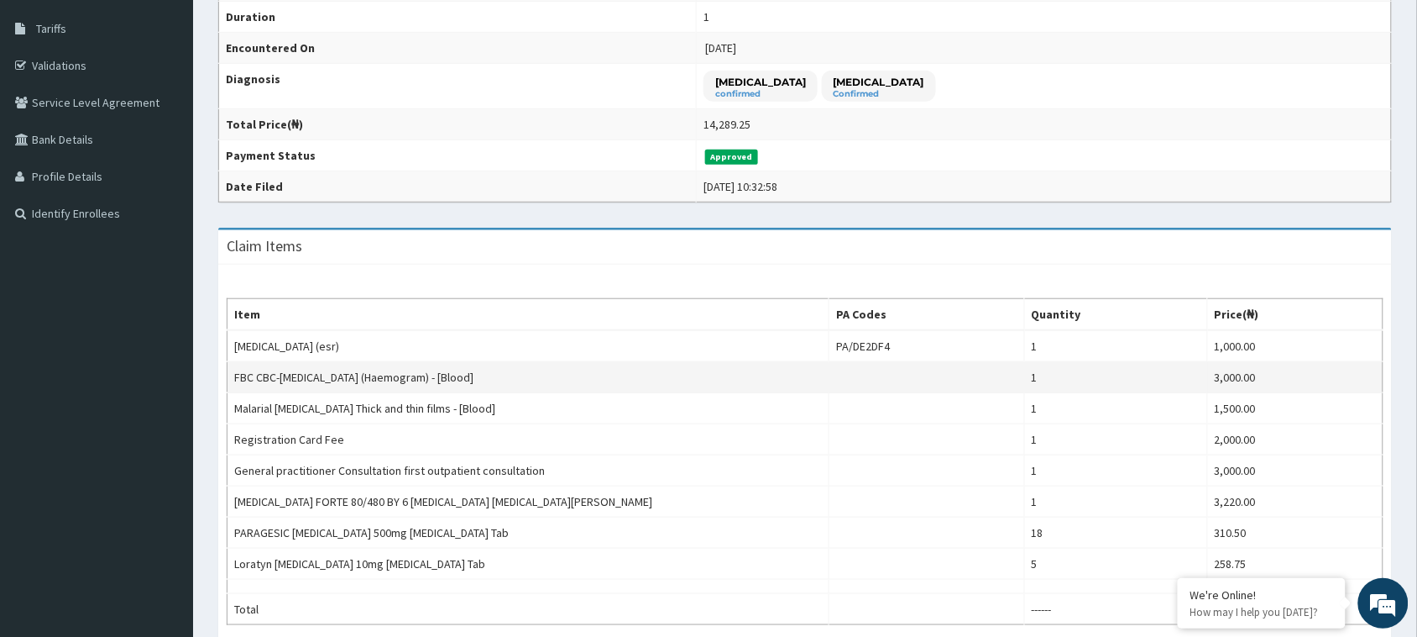
drag, startPoint x: 382, startPoint y: 395, endPoint x: 400, endPoint y: 383, distance: 21.2
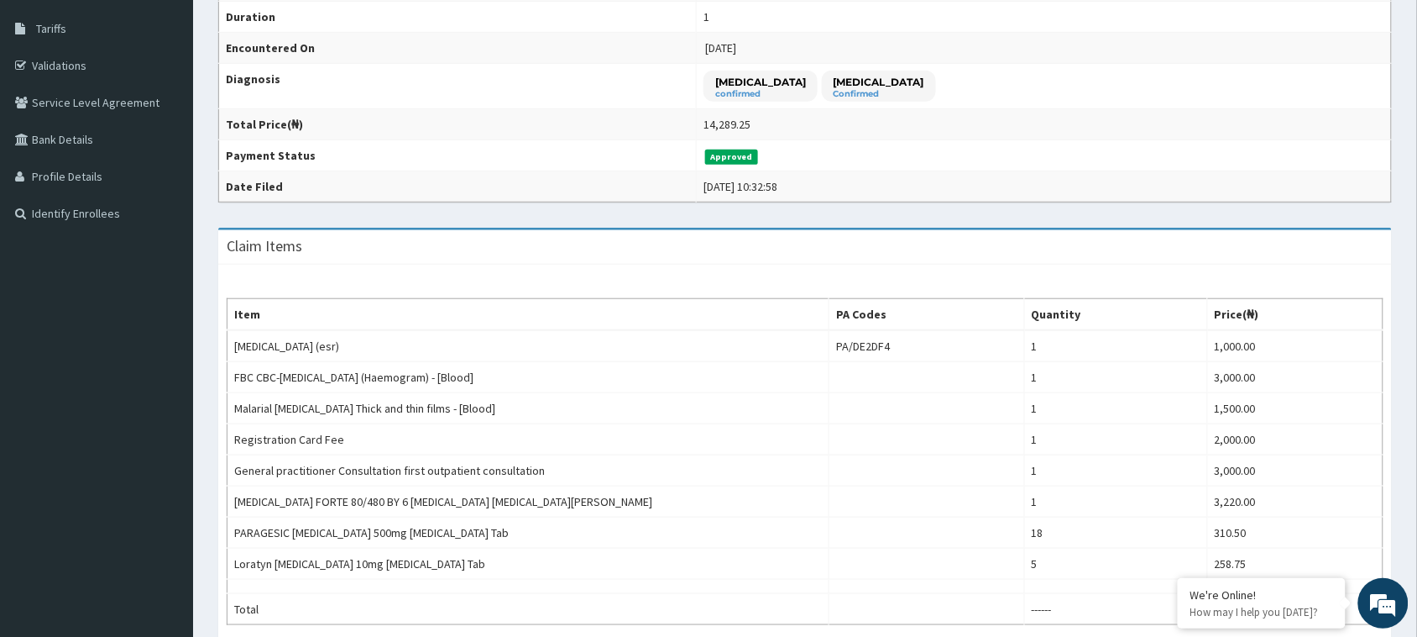
drag, startPoint x: 400, startPoint y: 383, endPoint x: 1111, endPoint y: 145, distance: 749.9
click at [1113, 144] on td "Approved" at bounding box center [1043, 155] width 695 height 31
click at [707, 123] on div "14,289.25" at bounding box center [727, 124] width 47 height 17
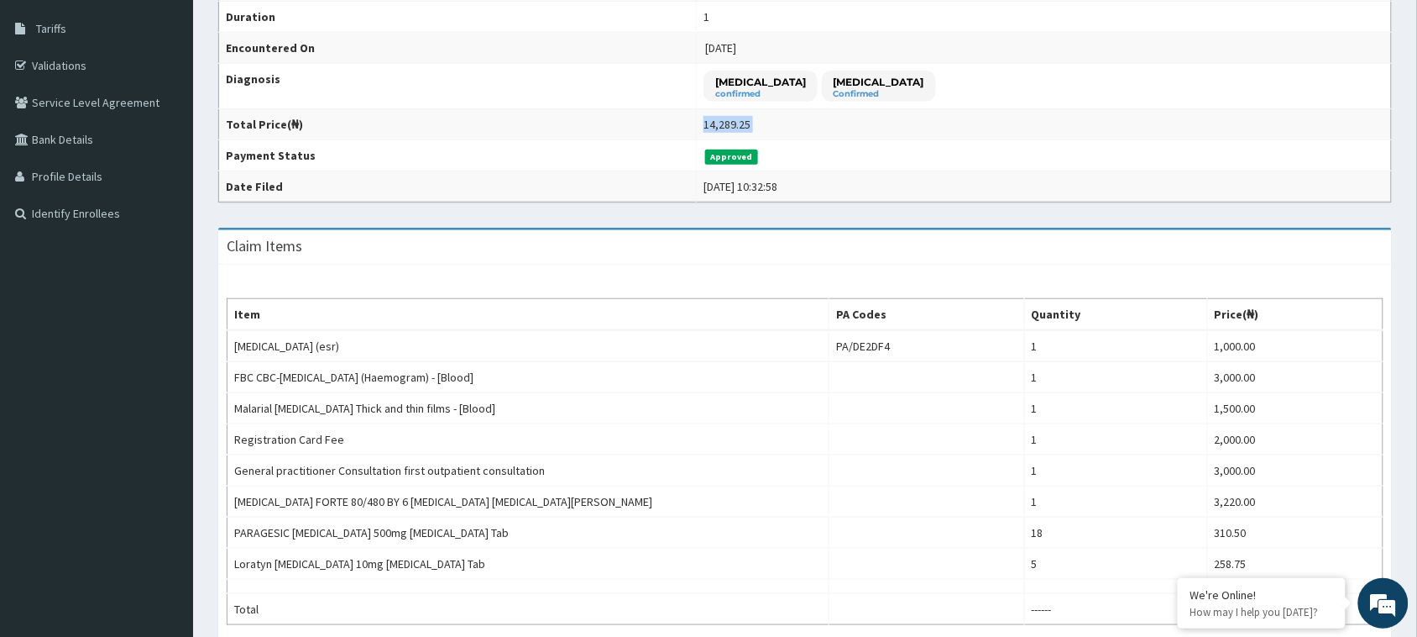
copy div "14,289.25"
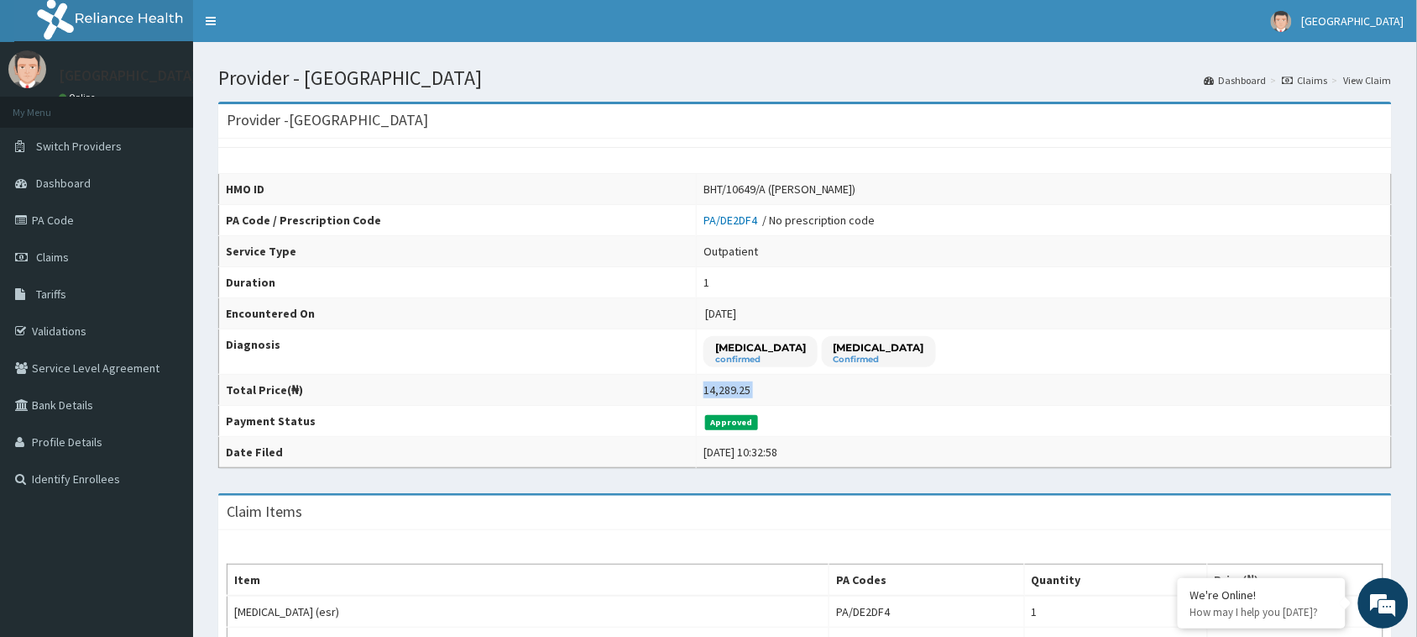
scroll to position [0, 0]
